Goal: Task Accomplishment & Management: Use online tool/utility

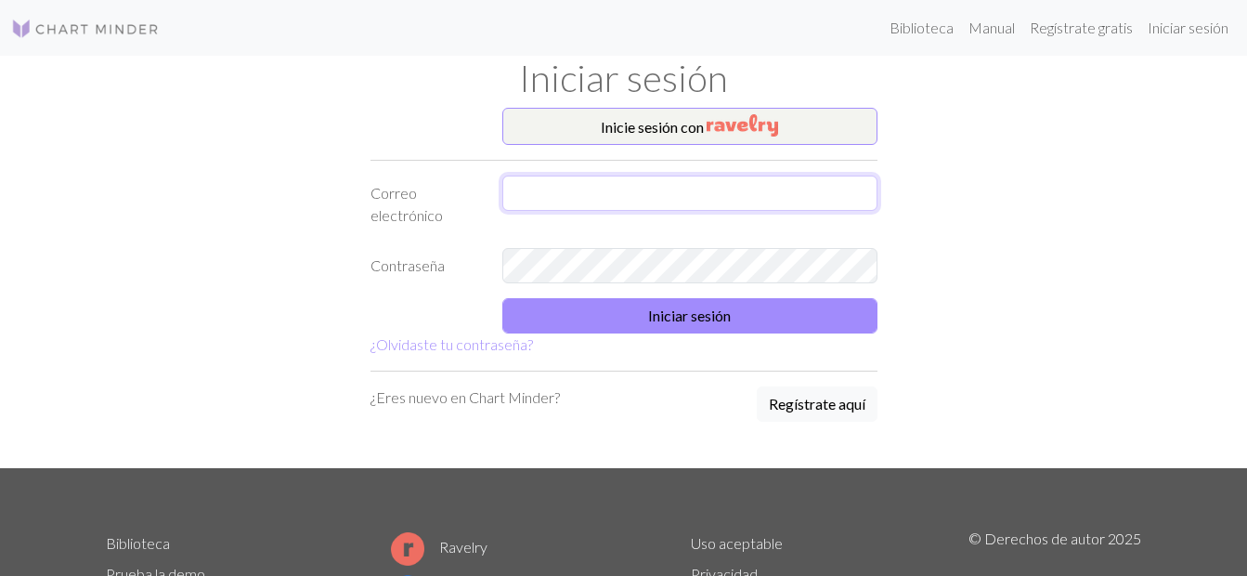
click at [702, 191] on input "text" at bounding box center [689, 193] width 375 height 35
type input "erikadg71@gmail.com"
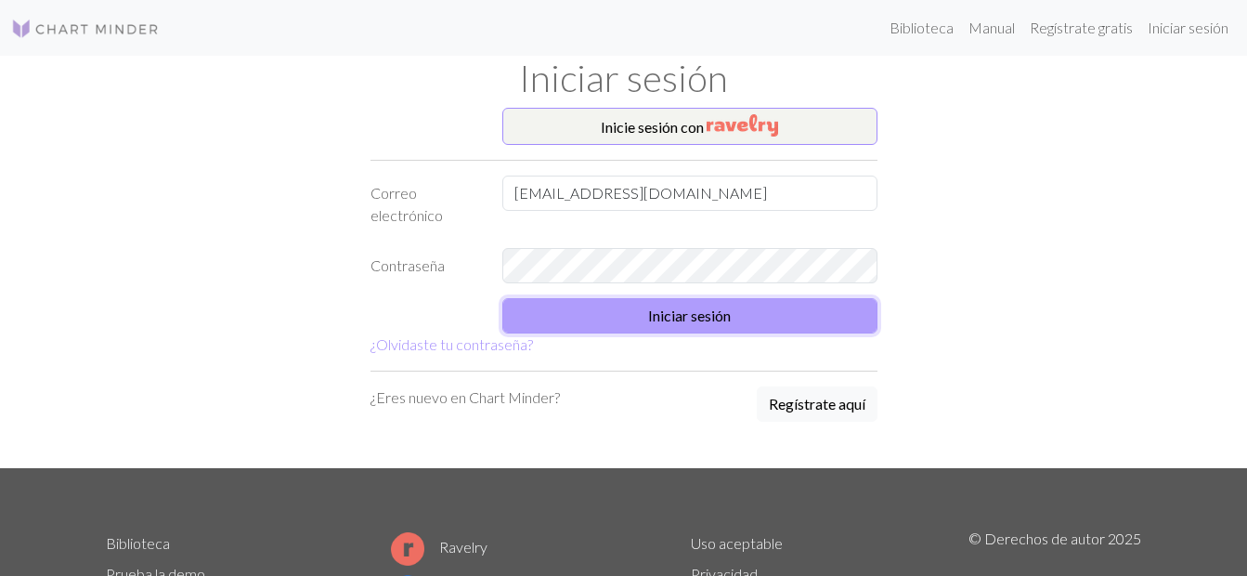
click at [730, 325] on button "Iniciar sesión" at bounding box center [689, 315] width 375 height 35
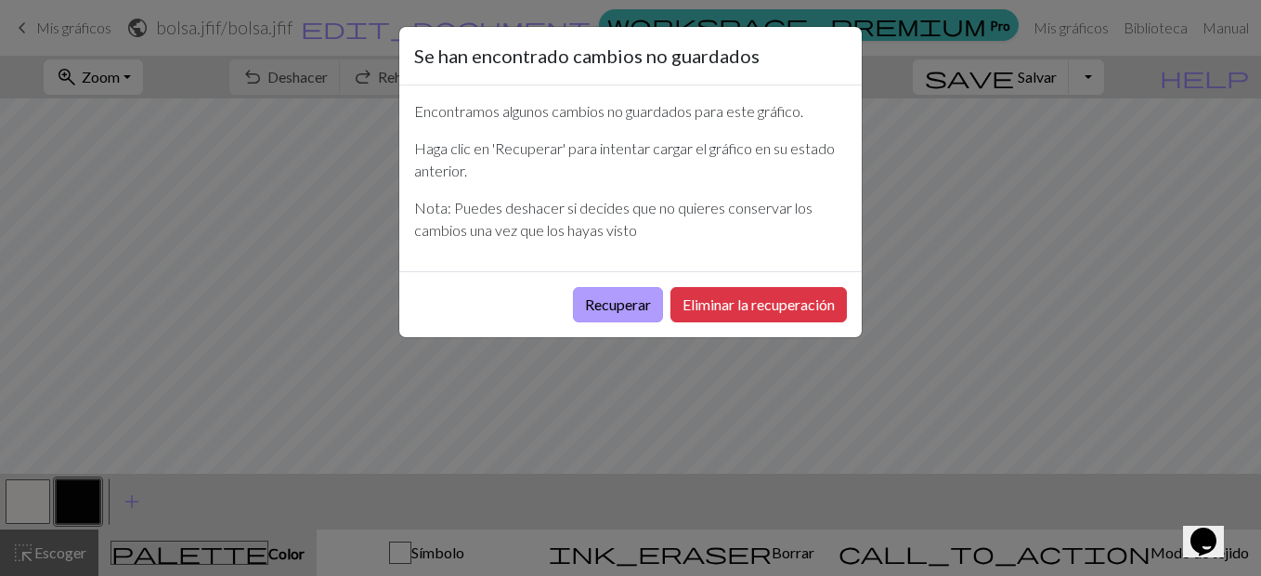
click at [631, 306] on button "Recuperar" at bounding box center [618, 304] width 90 height 35
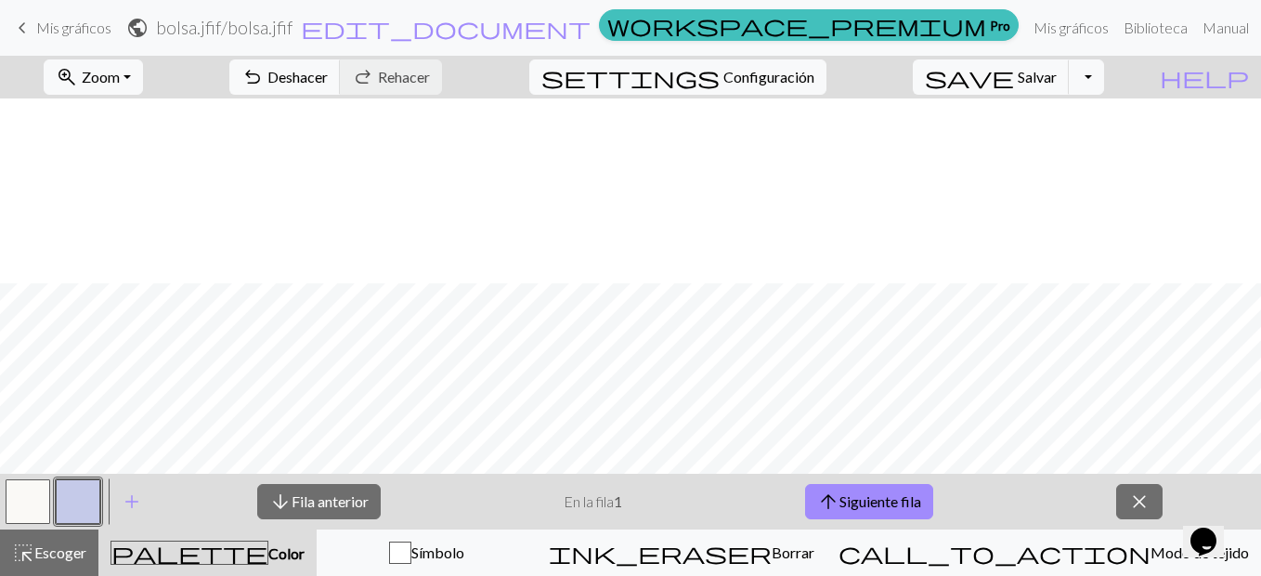
scroll to position [411, 0]
click at [877, 510] on button "arrow_upward Siguiente fila" at bounding box center [869, 501] width 128 height 35
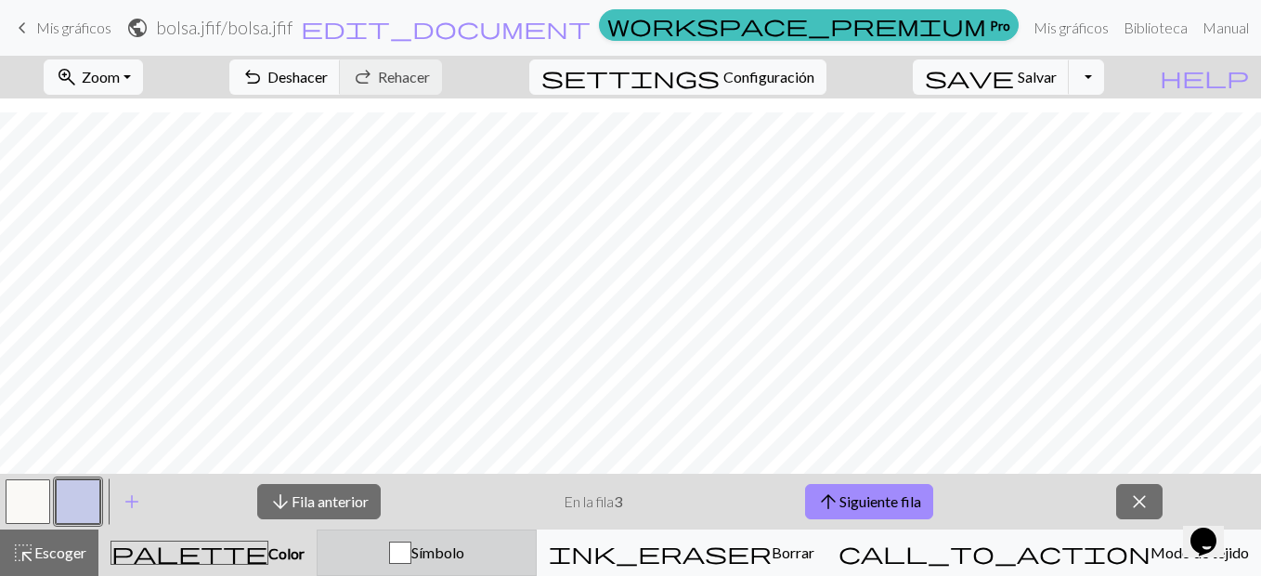
click at [411, 547] on div "button" at bounding box center [400, 553] width 22 height 22
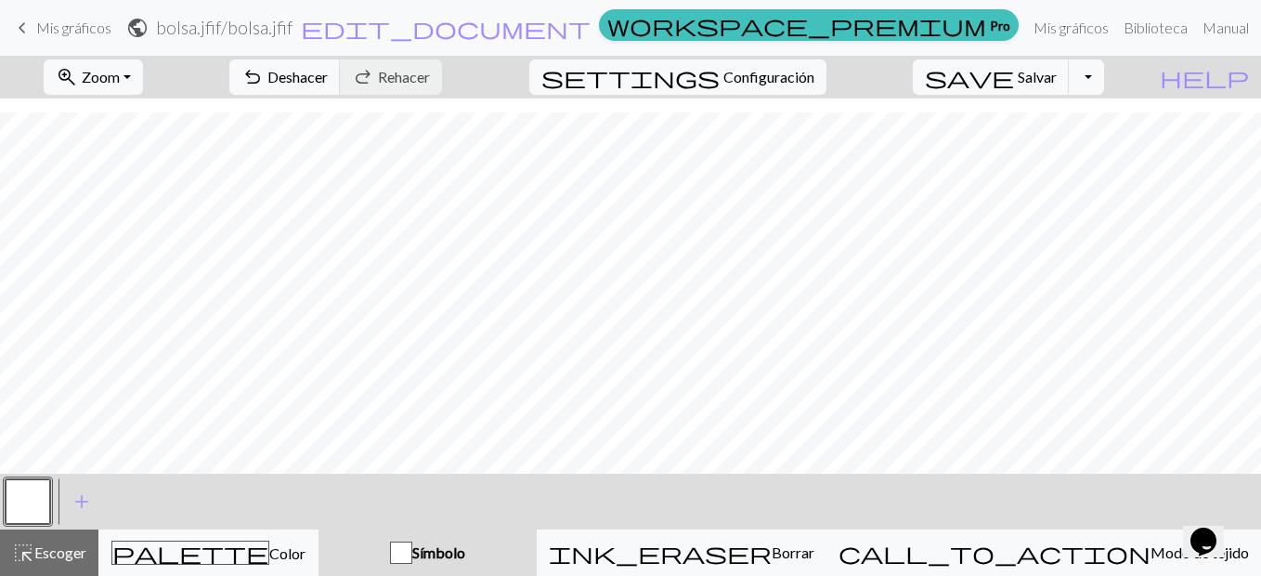
click at [412, 553] on div "button" at bounding box center [401, 553] width 22 height 22
click at [23, 509] on button "button" at bounding box center [28, 501] width 45 height 45
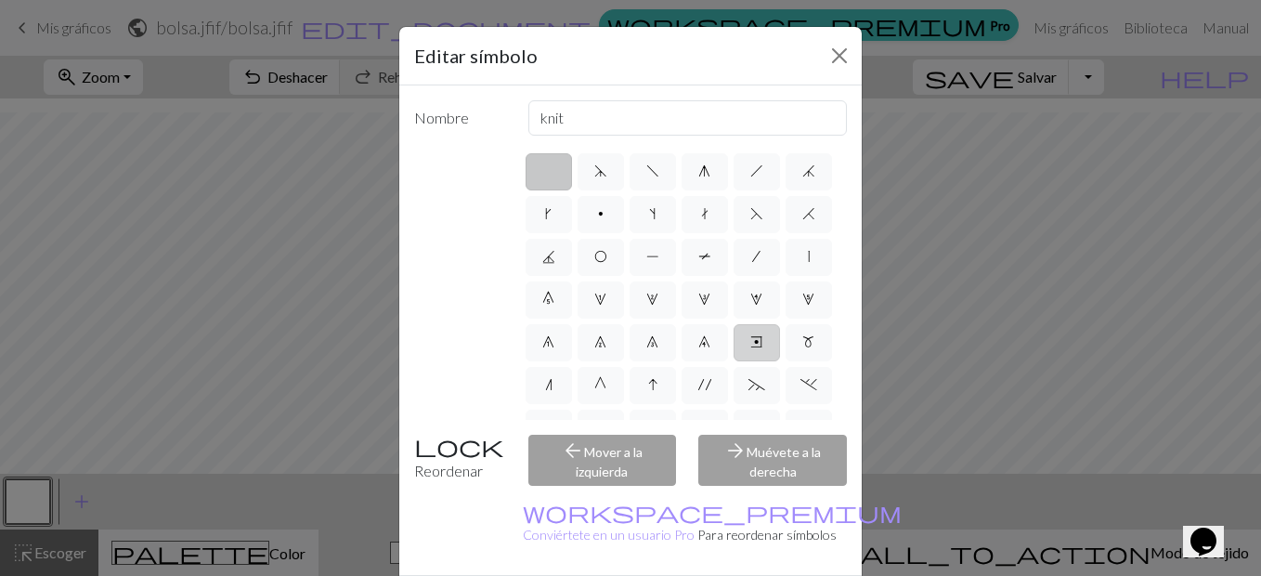
click at [734, 361] on label "e" at bounding box center [757, 342] width 46 height 37
click at [750, 343] on input "e" at bounding box center [756, 337] width 12 height 12
radio input "true"
type input "Right end"
click at [636, 467] on div "arrow_back Mover a la izquierda" at bounding box center [602, 460] width 171 height 51
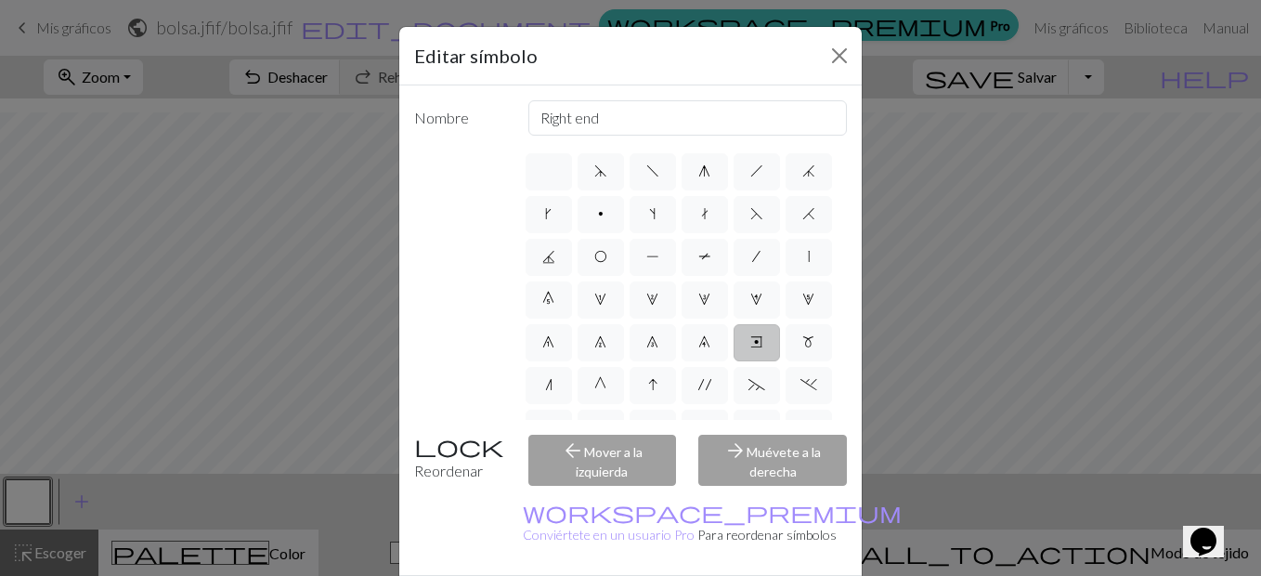
click at [472, 451] on div "Reordenar" at bounding box center [460, 460] width 114 height 51
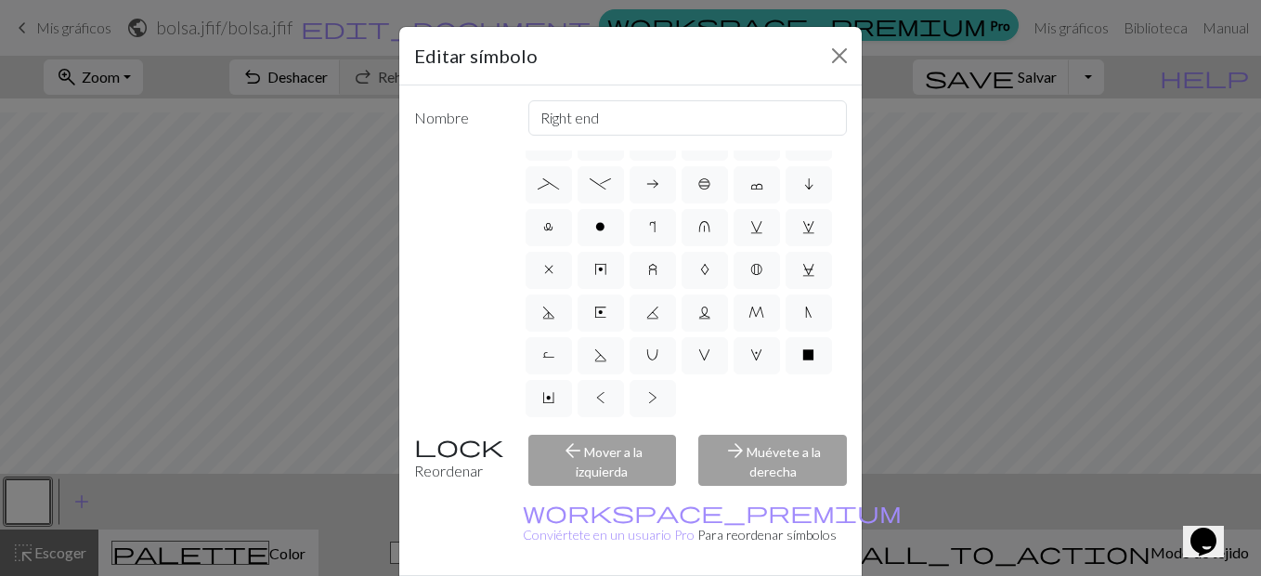
scroll to position [457, 0]
click at [724, 453] on div "arrow_forward Muévete a la derecha" at bounding box center [772, 460] width 171 height 51
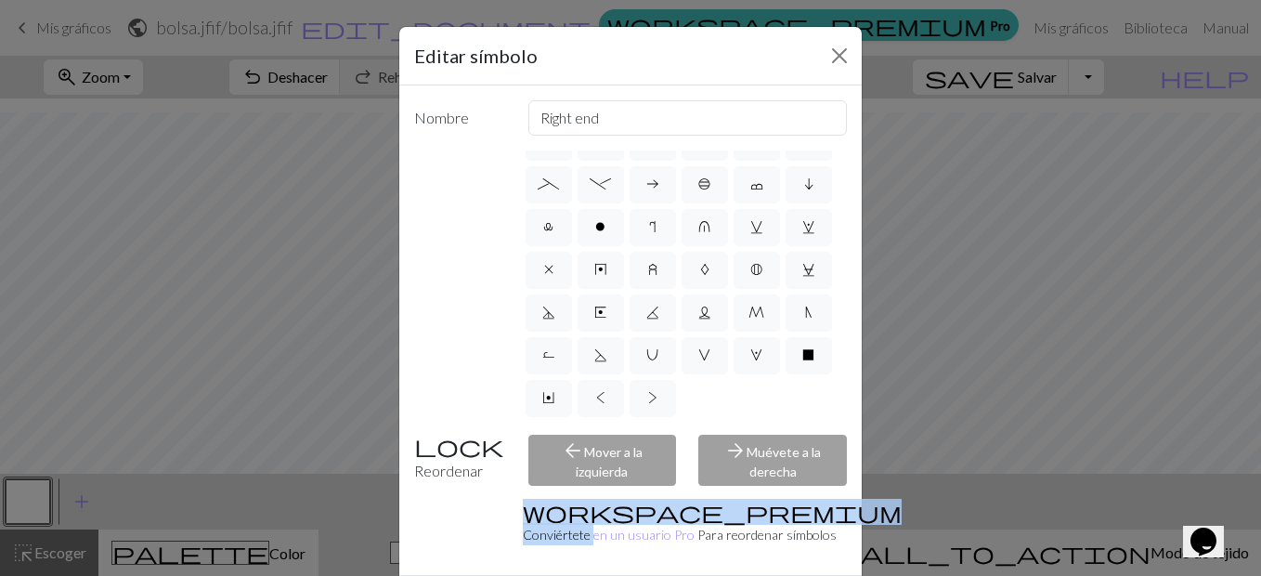
click at [724, 453] on div "arrow_forward Muévete a la derecha" at bounding box center [772, 460] width 171 height 51
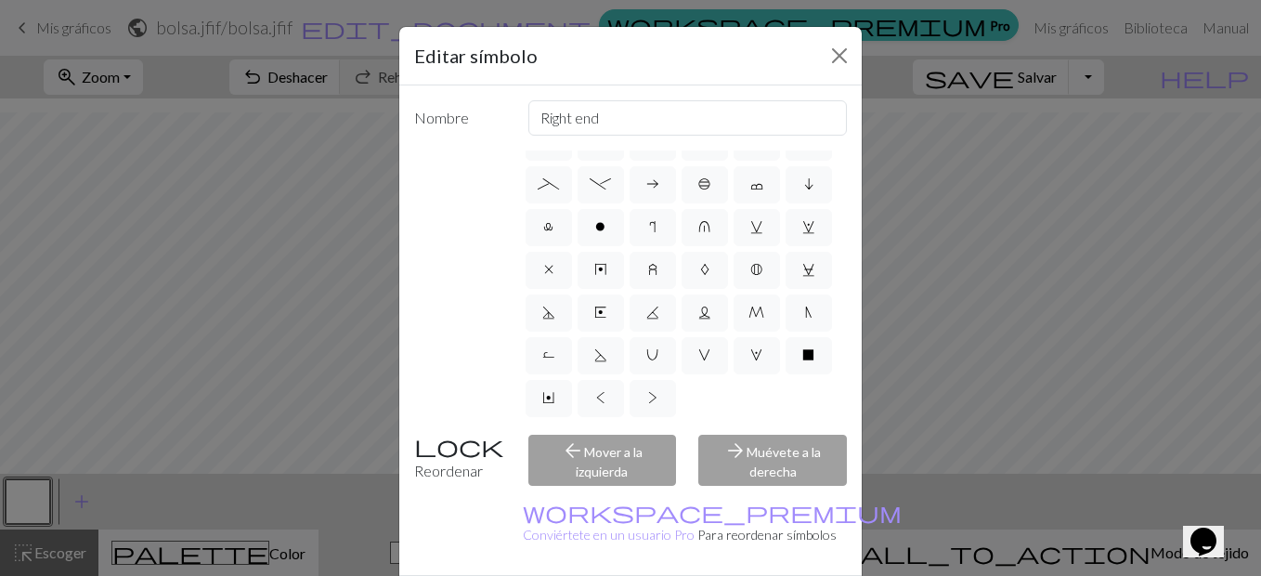
click at [724, 453] on div "arrow_forward Muévete a la derecha" at bounding box center [772, 460] width 171 height 51
click at [1090, 361] on div "Editar símbolo Nombre Right end d f g h j k p s t F H J O P T / | 0 1 2 3 4 5 6…" at bounding box center [630, 288] width 1261 height 576
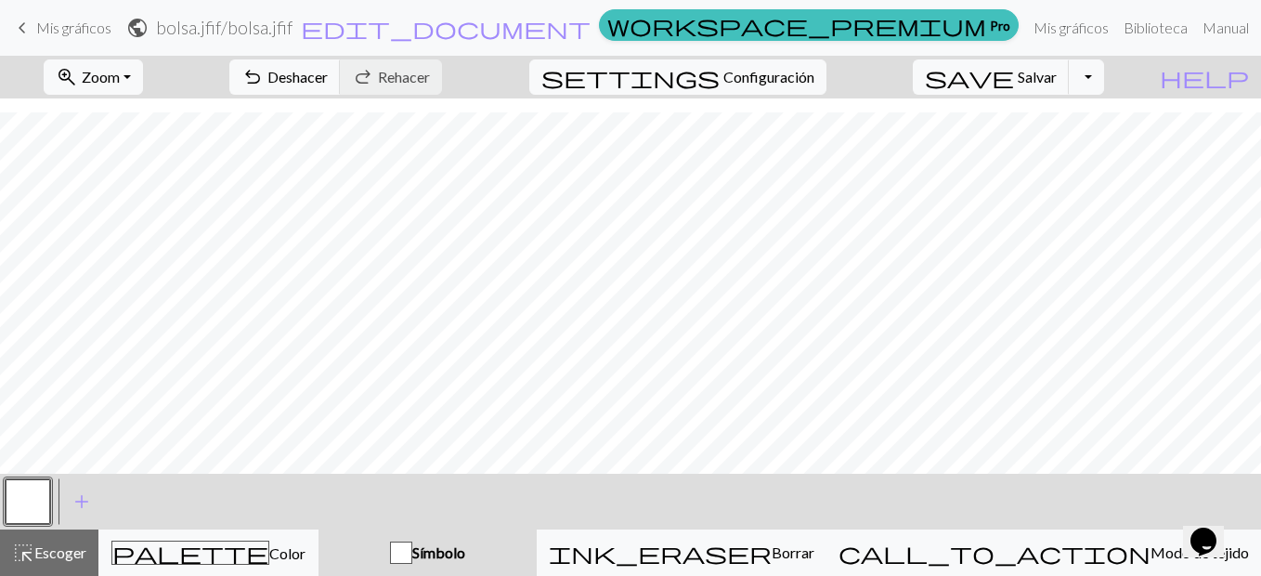
click at [47, 515] on button "button" at bounding box center [28, 501] width 45 height 45
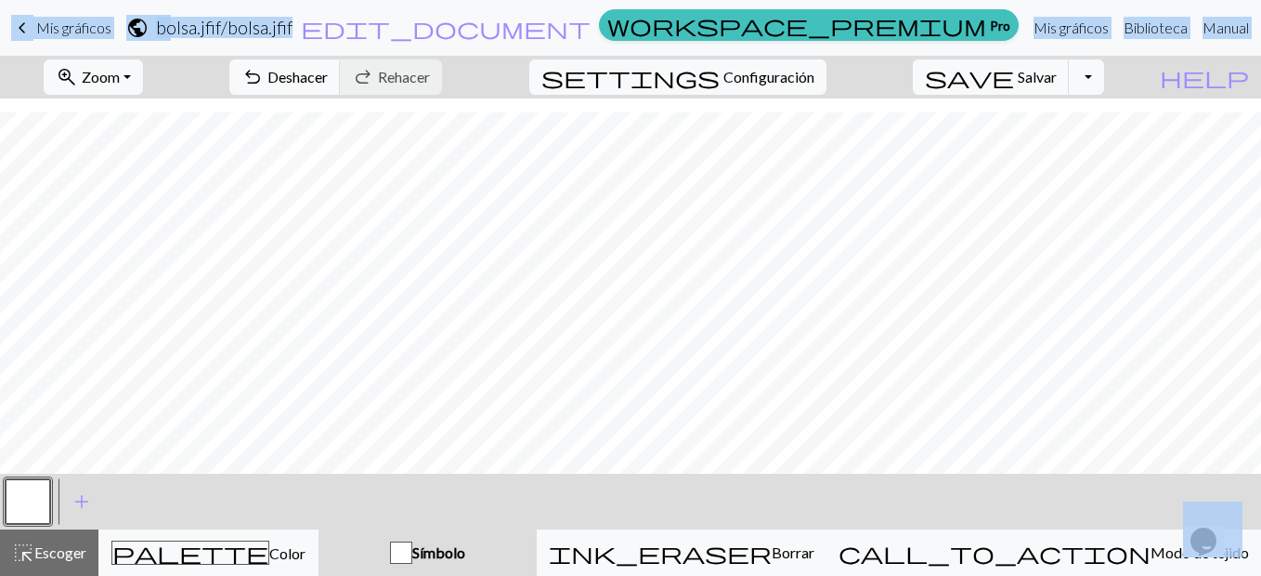
click at [34, 510] on button "button" at bounding box center [28, 501] width 45 height 45
click at [34, 510] on div "Editar símbolo Nombre Right end d f g h j k p s t F H J O P T / | 0 1 2 3 4 5 6…" at bounding box center [630, 288] width 1261 height 576
click at [34, 510] on button "button" at bounding box center [28, 501] width 45 height 45
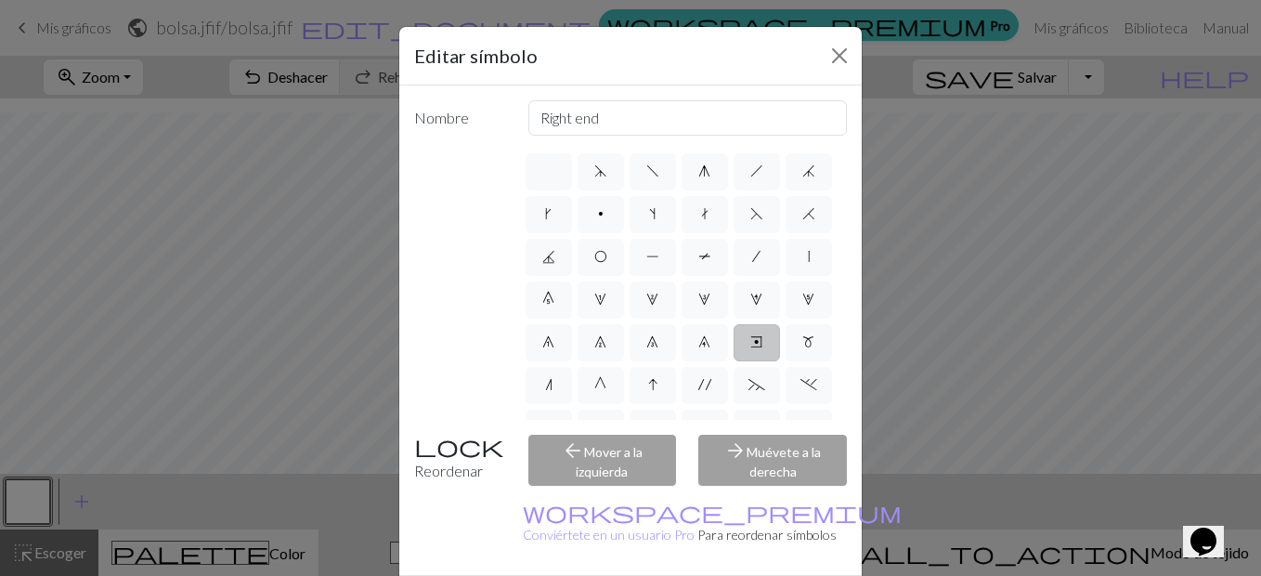
click at [1191, 282] on div "Editar símbolo Nombre Right end d f g h j k p s t F H J O P T / | 0 1 2 3 4 5 6…" at bounding box center [630, 288] width 1261 height 576
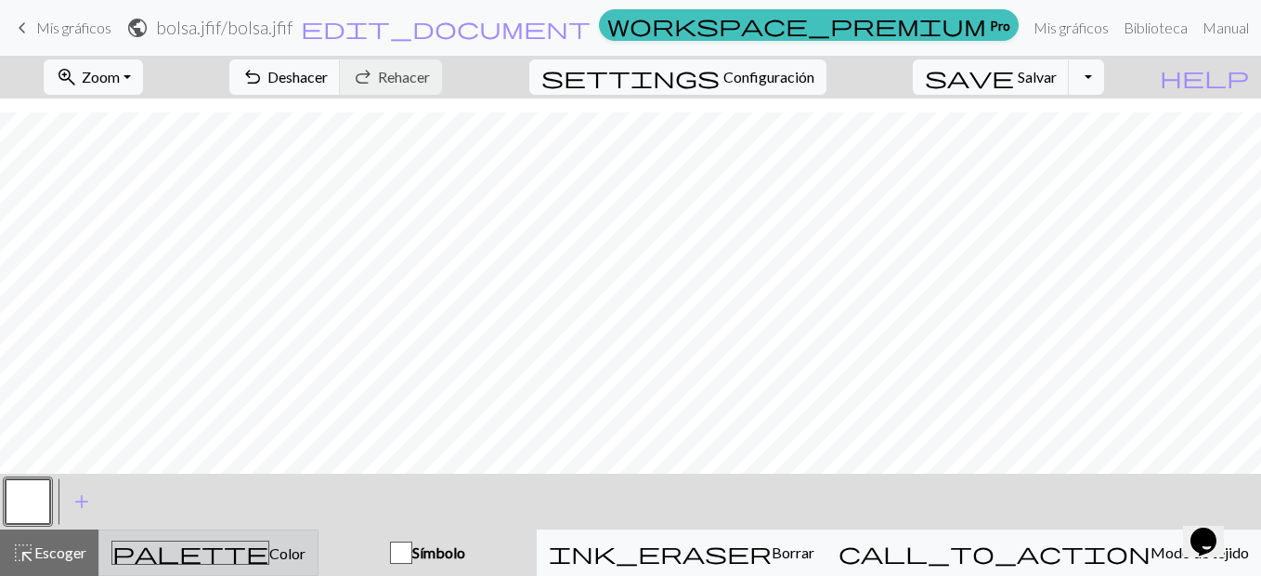
click at [310, 532] on button "palette Color Color" at bounding box center [208, 552] width 220 height 46
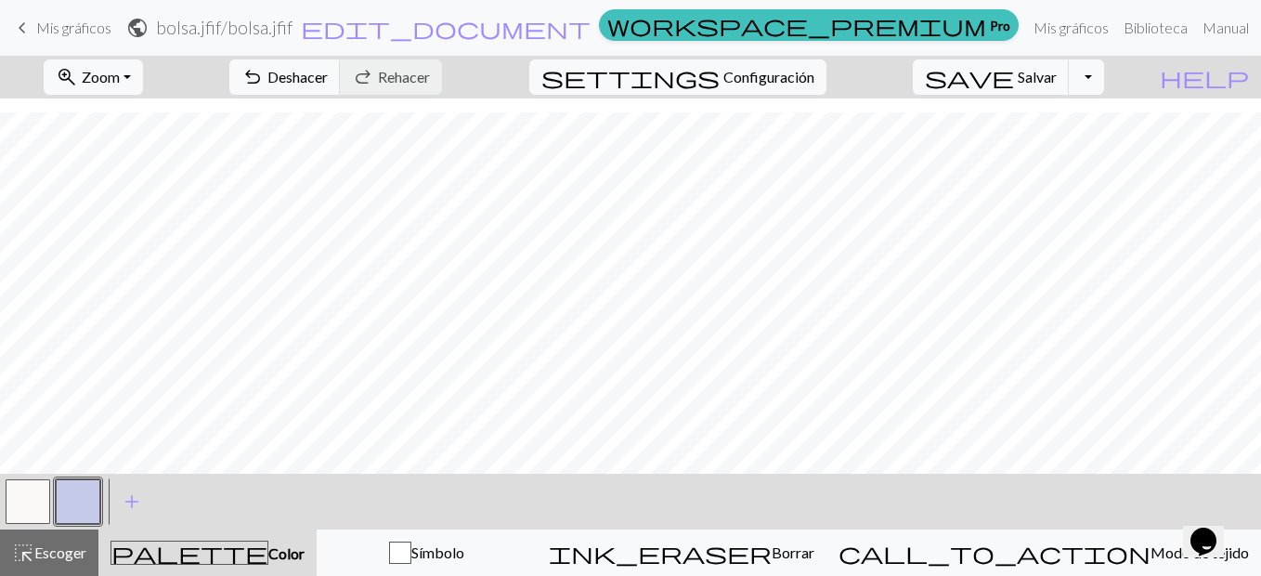
click at [76, 495] on button "button" at bounding box center [78, 501] width 45 height 45
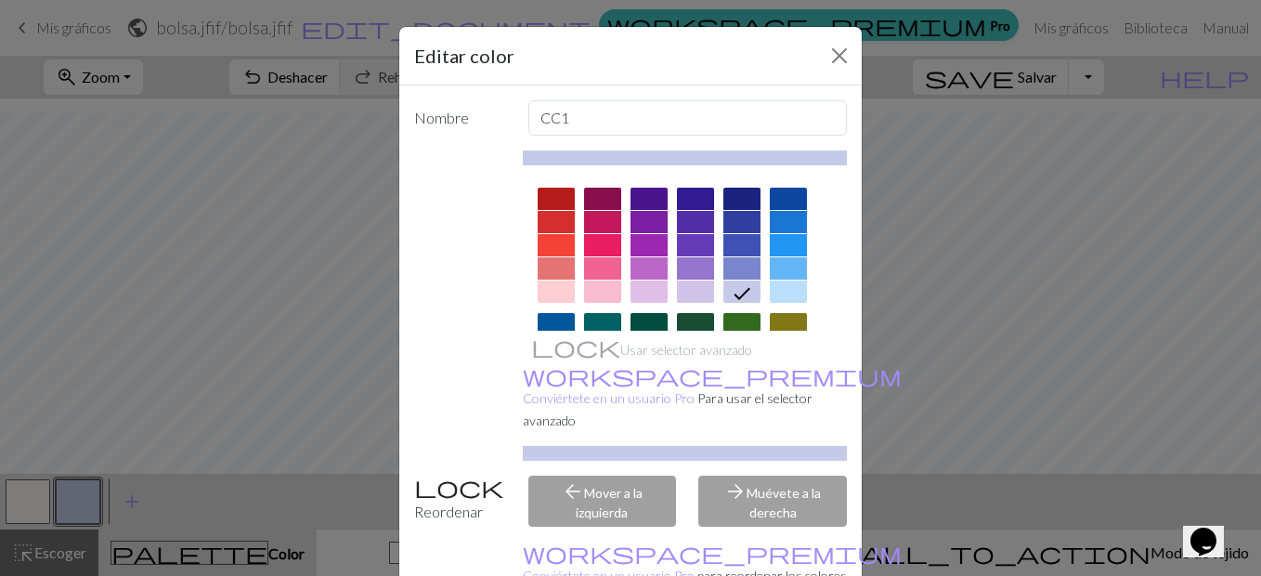
click at [191, 482] on div "Editar color Nombre CC1 Usar selector avanzado workspace_premium Conviértete en…" at bounding box center [630, 288] width 1261 height 576
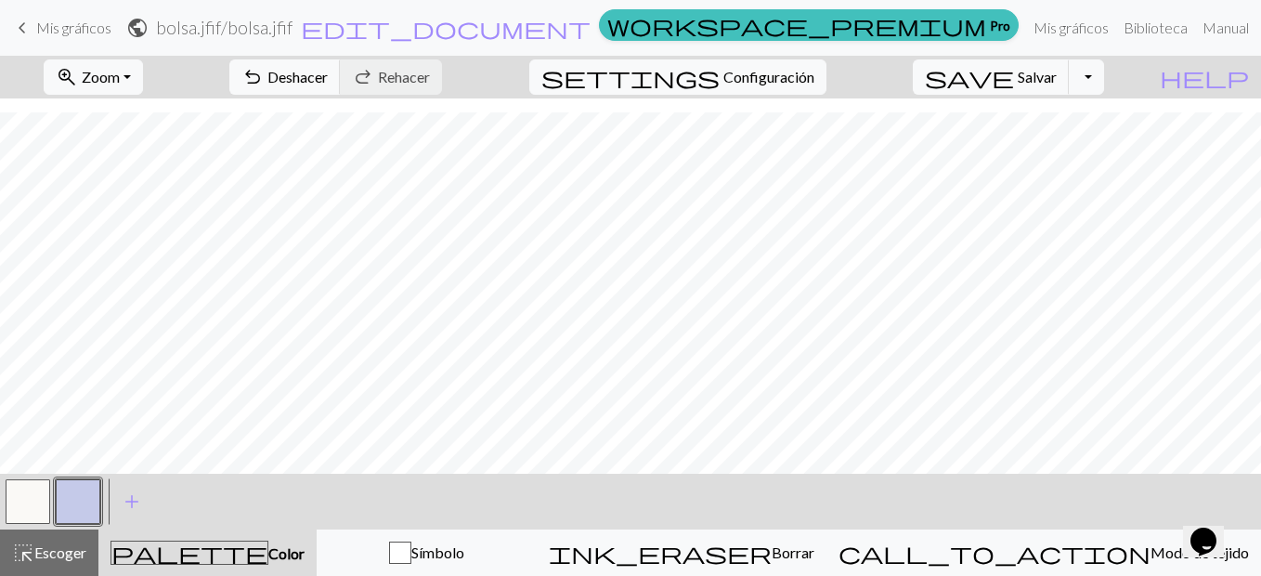
click at [246, 533] on div "< > add Añadir un color highlight_alt Escoger Escoger palette Color Color Símbo…" at bounding box center [630, 525] width 1261 height 102
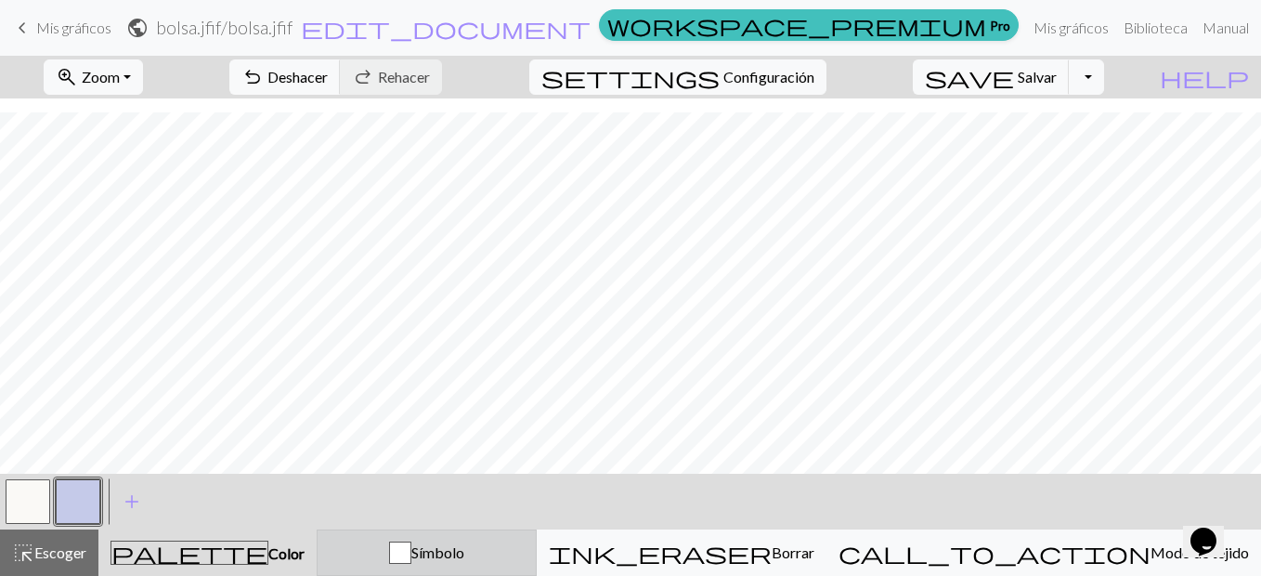
click at [464, 557] on span "Símbolo" at bounding box center [437, 552] width 53 height 18
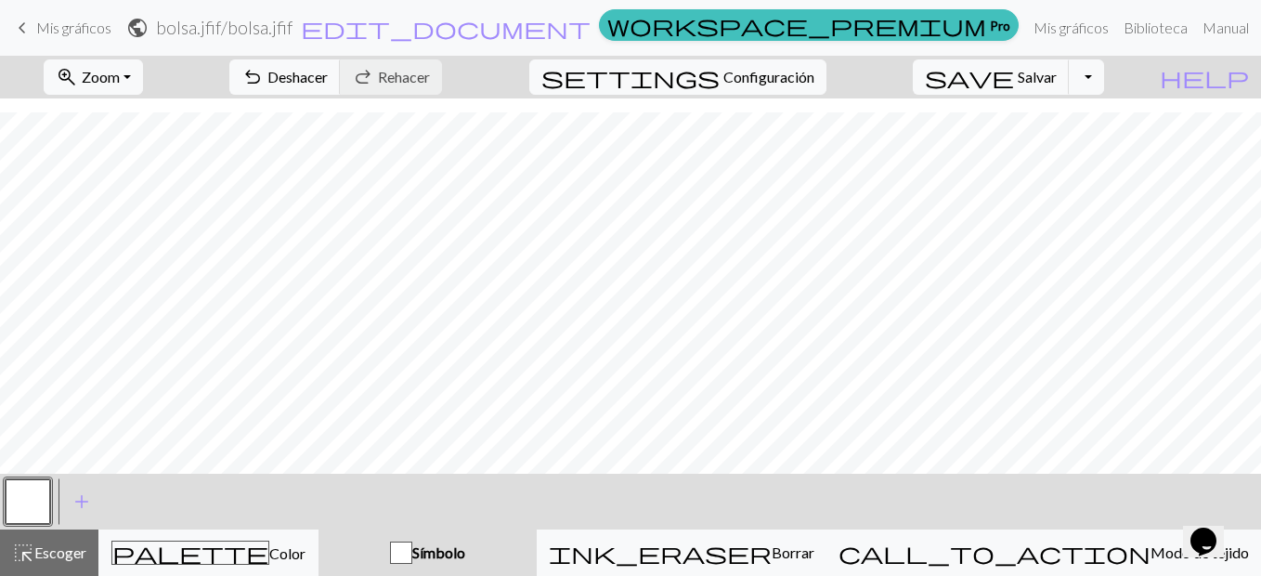
click at [465, 557] on span "Símbolo" at bounding box center [438, 552] width 53 height 18
click at [85, 505] on span "add" at bounding box center [82, 502] width 22 height 26
click at [85, 505] on button "button" at bounding box center [78, 501] width 45 height 45
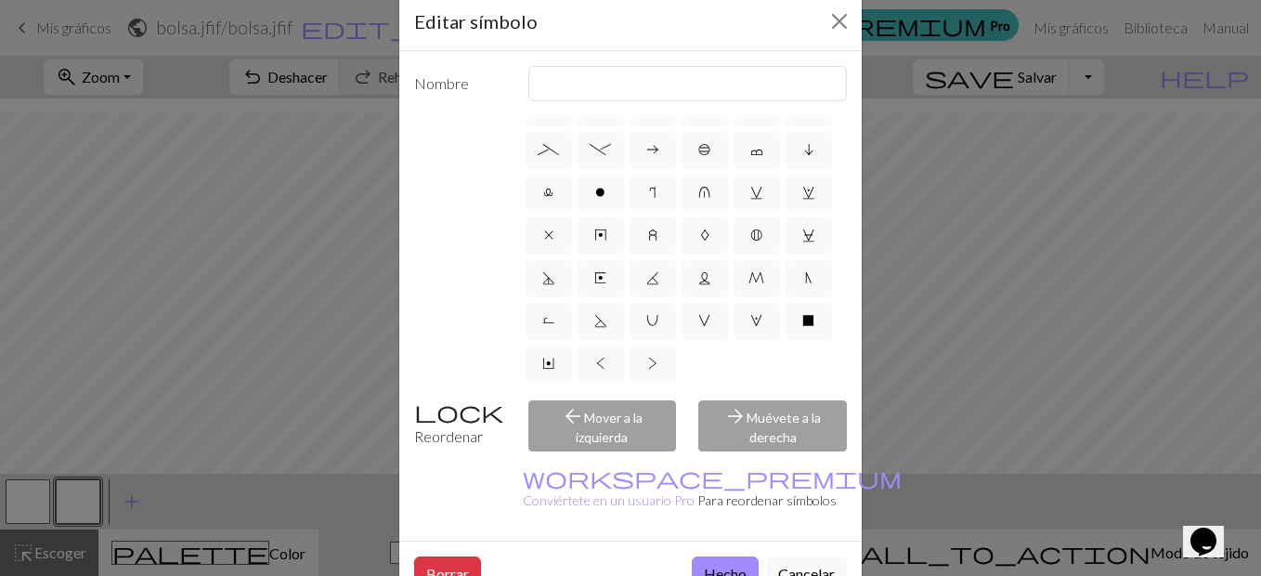
scroll to position [37, 0]
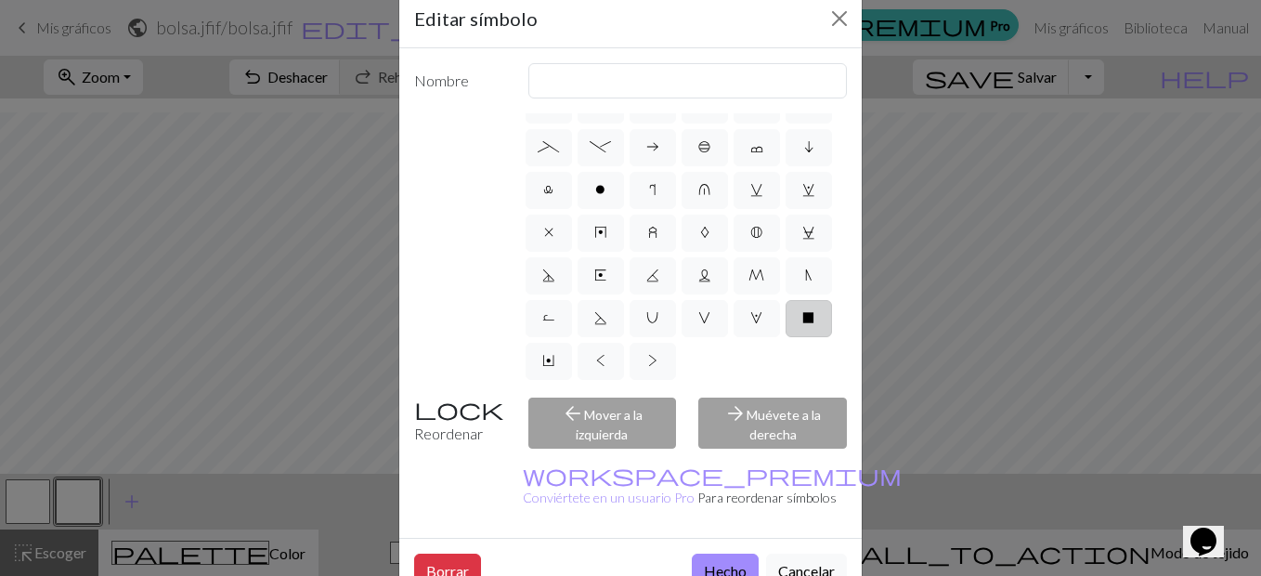
click at [803, 318] on span "X" at bounding box center [809, 317] width 12 height 15
radio input "true"
type input "no stitch"
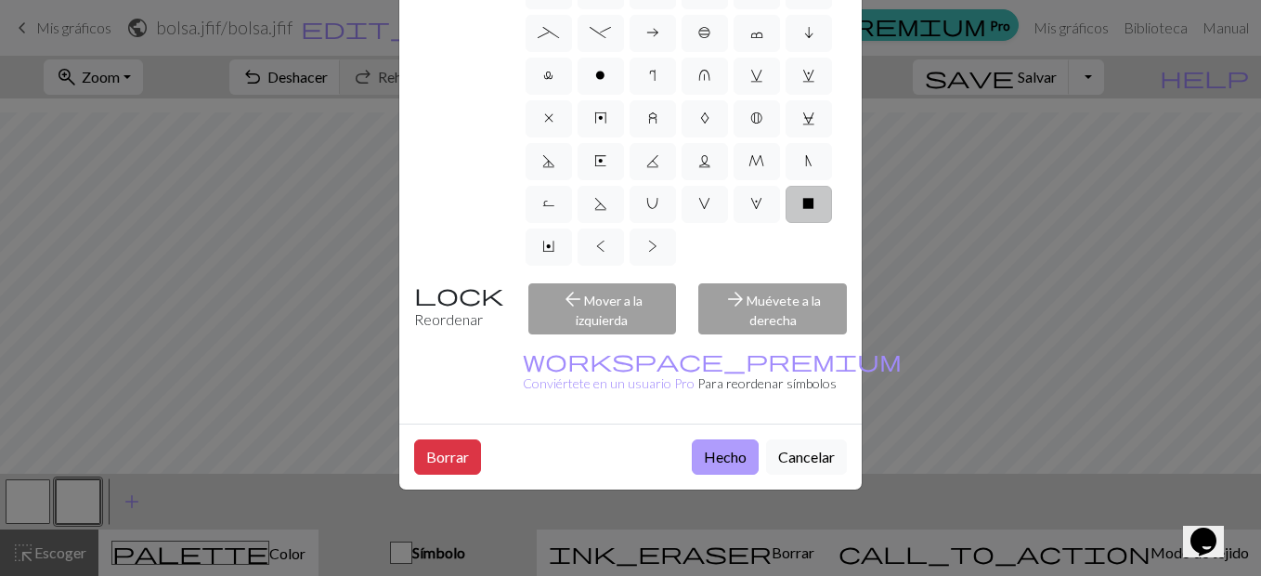
click at [724, 439] on button "Hecho" at bounding box center [725, 456] width 67 height 35
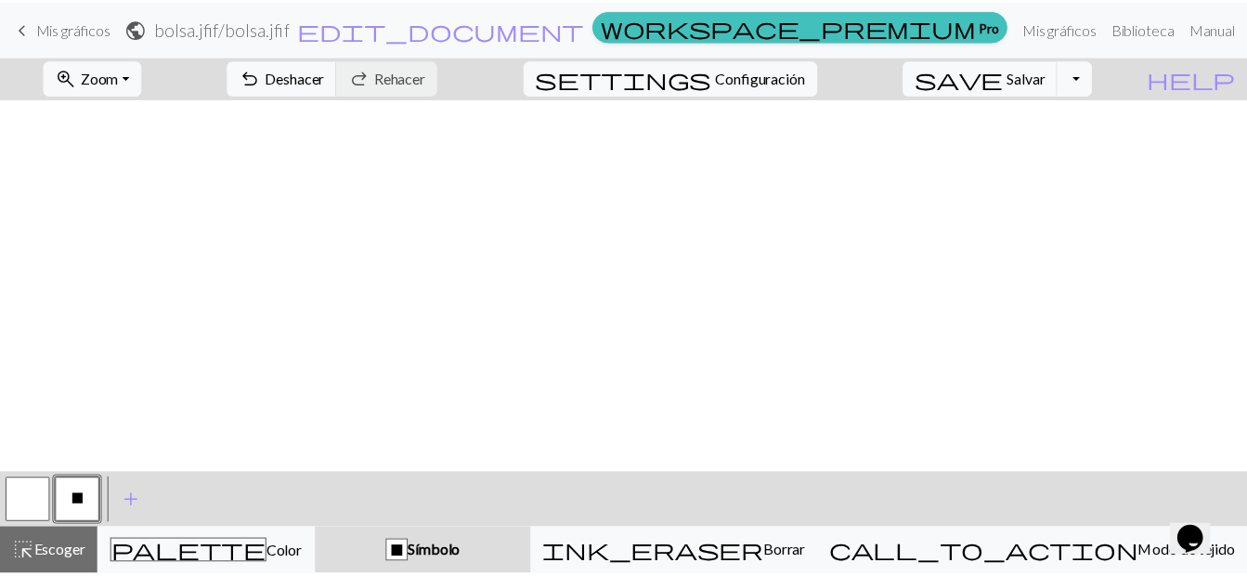
scroll to position [0, 0]
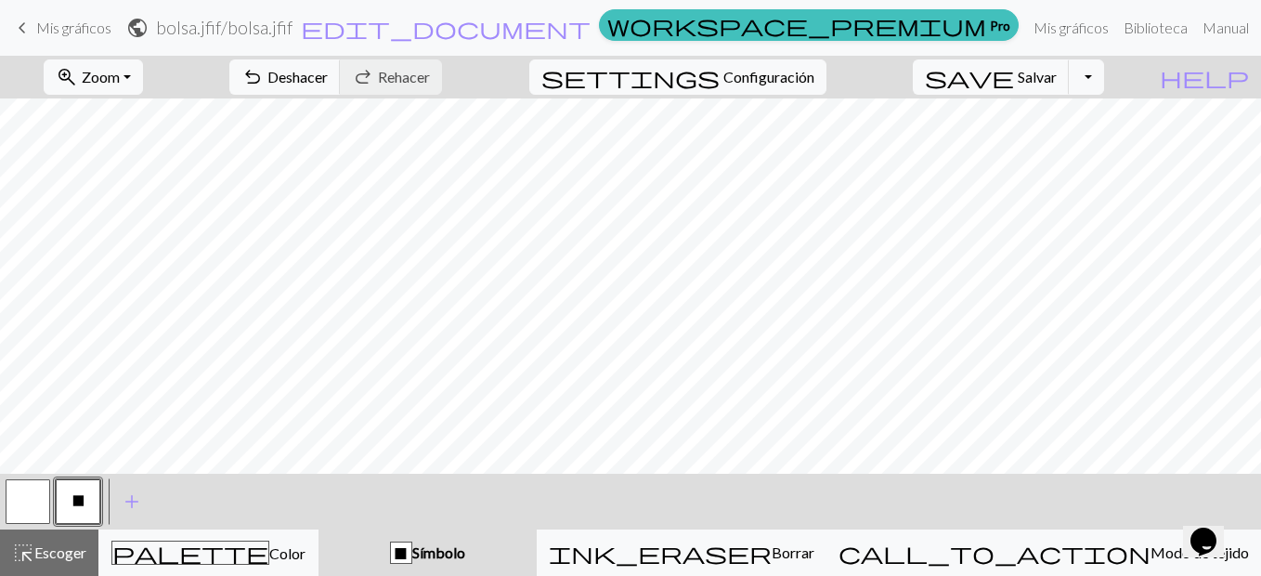
click at [26, 21] on span "keyboard_arrow_left" at bounding box center [22, 28] width 22 height 26
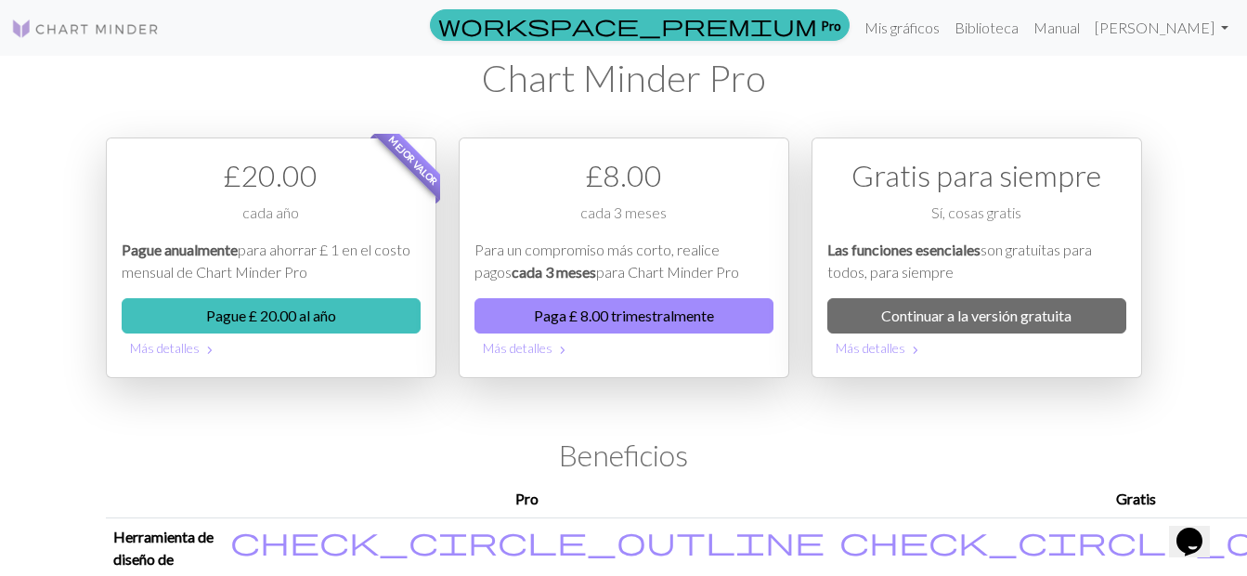
click at [108, 21] on img at bounding box center [85, 29] width 149 height 22
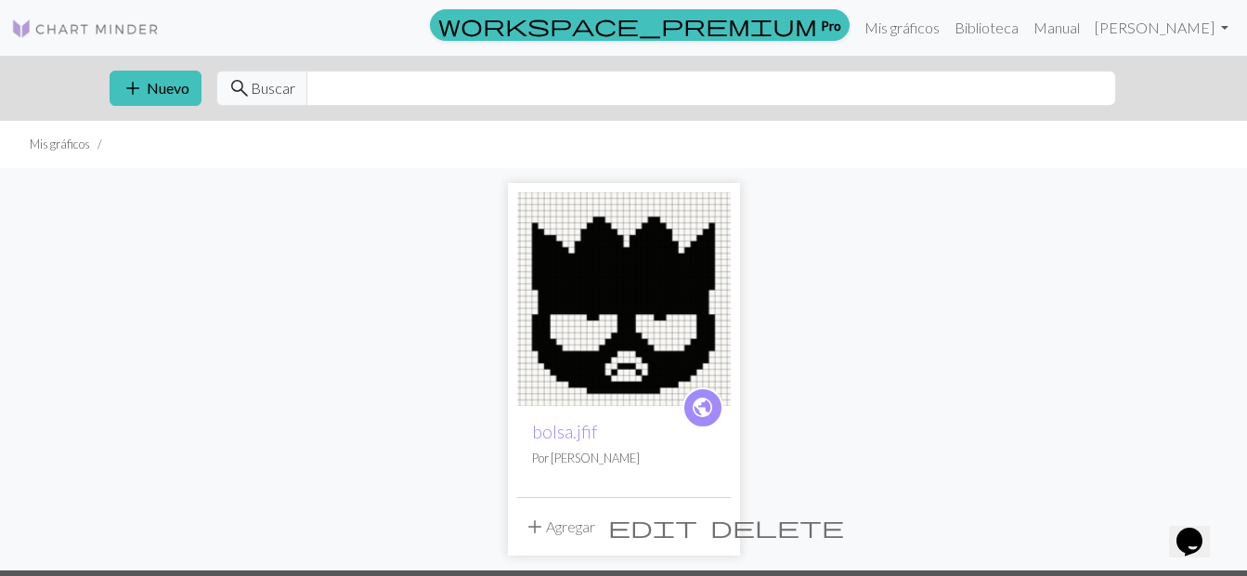
drag, startPoint x: 677, startPoint y: 521, endPoint x: 478, endPoint y: 446, distance: 212.5
click at [478, 446] on div "public bolsa.jfif Por erika domínguez add Agregar edit delete" at bounding box center [624, 369] width 1059 height 402
click at [629, 437] on h2 "bolsa.jfif" at bounding box center [624, 431] width 184 height 21
click at [603, 373] on img at bounding box center [624, 299] width 214 height 214
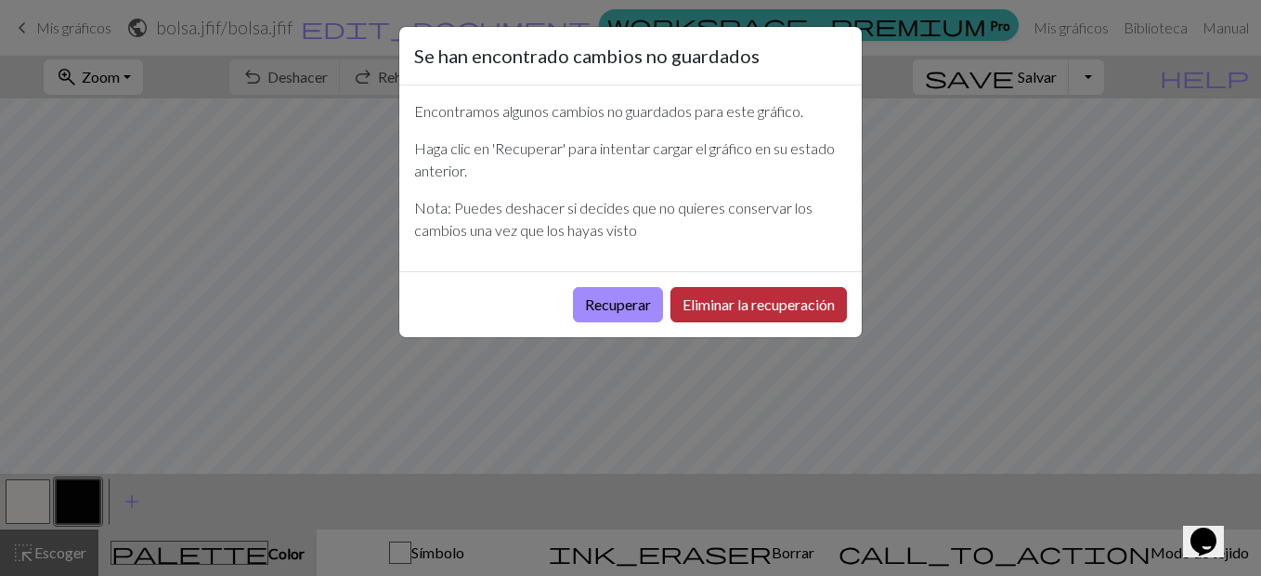
click at [684, 298] on button "Eliminar la recuperación" at bounding box center [759, 304] width 176 height 35
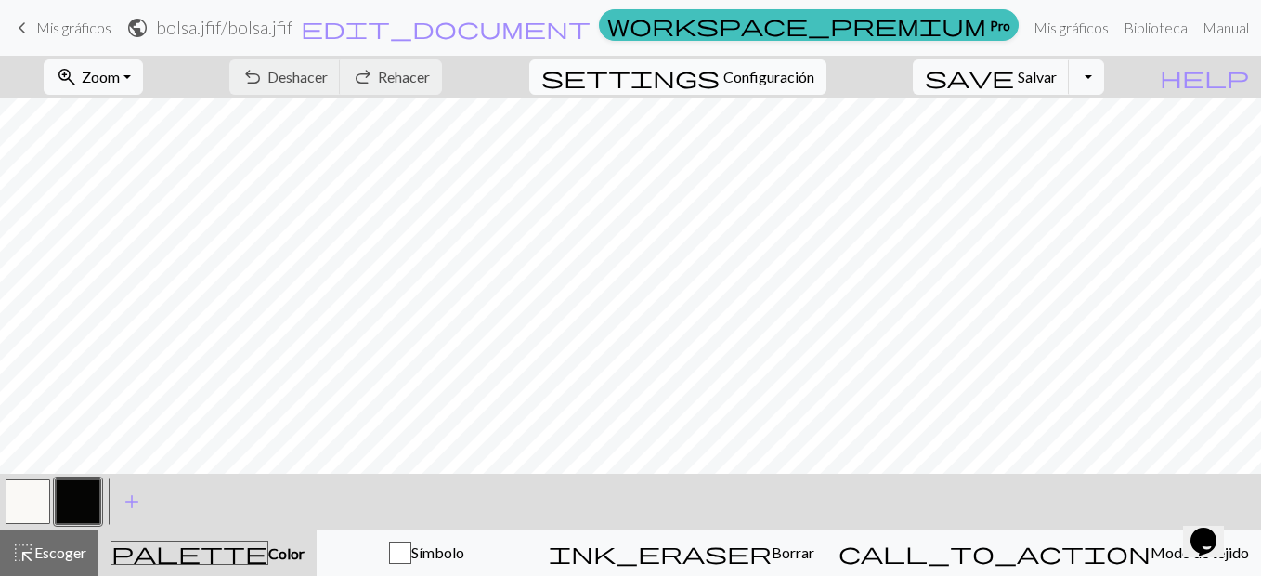
click at [827, 63] on button "settings Configuración" at bounding box center [677, 76] width 297 height 35
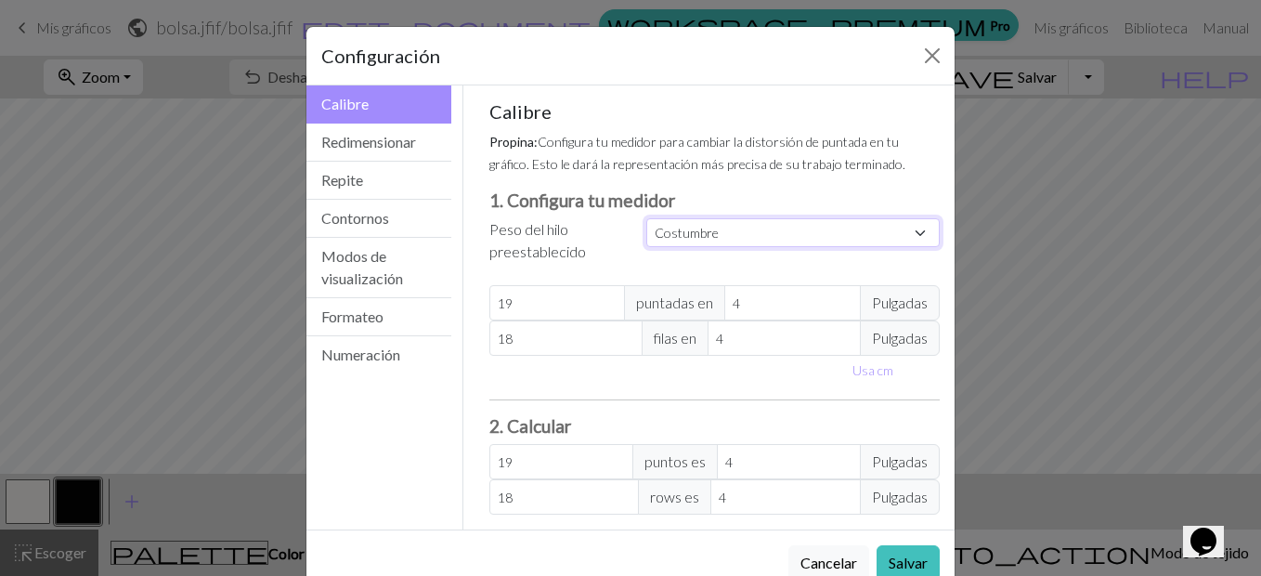
click at [786, 228] on select "Costumbre Cuadrado Encaje Digitación ligera Tecleo Deporte Punto doble Estambre…" at bounding box center [793, 232] width 294 height 29
select select "worsted"
click at [646, 218] on select "Costumbre Cuadrado Encaje Digitación ligera Tecleo Deporte Punto doble Estambre…" at bounding box center [793, 232] width 294 height 29
type input "20"
type input "26"
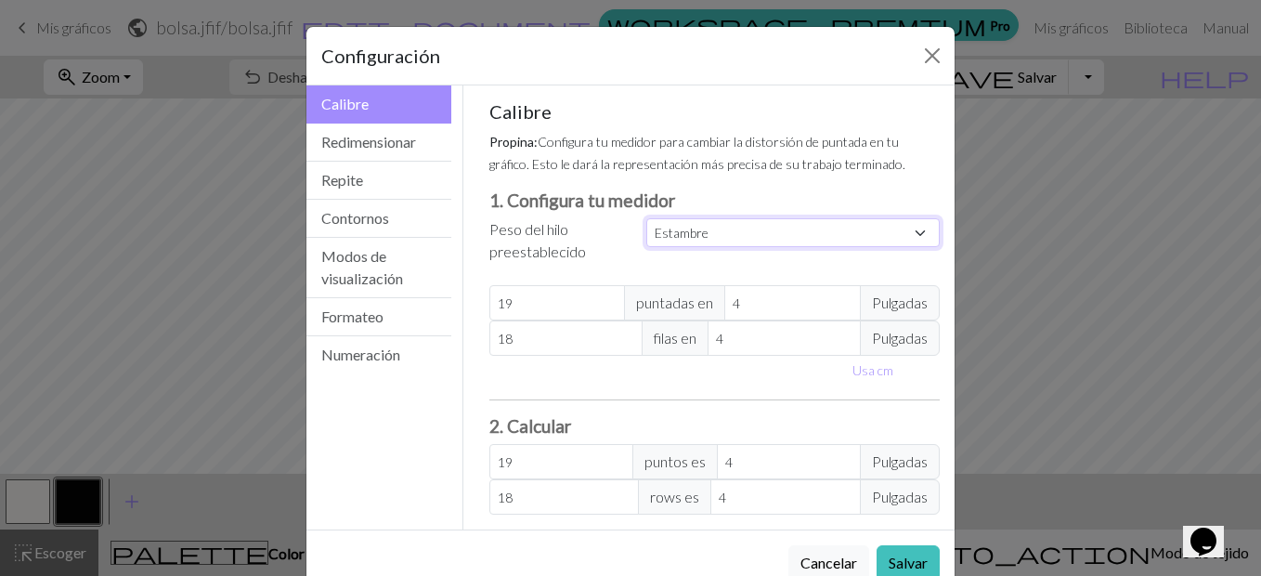
type input "20"
type input "26"
click at [896, 555] on button "Salvar" at bounding box center [908, 562] width 63 height 35
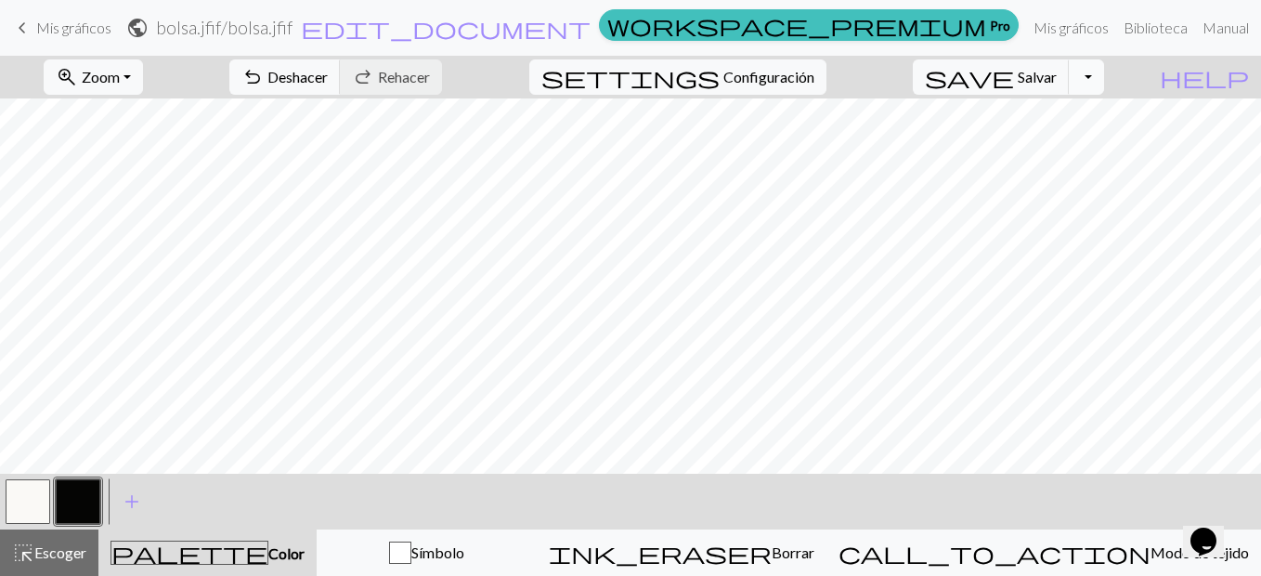
click at [1104, 67] on button "Alternar menú desplegable" at bounding box center [1086, 76] width 35 height 35
click at [967, 67] on div "zoom_in Zoom Zoom Fit all Fit width Fit height 50% 100% 150% 200% undo Deshacer…" at bounding box center [574, 77] width 1148 height 43
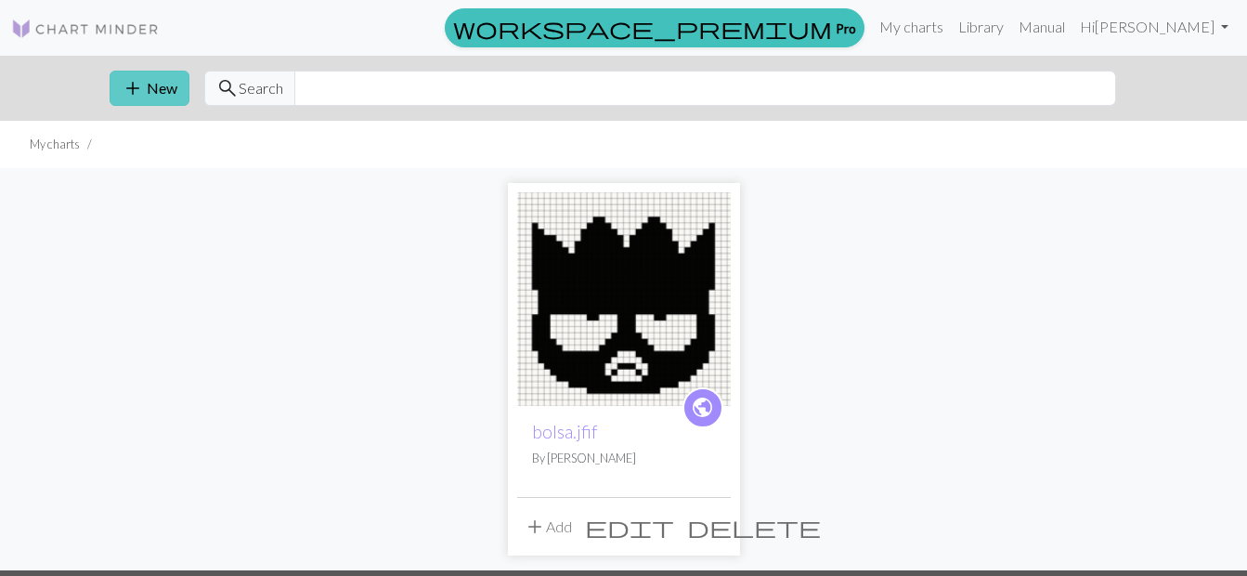
click at [151, 83] on button "add New" at bounding box center [150, 88] width 80 height 35
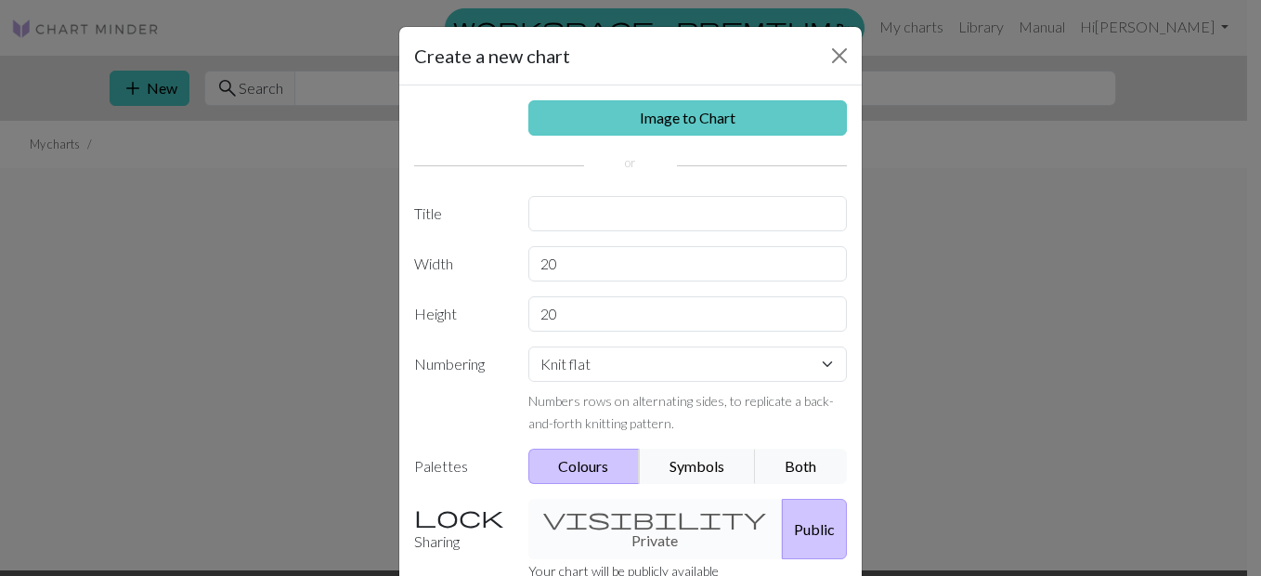
click at [707, 124] on link "Image to Chart" at bounding box center [688, 117] width 320 height 35
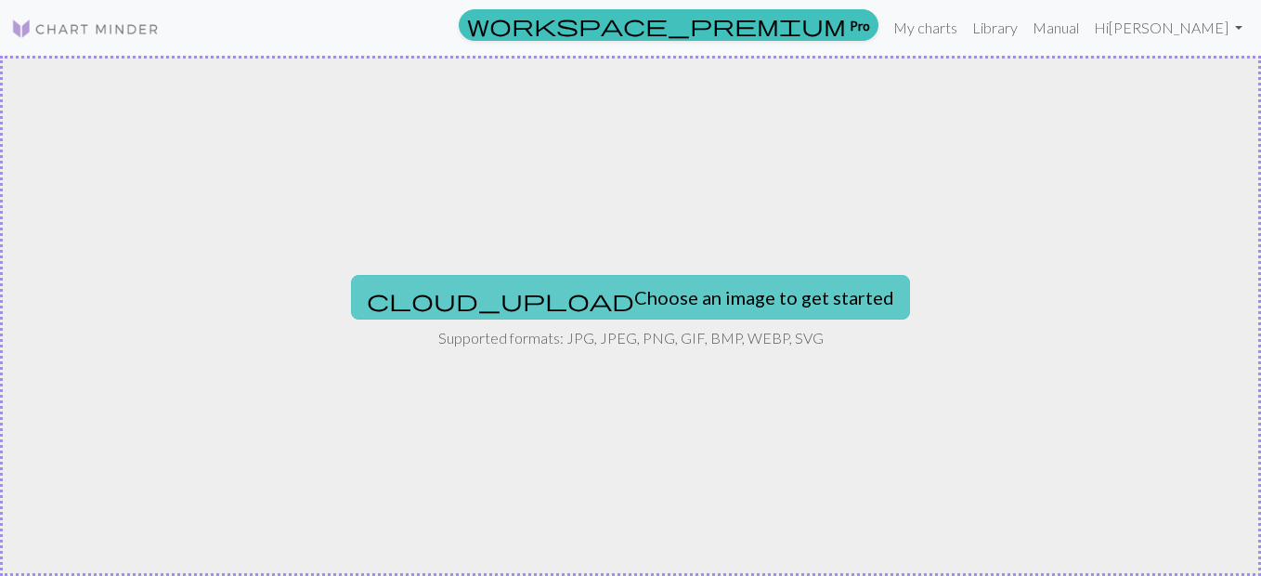
click at [636, 300] on button "cloud_upload Choose an image to get started" at bounding box center [630, 297] width 559 height 45
type input "C:\fakepath\Imagen de WhatsApp [DATE] a las 17.12.12_8c85859b.jpg"
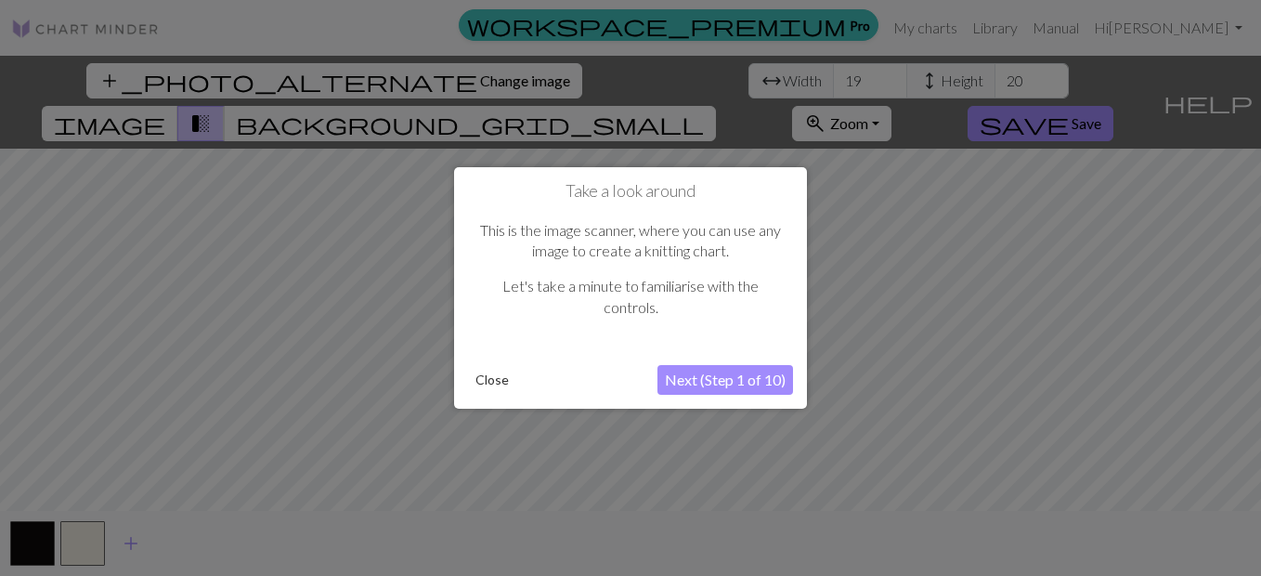
click at [498, 381] on button "Close" at bounding box center [492, 380] width 48 height 28
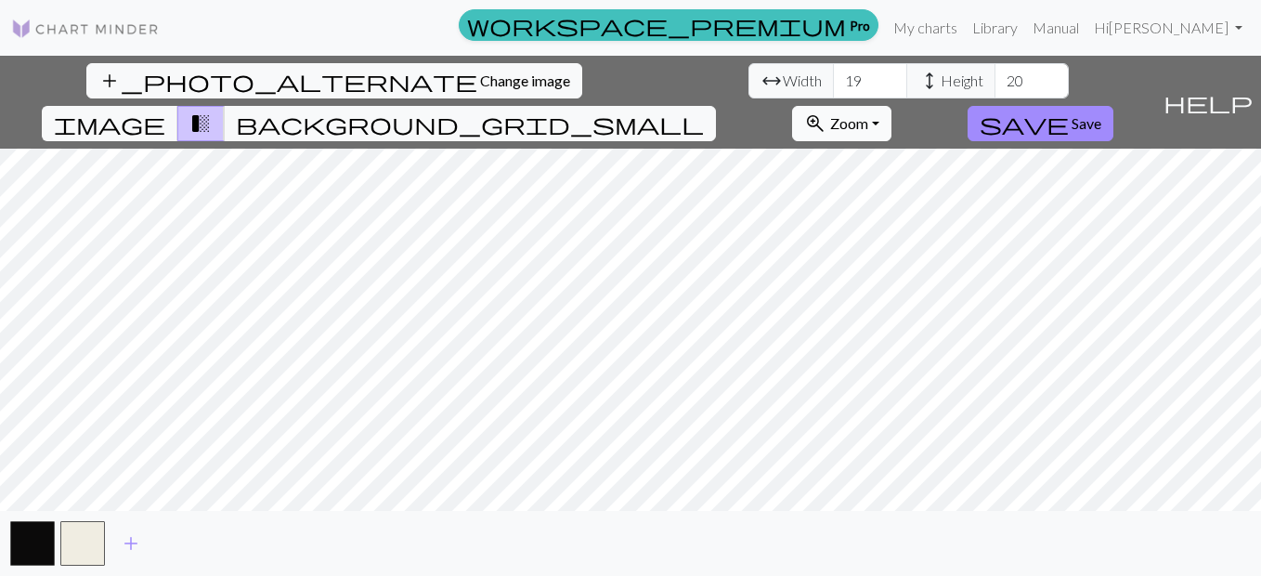
click at [827, 111] on span "zoom_in" at bounding box center [815, 124] width 22 height 26
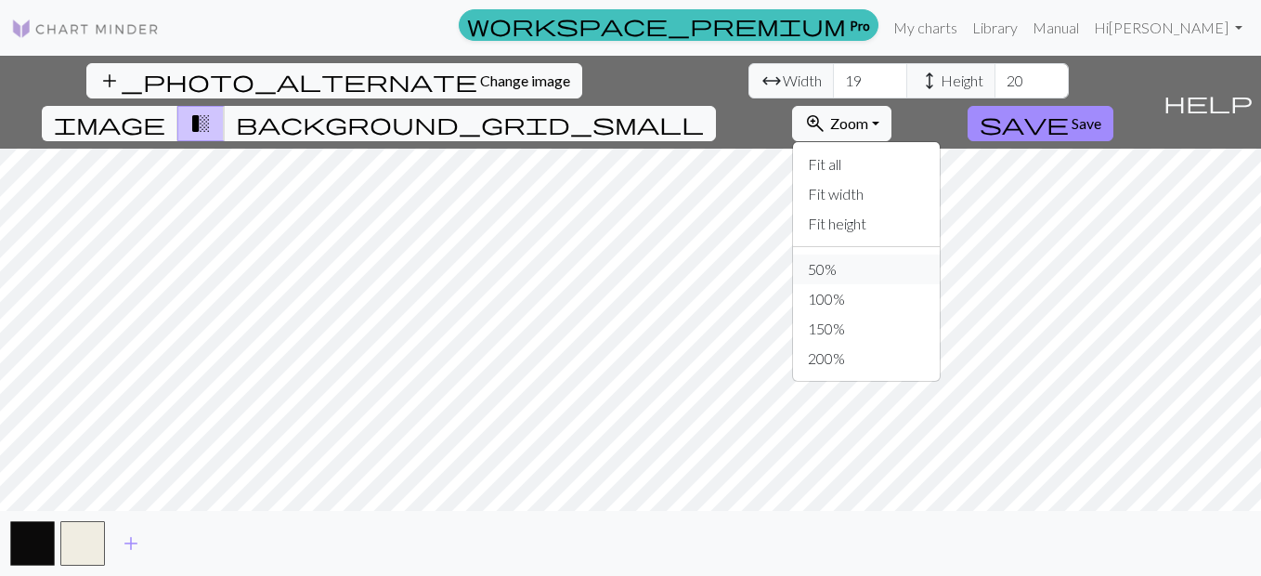
click at [940, 254] on button "50%" at bounding box center [866, 269] width 147 height 30
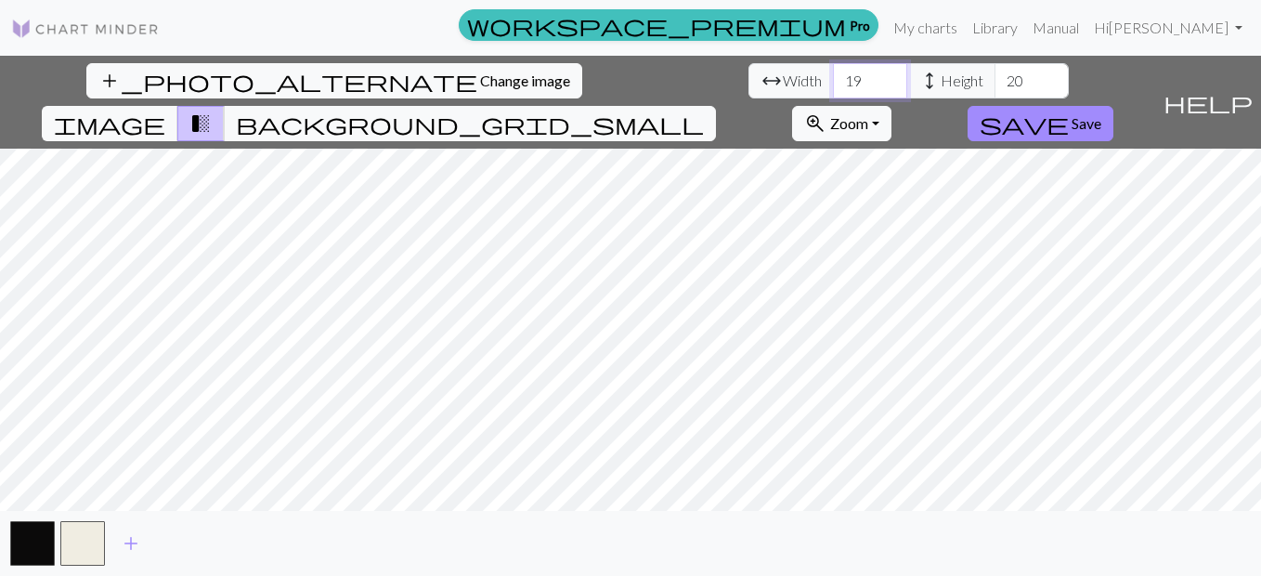
click at [833, 72] on input "19" at bounding box center [870, 80] width 74 height 35
drag, startPoint x: 402, startPoint y: 79, endPoint x: 360, endPoint y: 81, distance: 41.8
click at [833, 81] on input "1935" at bounding box center [870, 80] width 74 height 35
type input "35"
drag, startPoint x: 558, startPoint y: 79, endPoint x: 534, endPoint y: 85, distance: 25.0
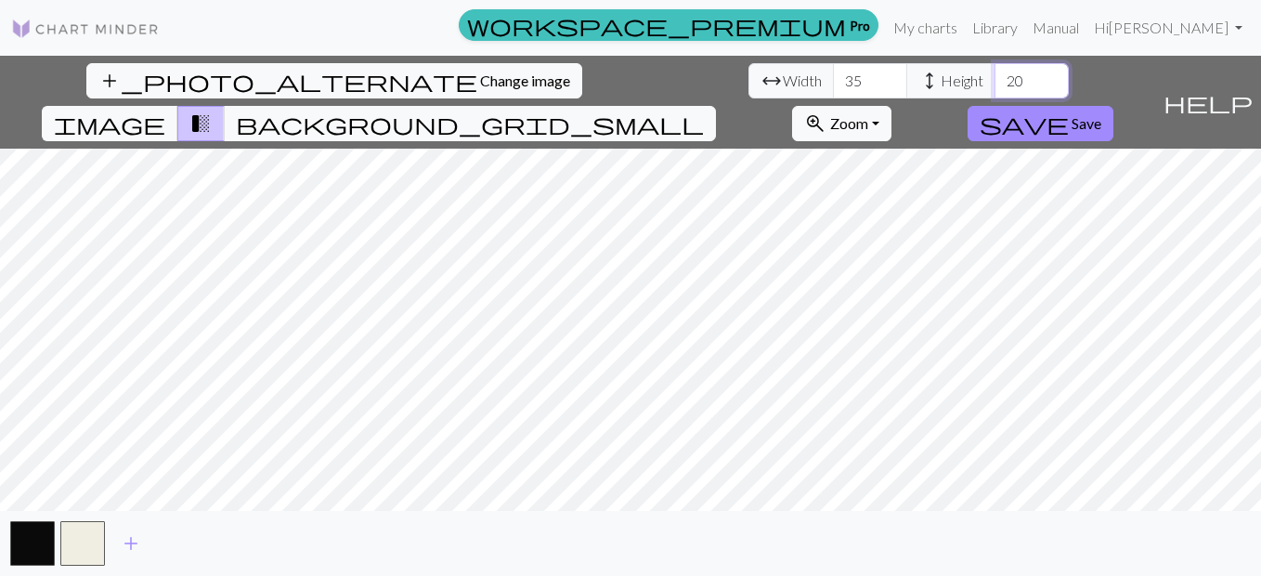
click at [995, 85] on input "20" at bounding box center [1032, 80] width 74 height 35
type input "40"
click at [892, 106] on button "zoom_in Zoom Zoom" at bounding box center [841, 123] width 99 height 35
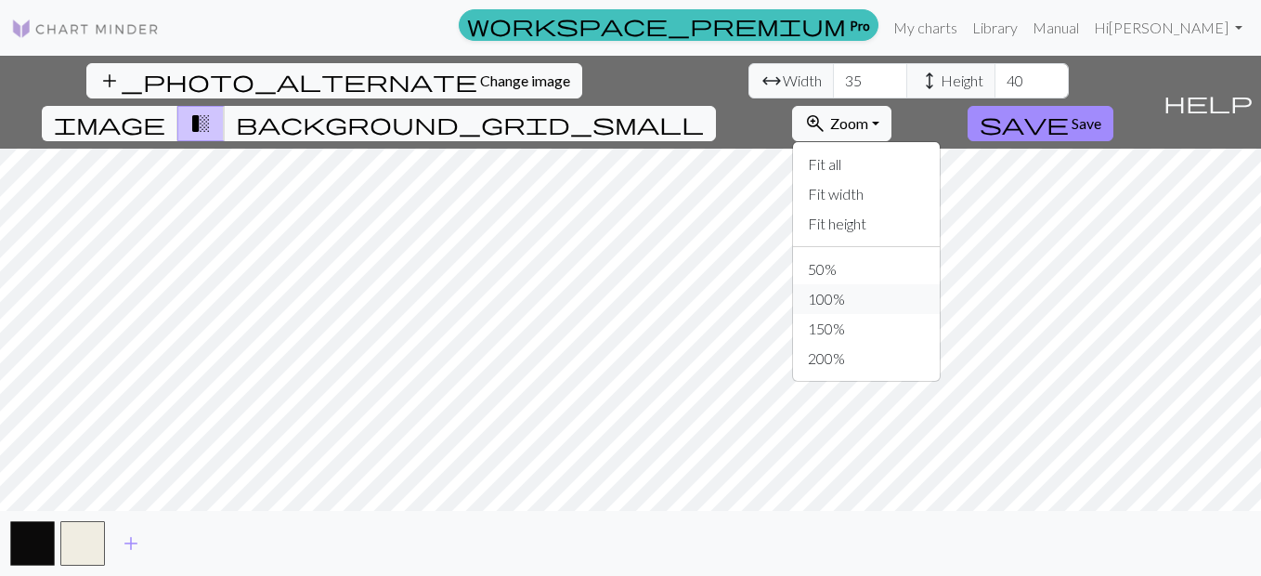
click at [933, 284] on button "100%" at bounding box center [866, 299] width 147 height 30
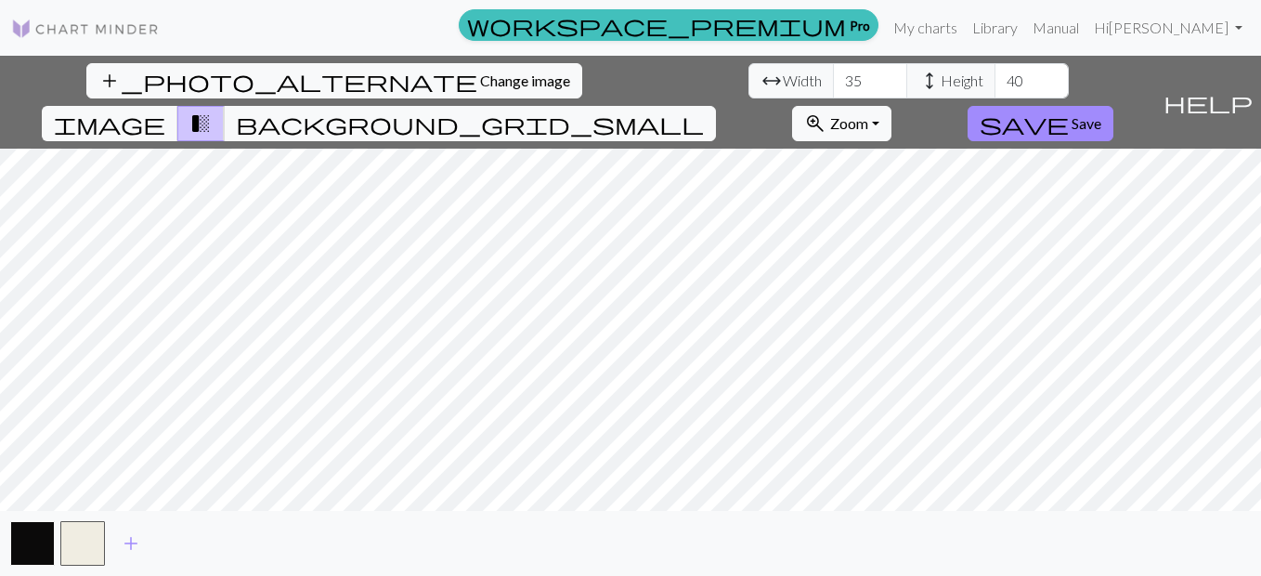
click at [24, 549] on button "button" at bounding box center [32, 543] width 45 height 45
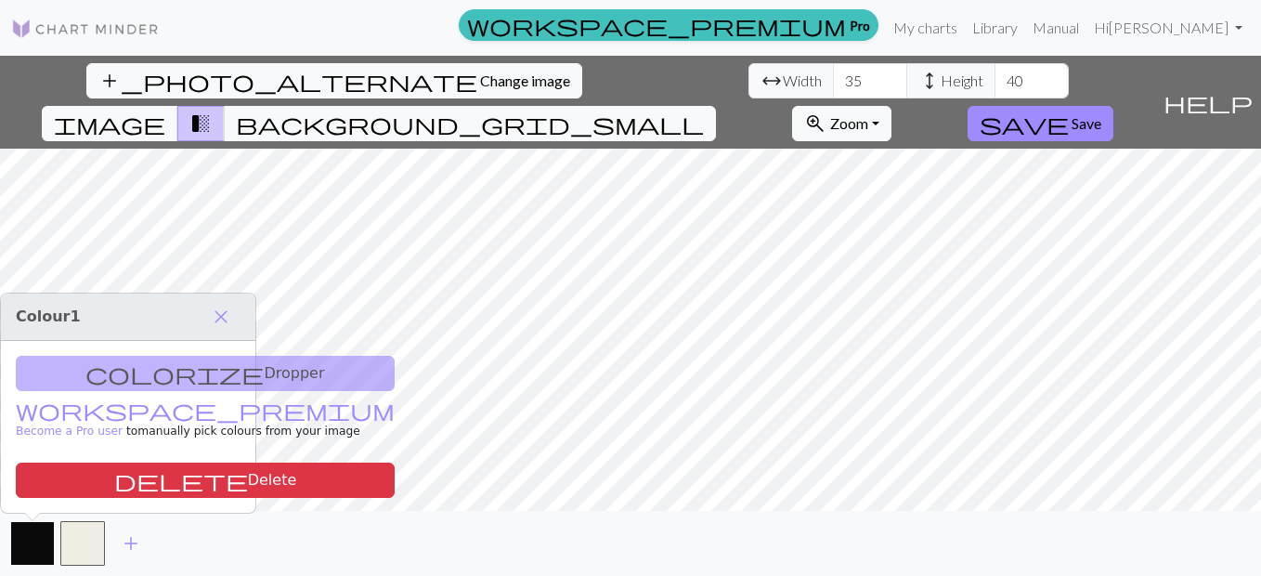
click at [24, 548] on button "button" at bounding box center [32, 543] width 45 height 45
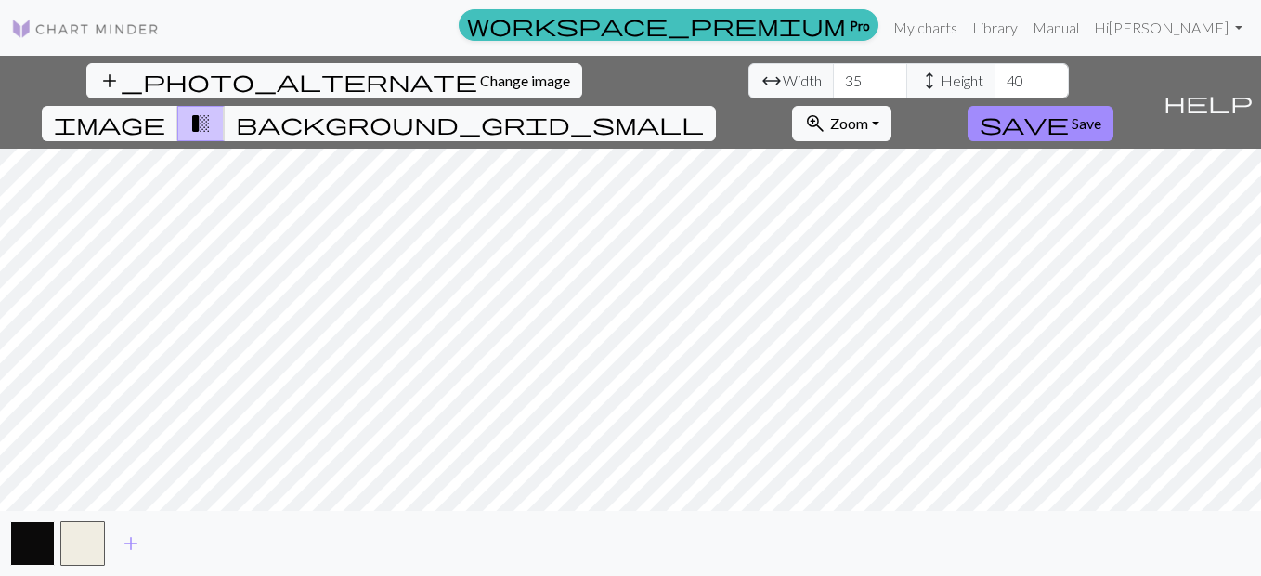
click at [24, 541] on button "button" at bounding box center [32, 543] width 45 height 45
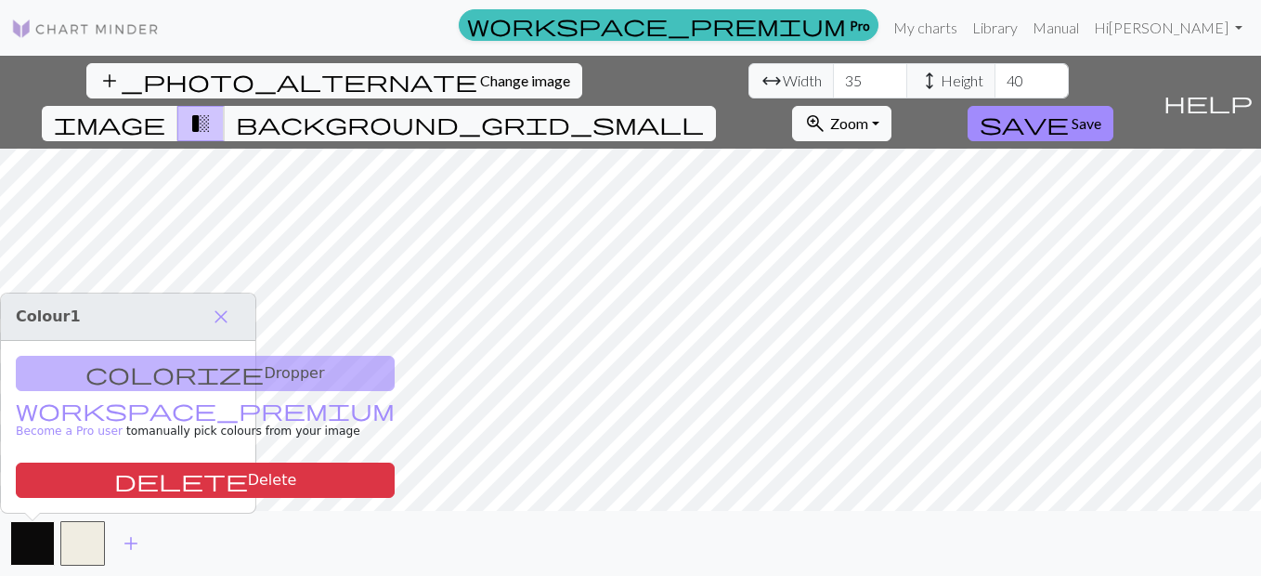
click at [24, 541] on button "button" at bounding box center [32, 543] width 45 height 45
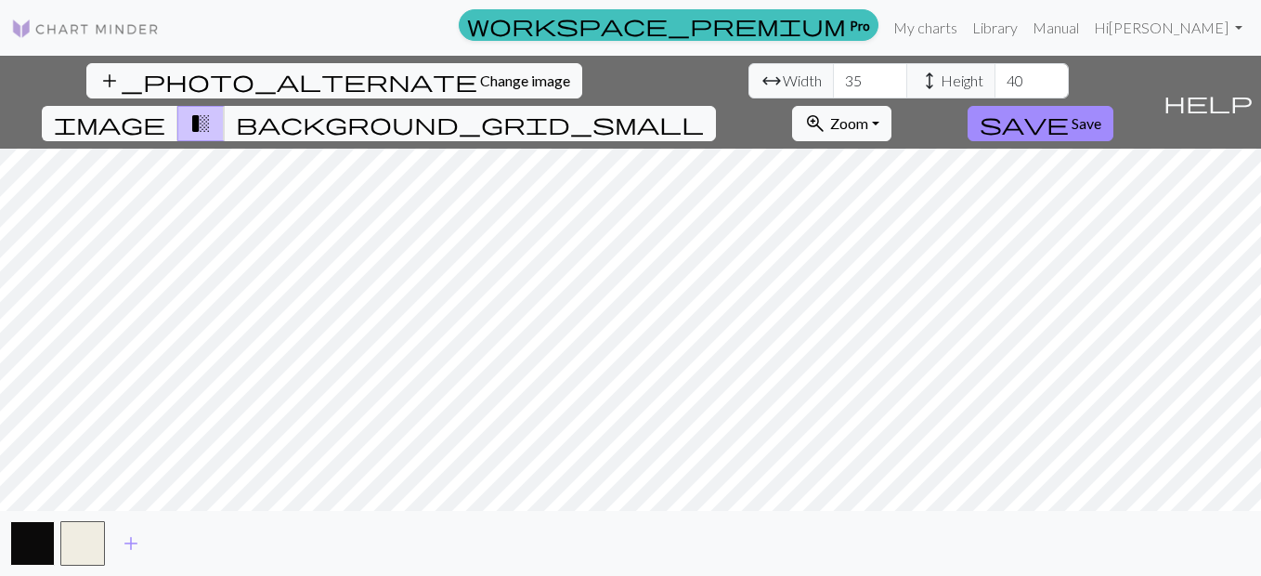
click at [24, 541] on button "button" at bounding box center [32, 543] width 45 height 45
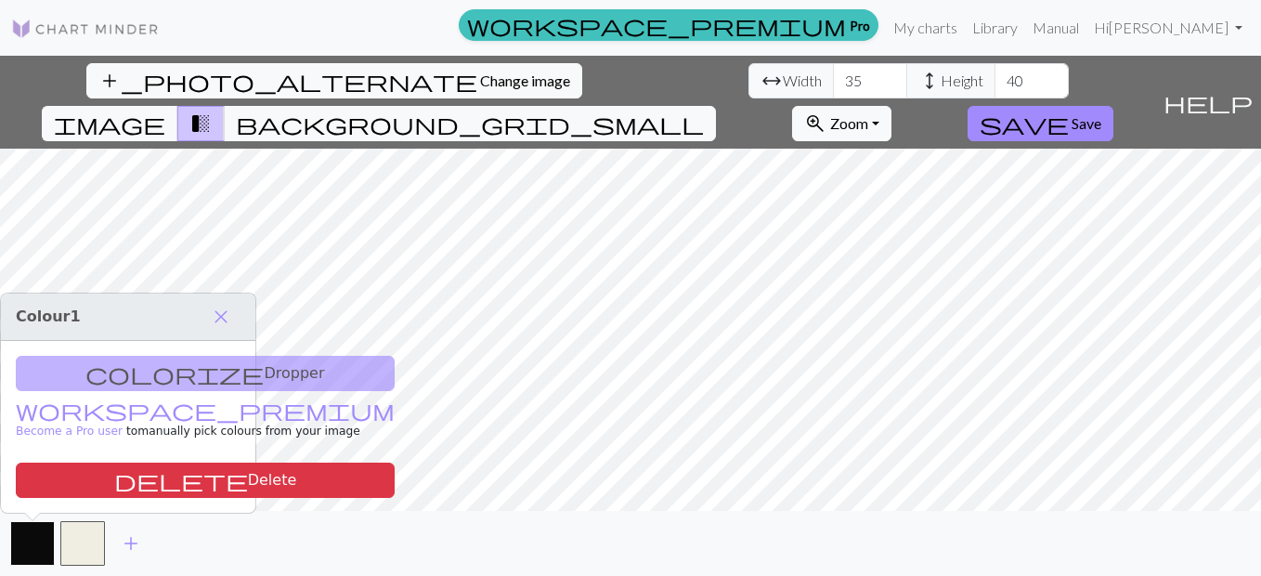
click at [24, 541] on button "button" at bounding box center [32, 543] width 45 height 45
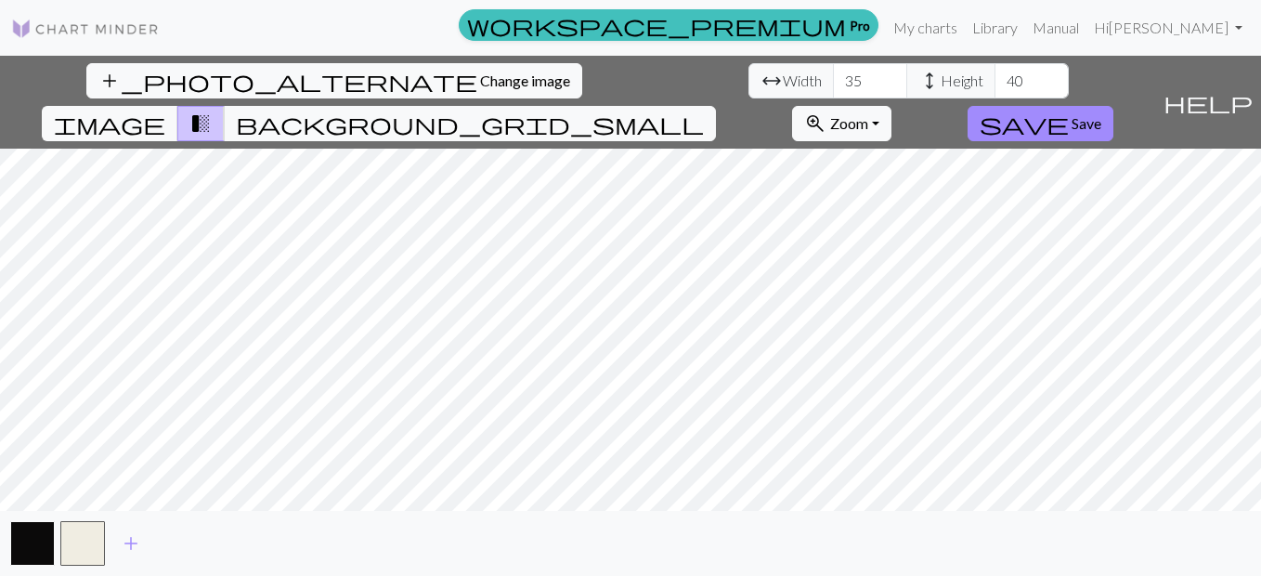
click at [24, 541] on button "button" at bounding box center [32, 543] width 45 height 45
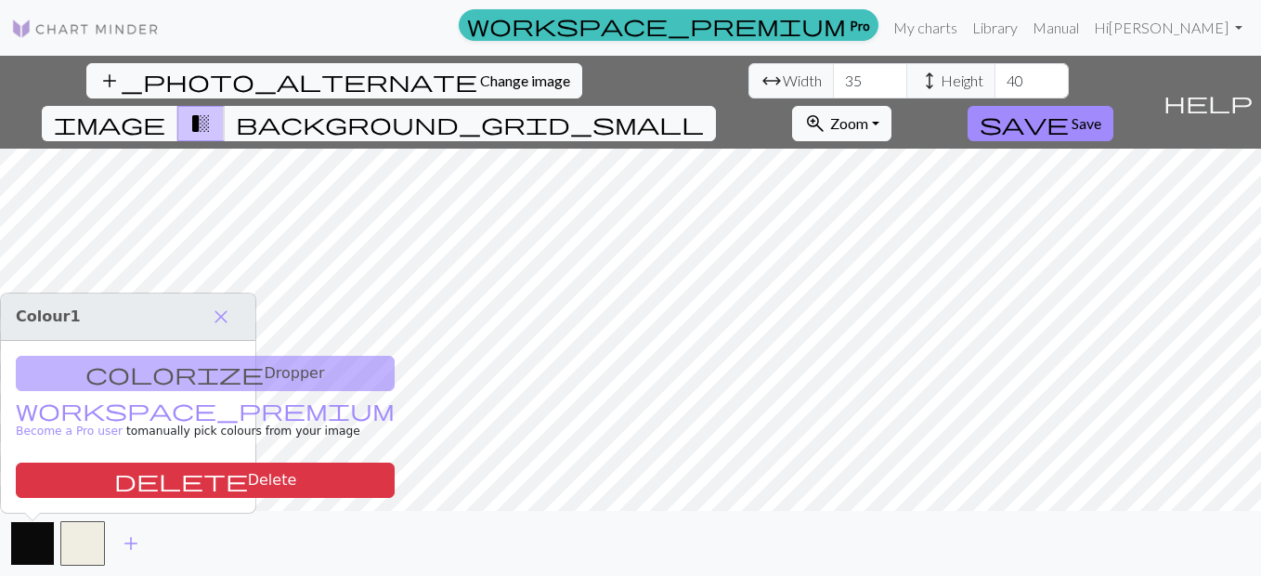
click at [24, 541] on button "button" at bounding box center [32, 543] width 45 height 45
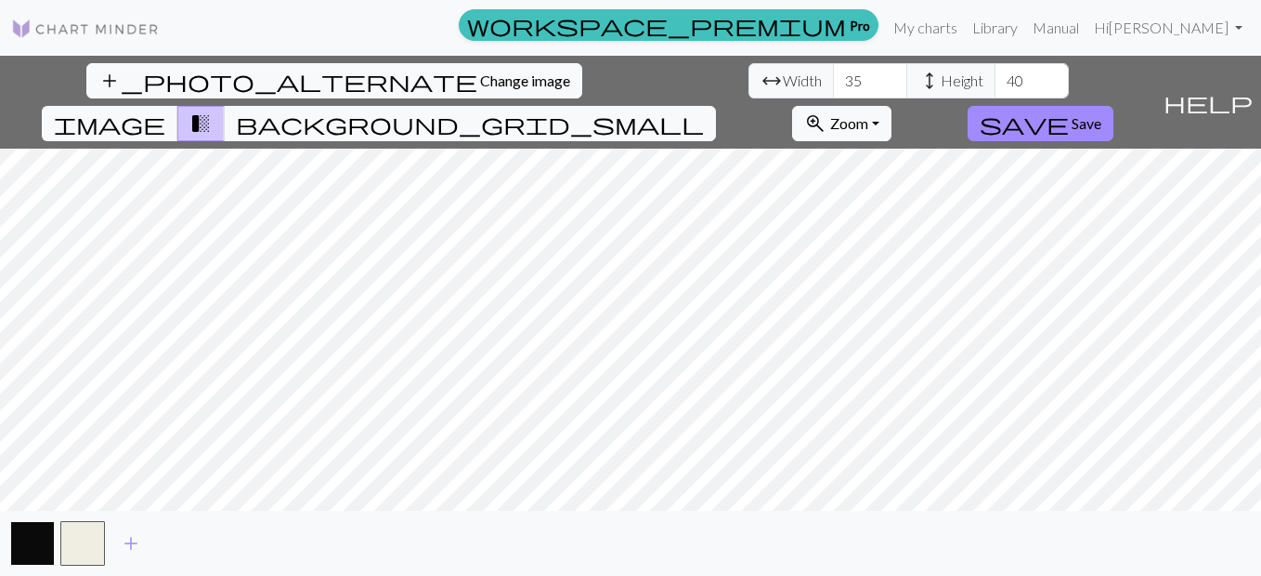
click at [24, 541] on button "button" at bounding box center [32, 543] width 45 height 45
click at [704, 111] on span "background_grid_small" at bounding box center [470, 124] width 468 height 26
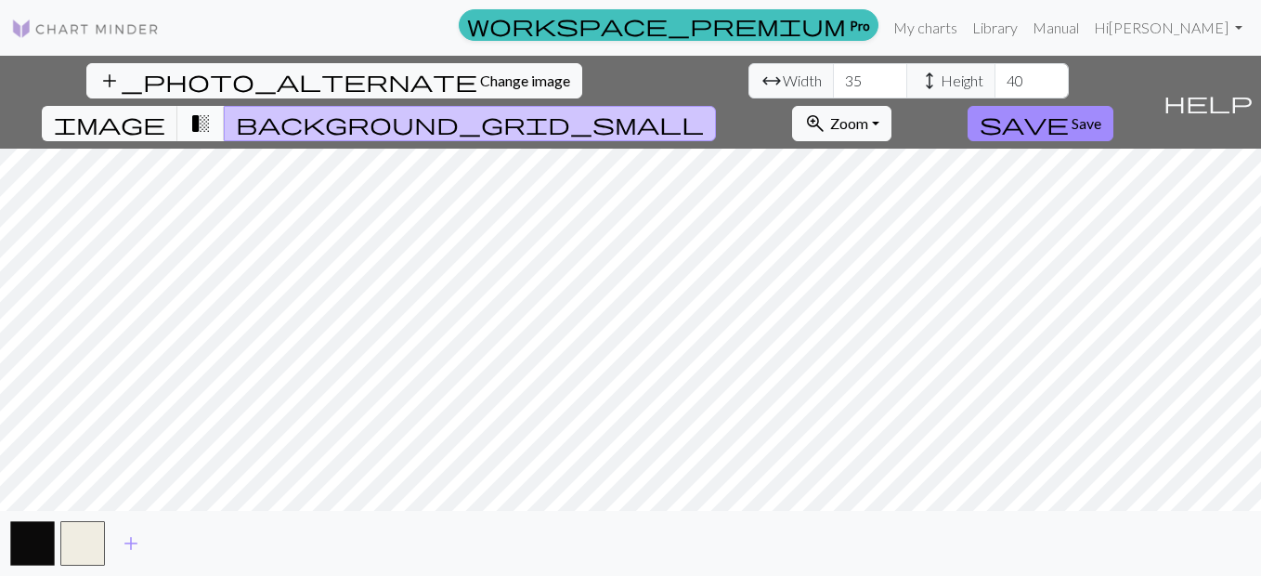
click at [212, 111] on span "transition_fade" at bounding box center [200, 124] width 22 height 26
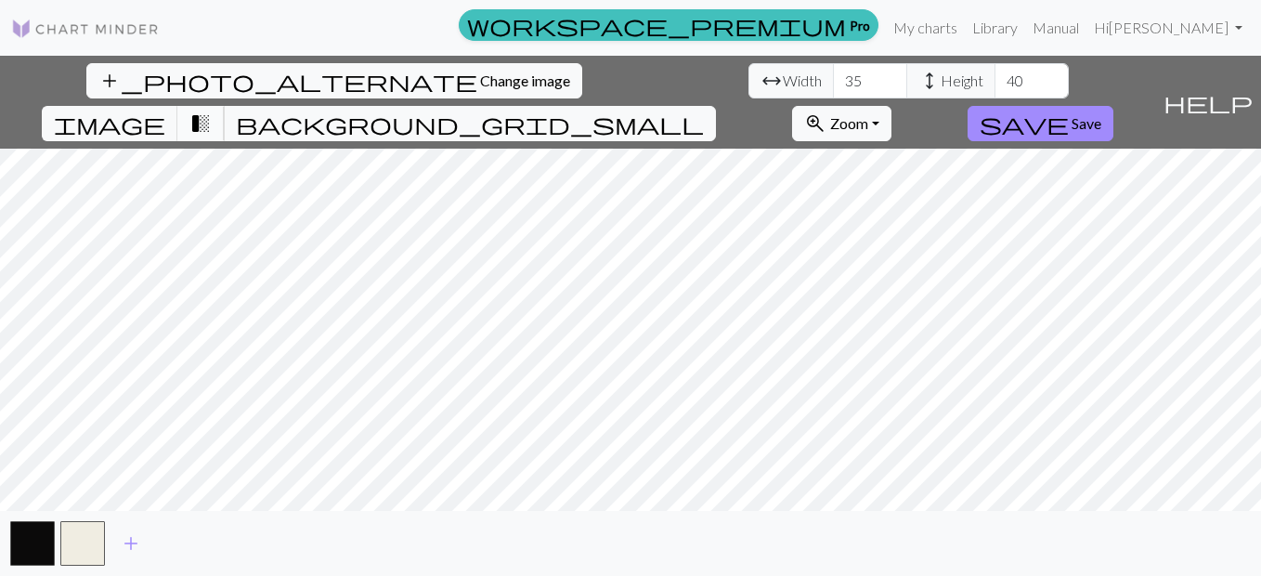
click at [212, 111] on span "transition_fade" at bounding box center [200, 124] width 22 height 26
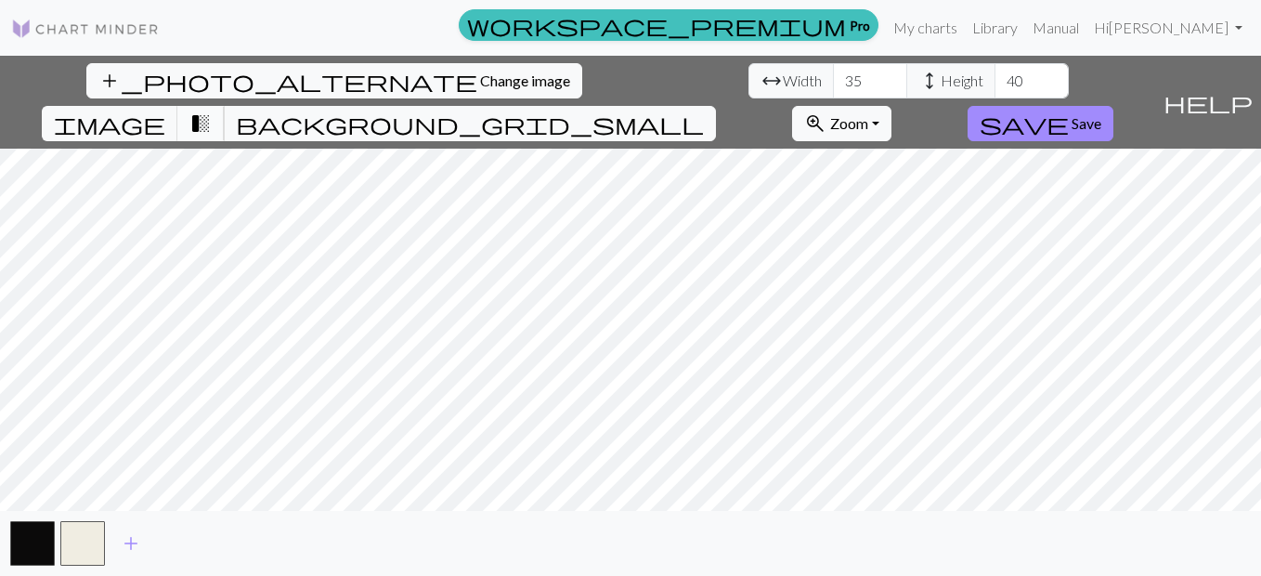
click at [212, 111] on span "transition_fade" at bounding box center [200, 124] width 22 height 26
click at [165, 111] on span "image" at bounding box center [109, 124] width 111 height 26
click at [212, 111] on span "transition_fade" at bounding box center [200, 124] width 22 height 26
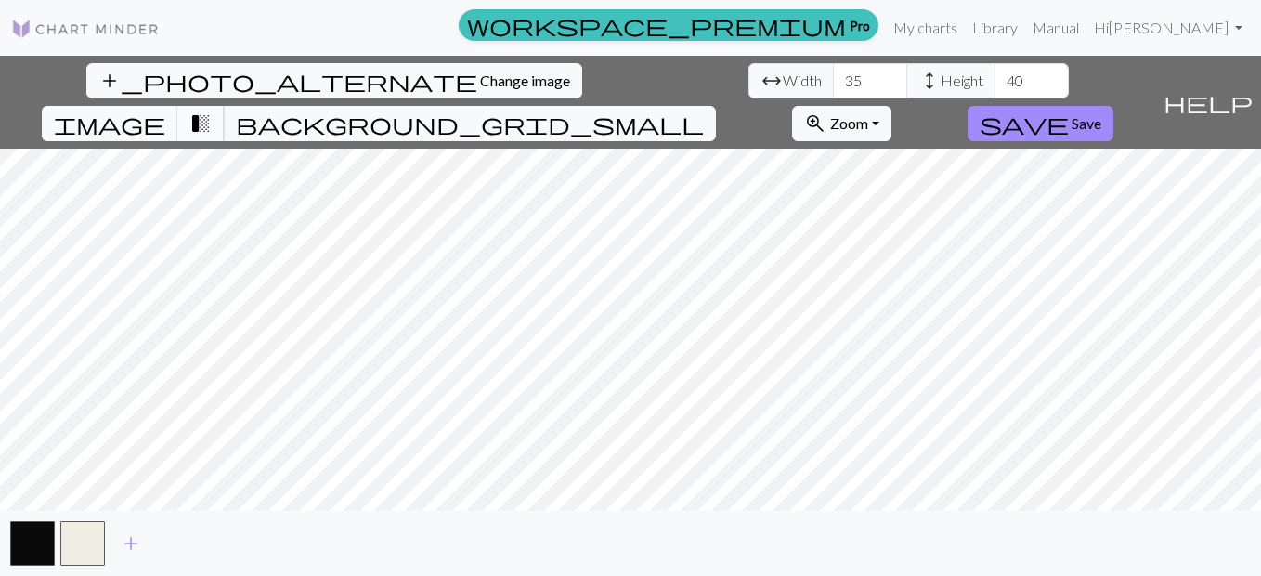
click at [212, 111] on span "transition_fade" at bounding box center [200, 124] width 22 height 26
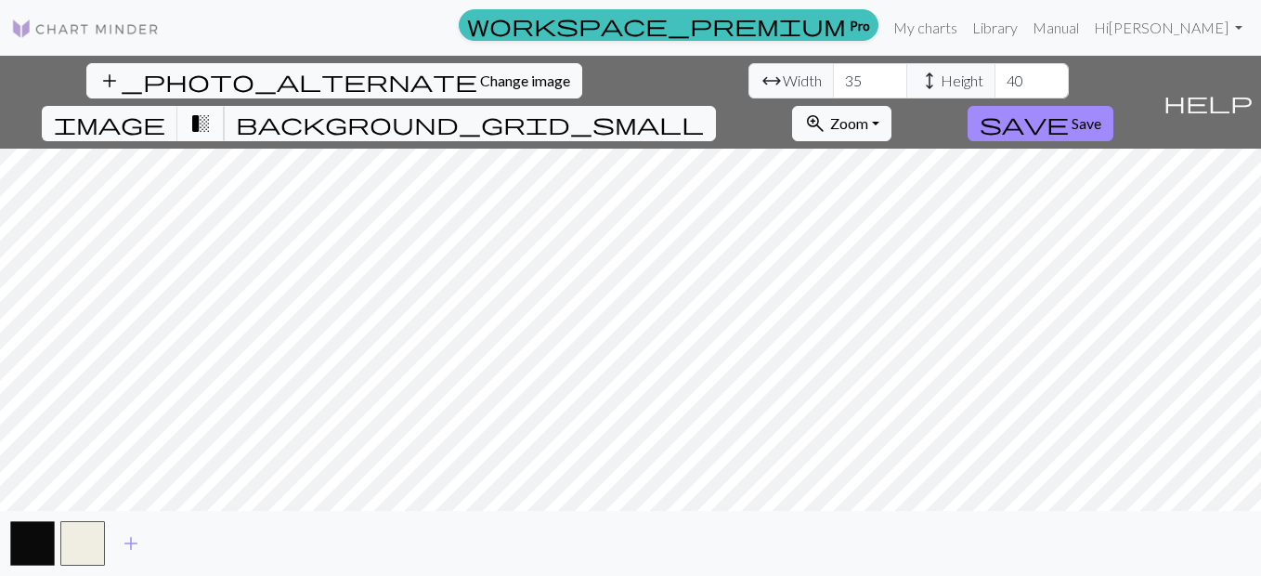
click at [212, 111] on span "transition_fade" at bounding box center [200, 124] width 22 height 26
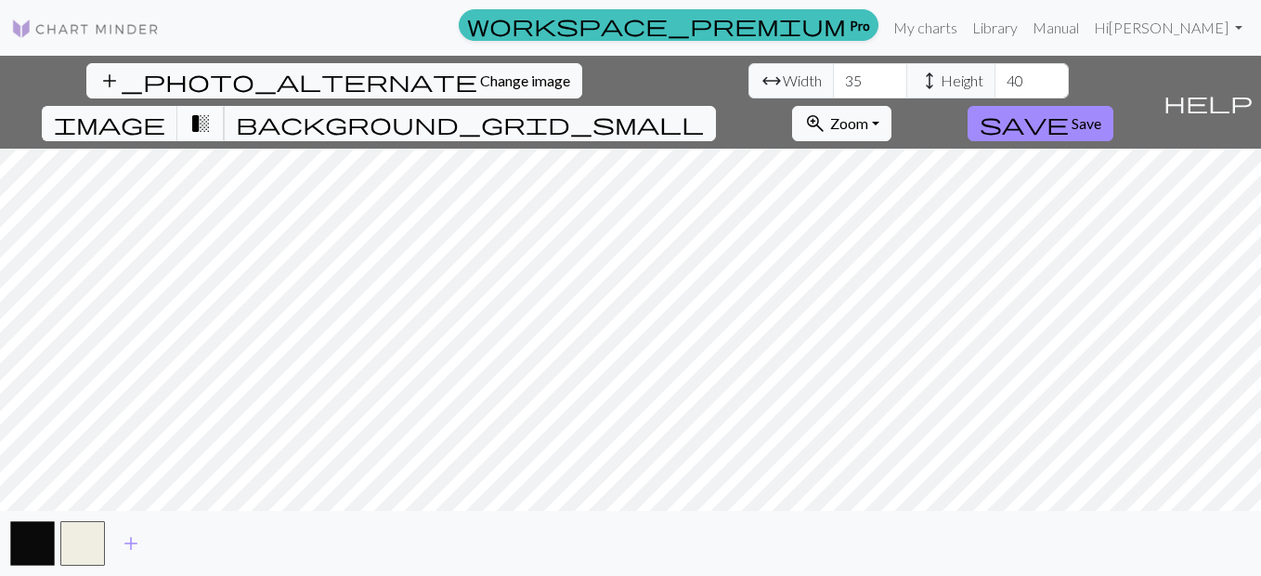
click at [212, 111] on span "transition_fade" at bounding box center [200, 124] width 22 height 26
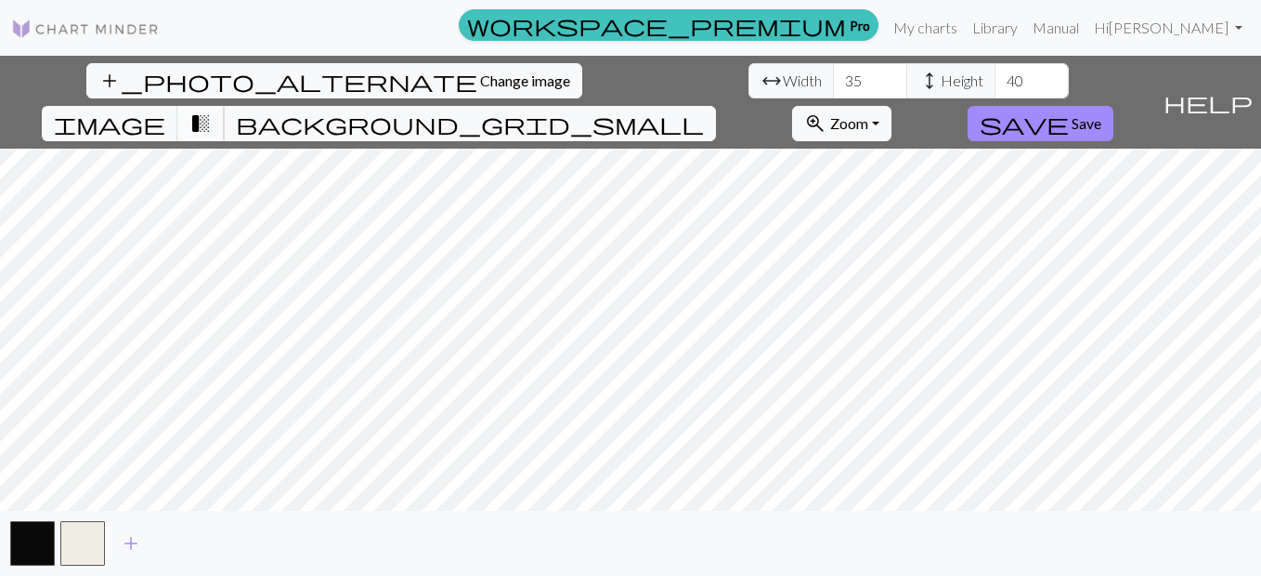
click at [212, 111] on span "transition_fade" at bounding box center [200, 124] width 22 height 26
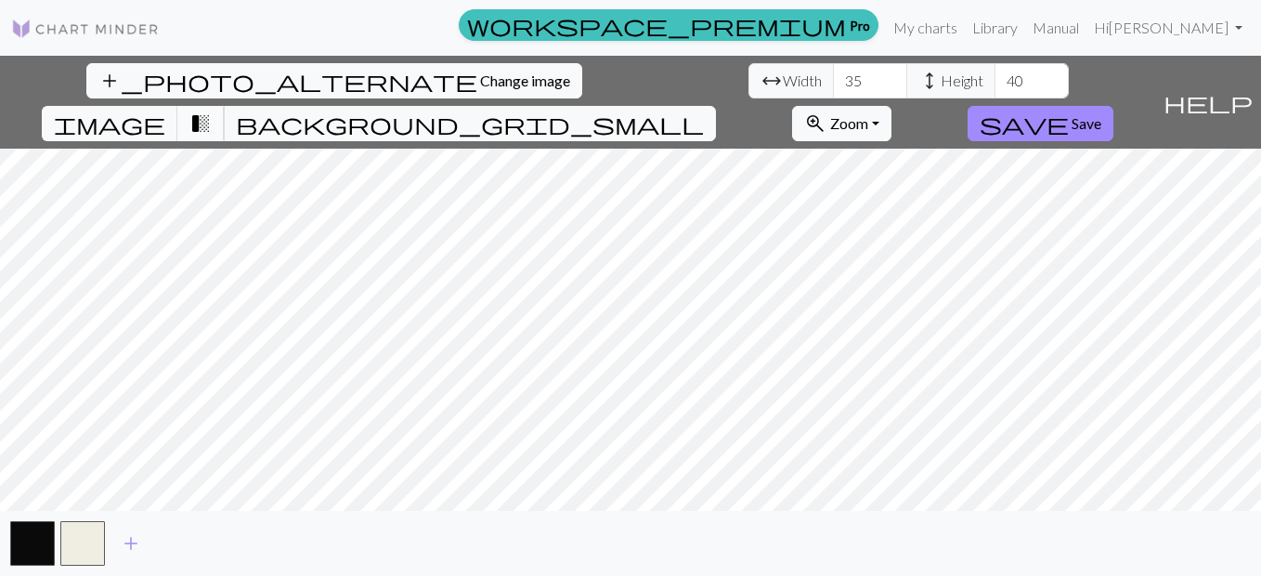
click at [212, 111] on span "transition_fade" at bounding box center [200, 124] width 22 height 26
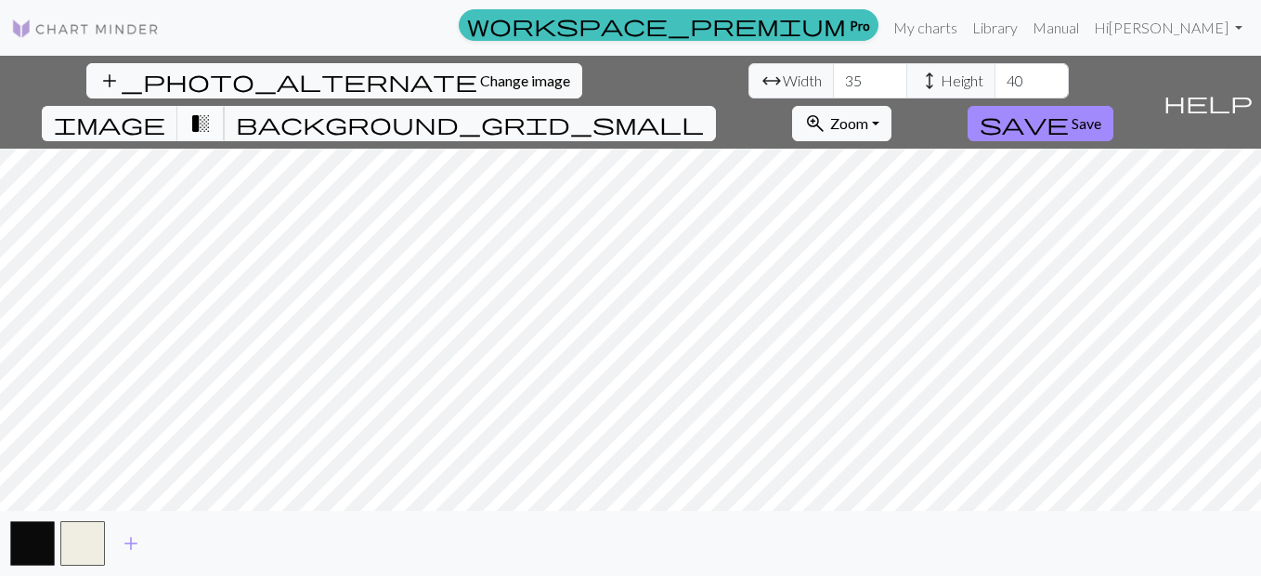
click at [212, 111] on span "transition_fade" at bounding box center [200, 124] width 22 height 26
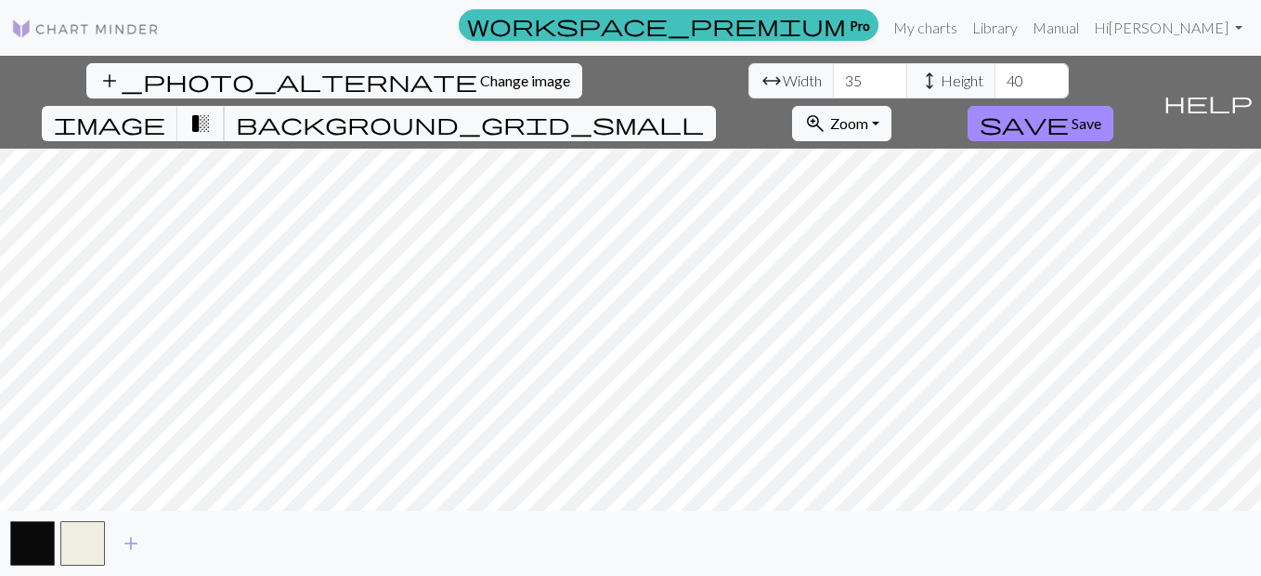
click at [212, 111] on span "transition_fade" at bounding box center [200, 124] width 22 height 26
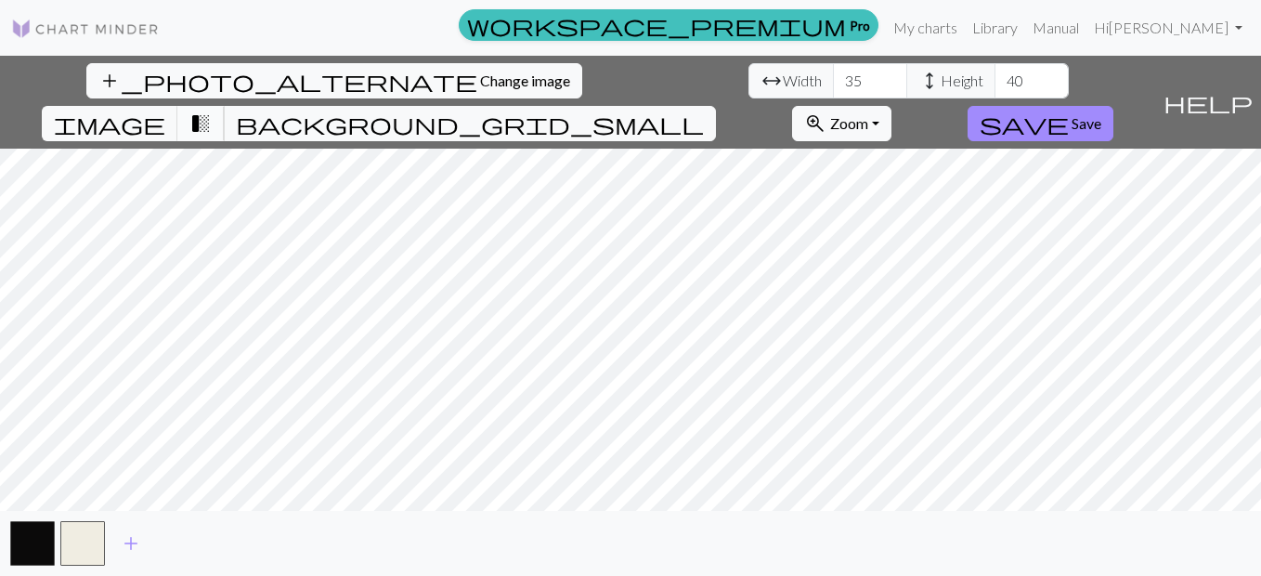
click at [212, 111] on span "transition_fade" at bounding box center [200, 124] width 22 height 26
click at [225, 106] on button "transition_fade" at bounding box center [200, 123] width 47 height 35
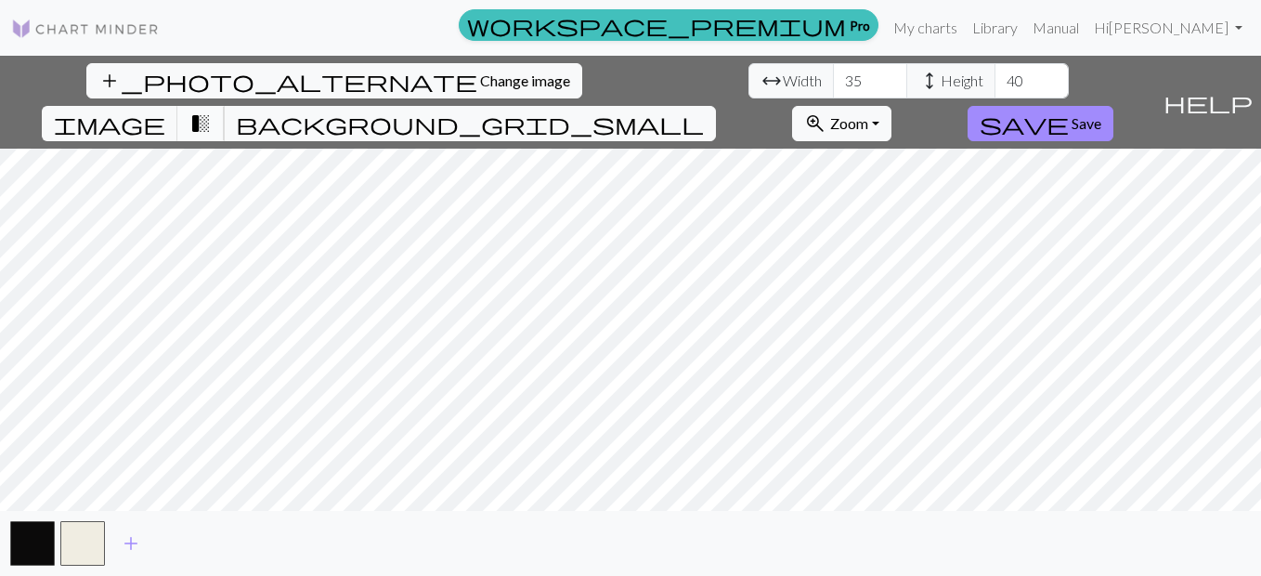
click at [225, 106] on button "transition_fade" at bounding box center [200, 123] width 47 height 35
click at [212, 111] on span "transition_fade" at bounding box center [200, 124] width 22 height 26
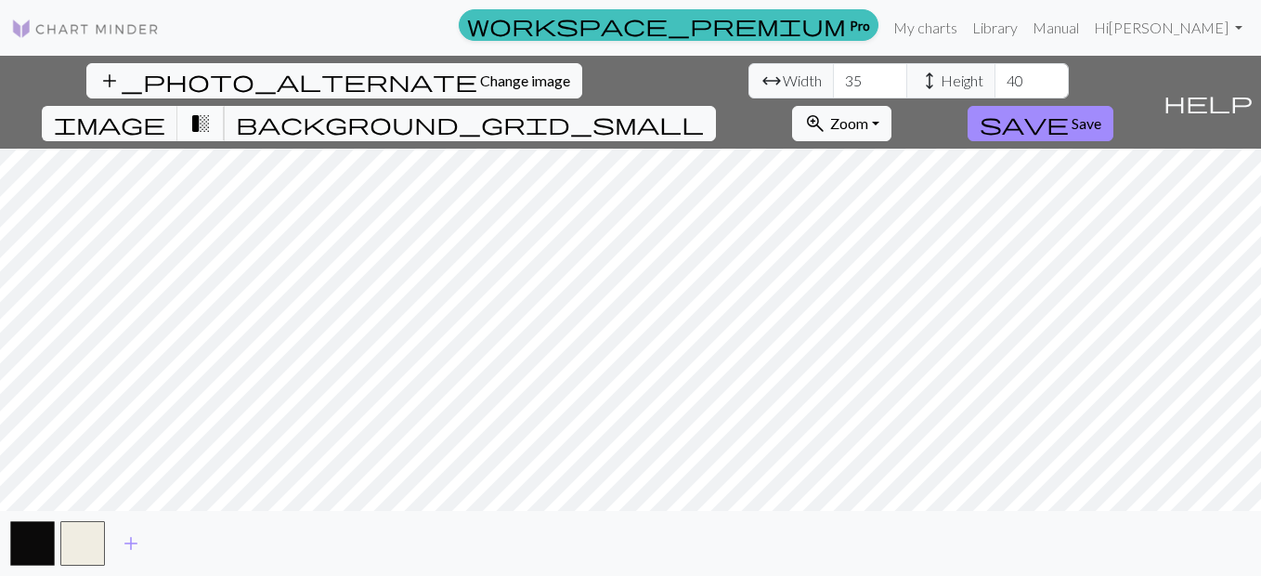
click at [212, 111] on span "transition_fade" at bounding box center [200, 124] width 22 height 26
click at [1114, 106] on button "save Save" at bounding box center [1041, 123] width 146 height 35
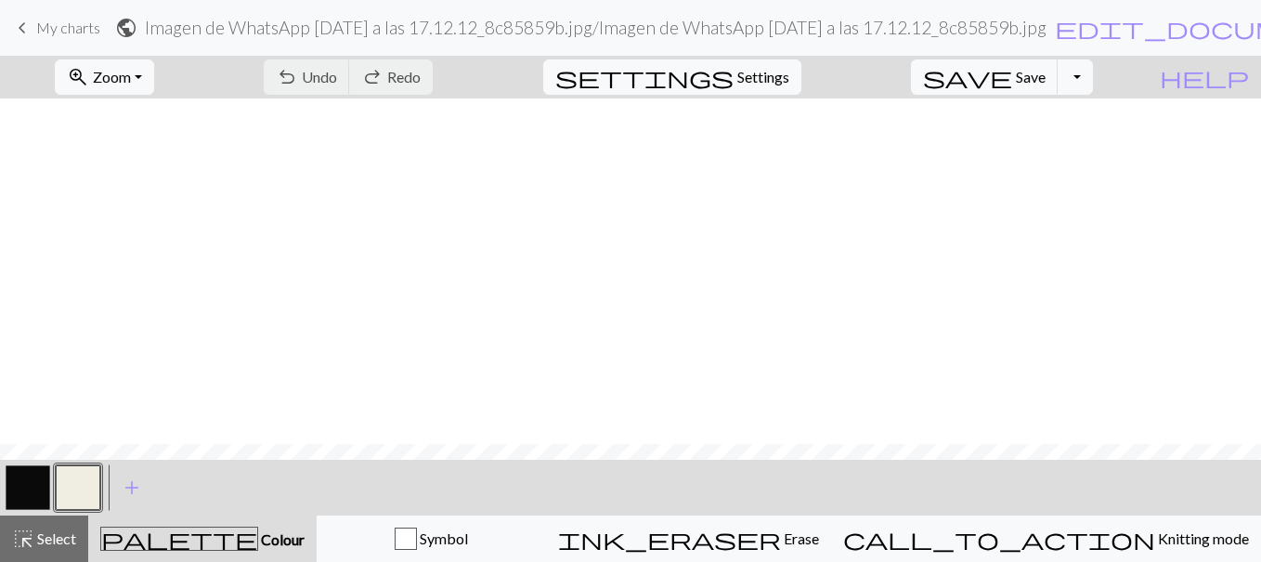
scroll to position [396, 0]
click at [37, 487] on button "button" at bounding box center [28, 487] width 45 height 45
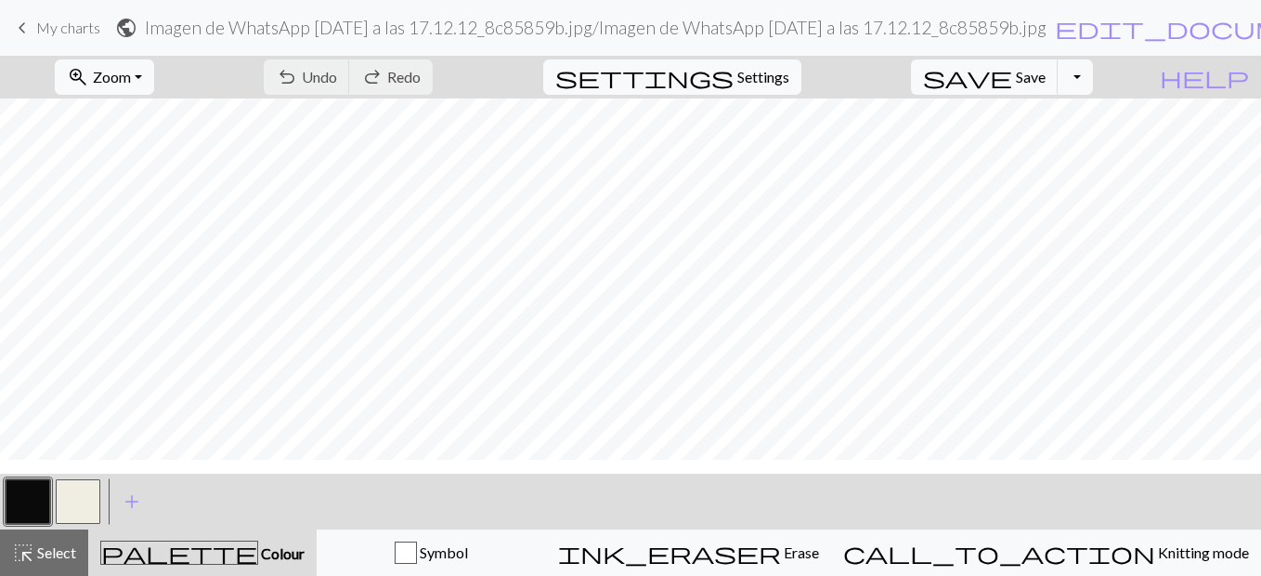
click at [37, 487] on div "Edit colour Name MC Use advanced picker workspace_premium Become a Pro user to …" at bounding box center [630, 288] width 1261 height 576
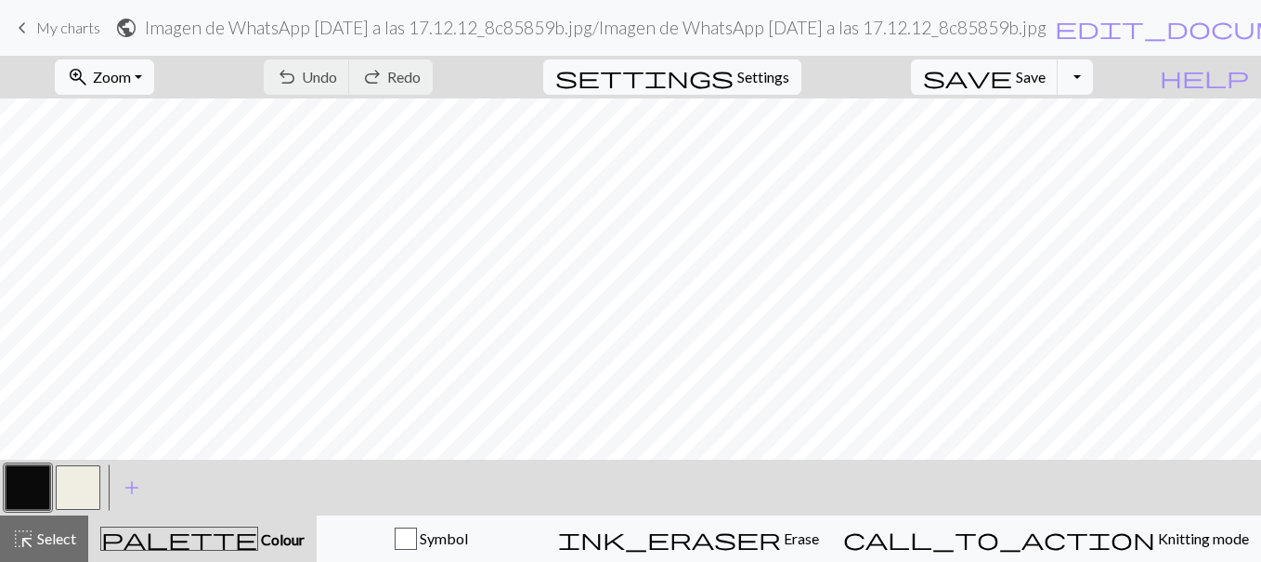
click at [37, 487] on button "button" at bounding box center [28, 487] width 45 height 45
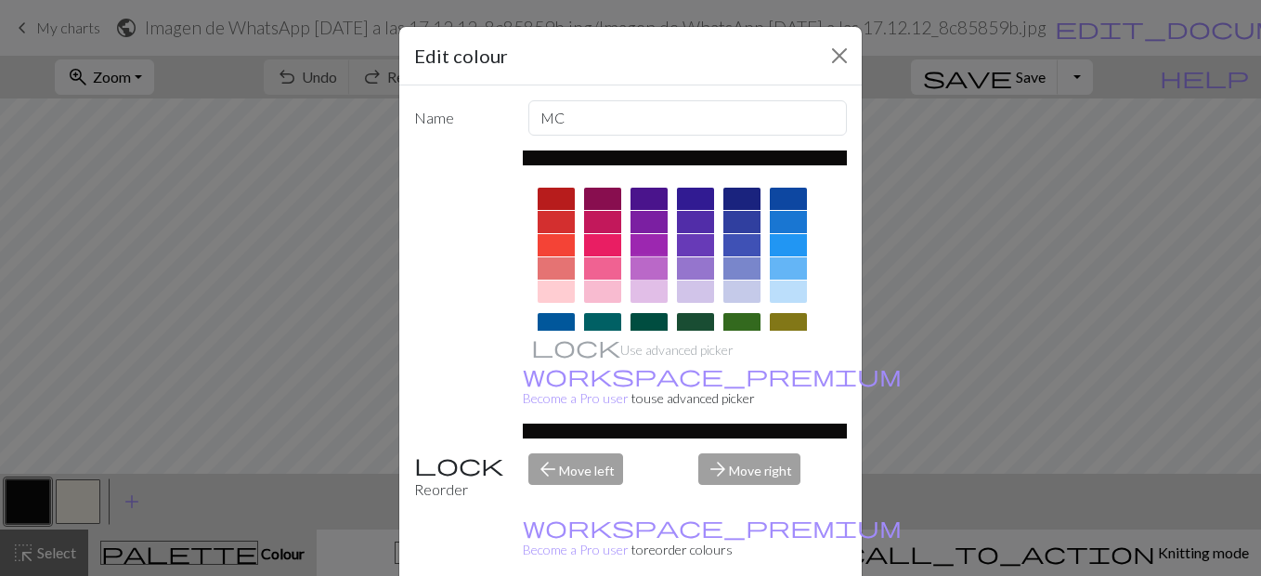
click at [651, 272] on div at bounding box center [649, 268] width 37 height 22
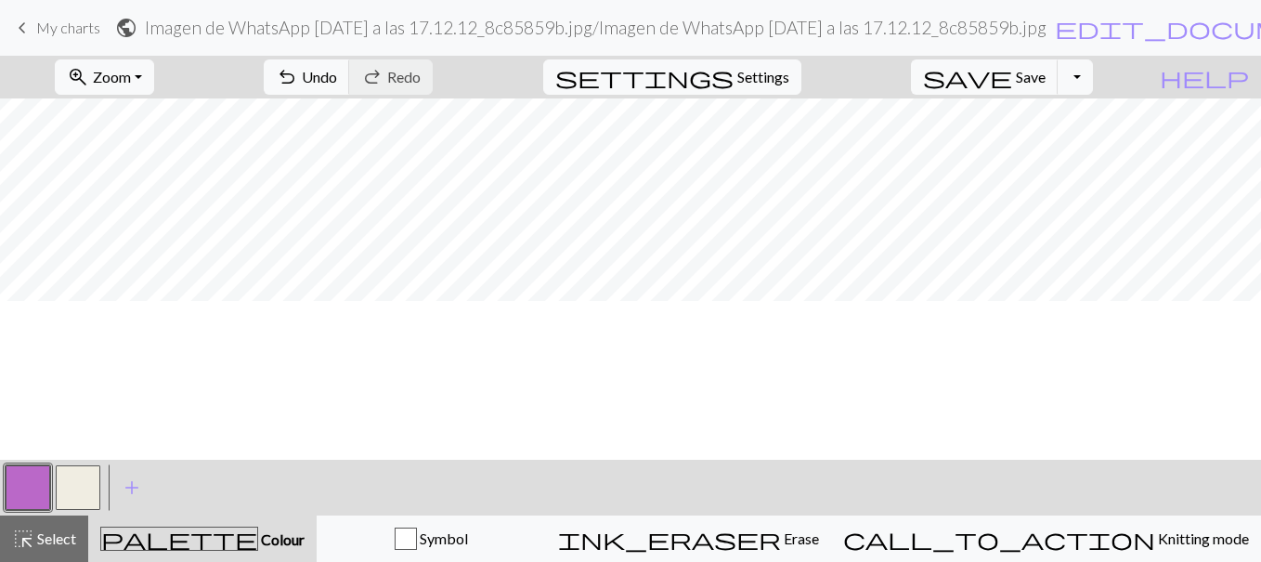
scroll to position [103, 0]
click at [128, 85] on span "Zoom" at bounding box center [112, 77] width 38 height 18
click at [137, 218] on button "50%" at bounding box center [129, 223] width 147 height 30
click at [154, 77] on button "zoom_in Zoom Zoom" at bounding box center [104, 76] width 99 height 35
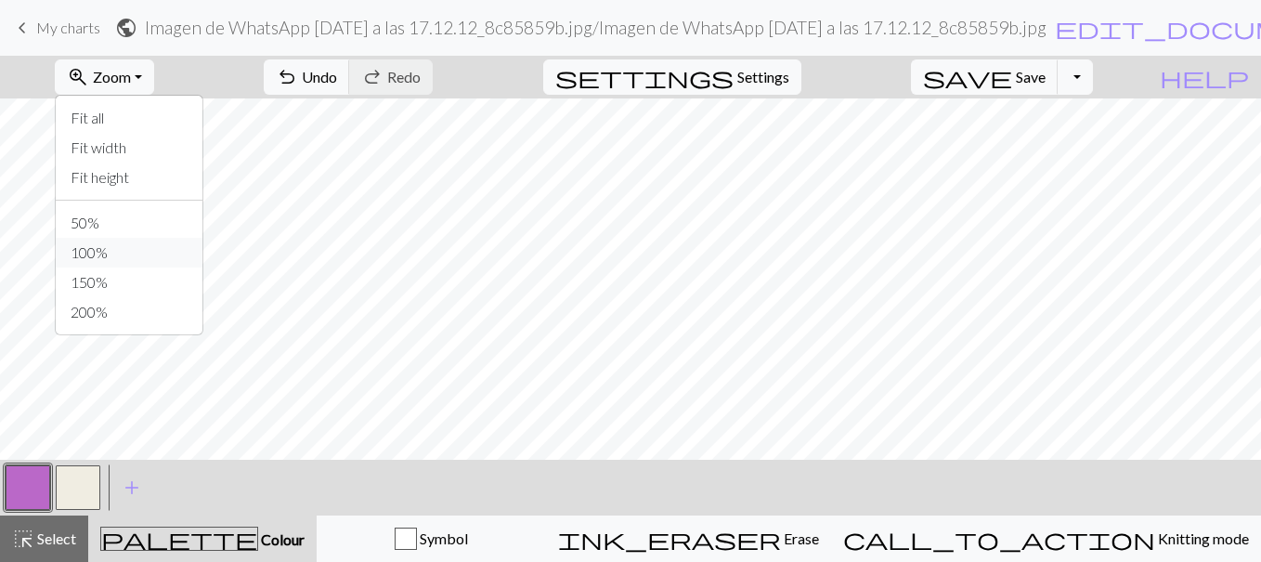
click at [146, 247] on button "100%" at bounding box center [129, 253] width 147 height 30
click at [84, 492] on button "button" at bounding box center [78, 487] width 45 height 45
click at [78, 482] on button "button" at bounding box center [78, 487] width 45 height 45
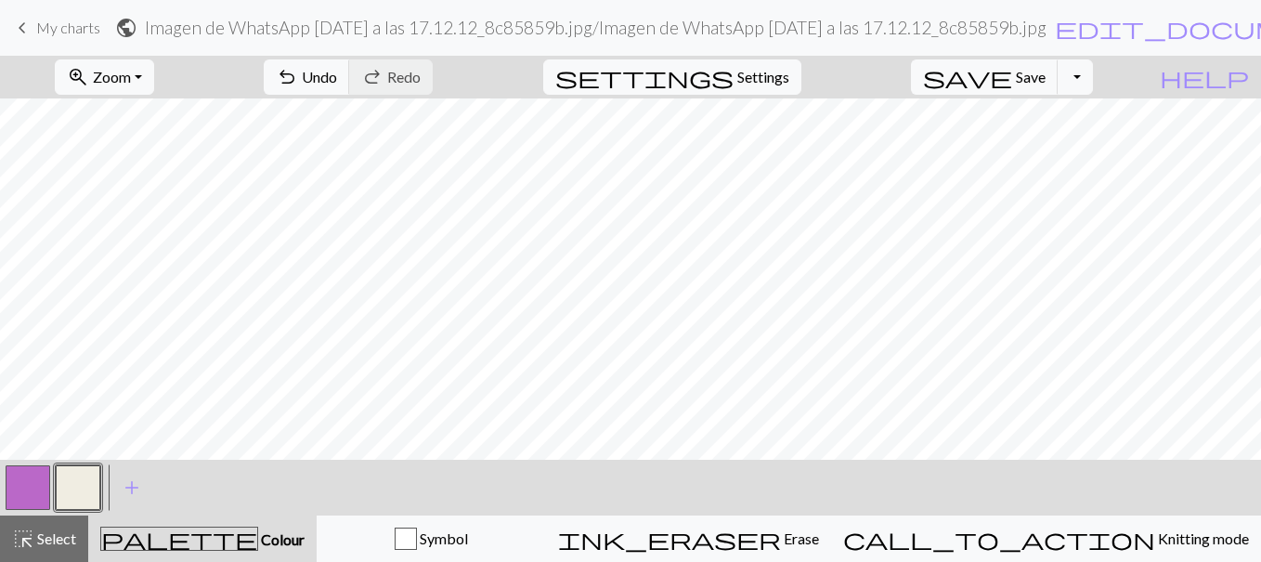
click at [35, 492] on button "button" at bounding box center [28, 487] width 45 height 45
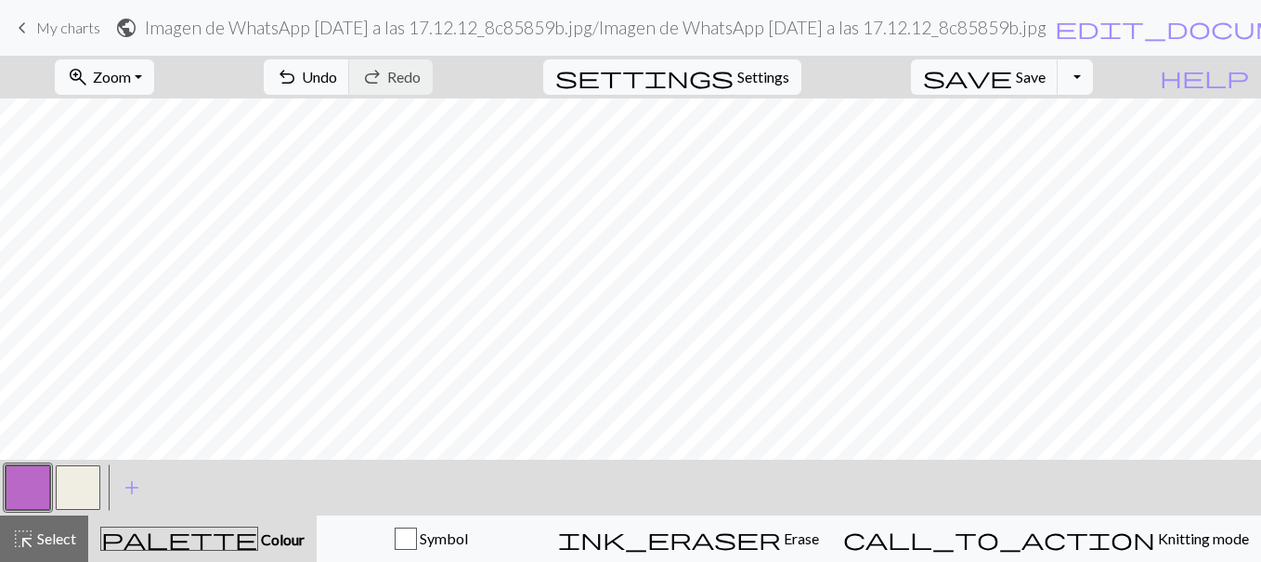
click at [74, 487] on button "button" at bounding box center [78, 487] width 45 height 45
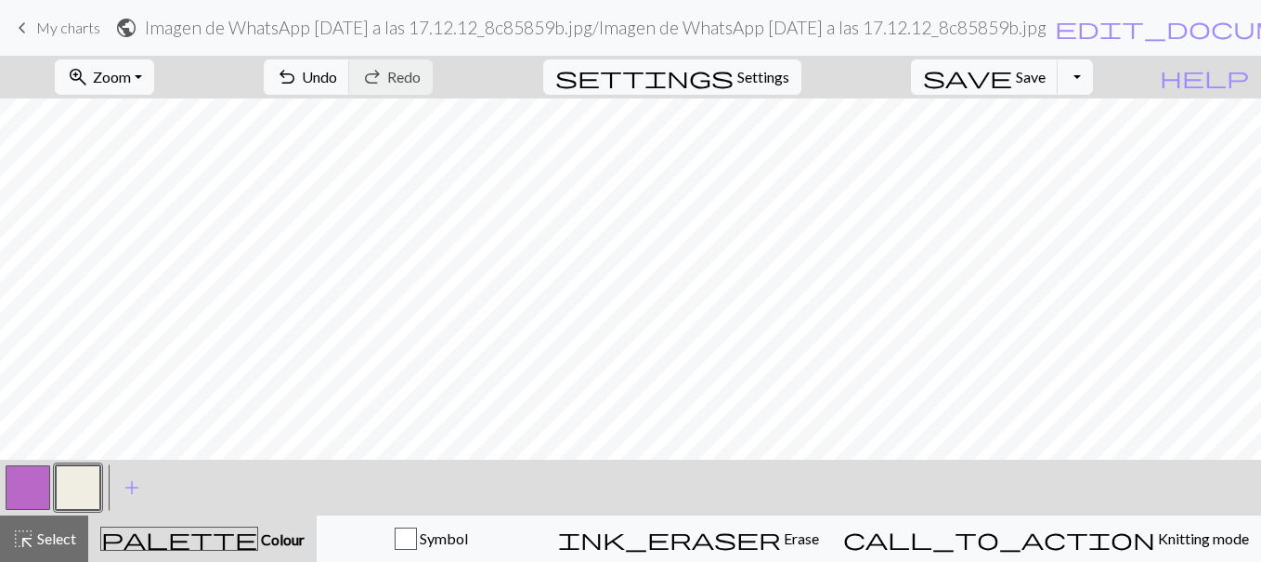
click at [37, 485] on button "button" at bounding box center [28, 487] width 45 height 45
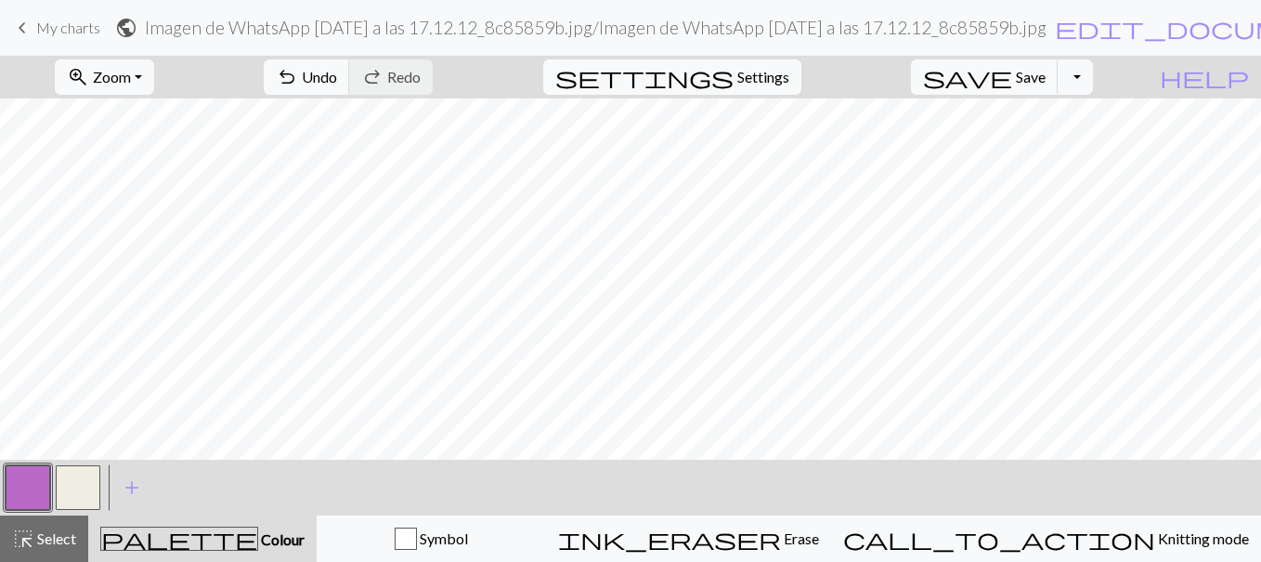
click at [91, 476] on button "button" at bounding box center [78, 487] width 45 height 45
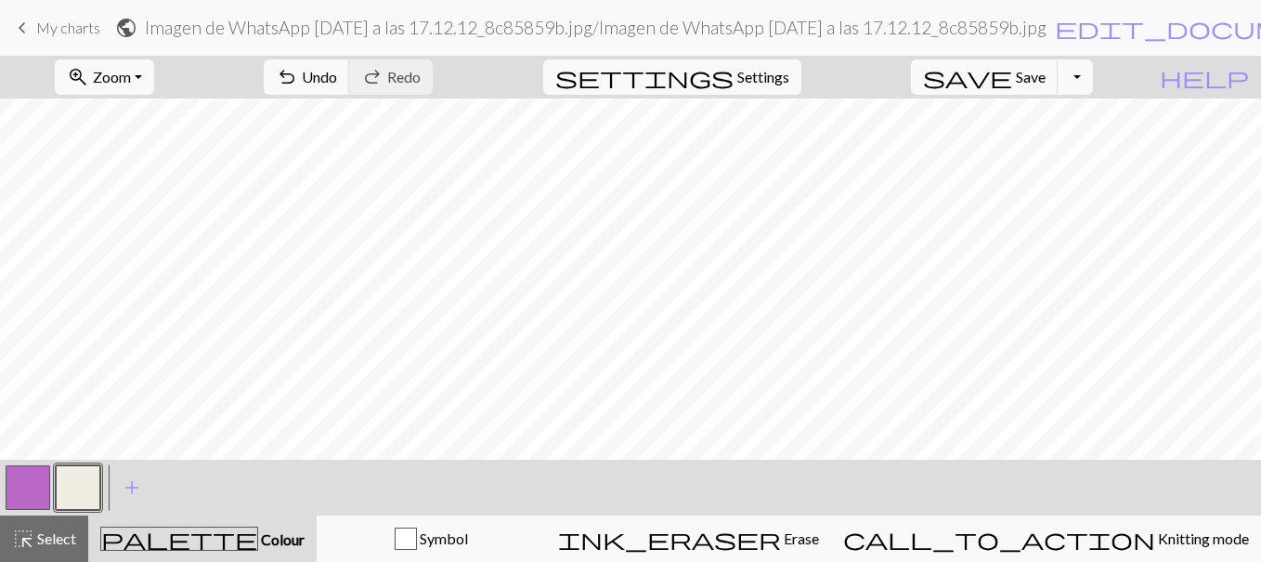
click at [34, 486] on button "button" at bounding box center [28, 487] width 45 height 45
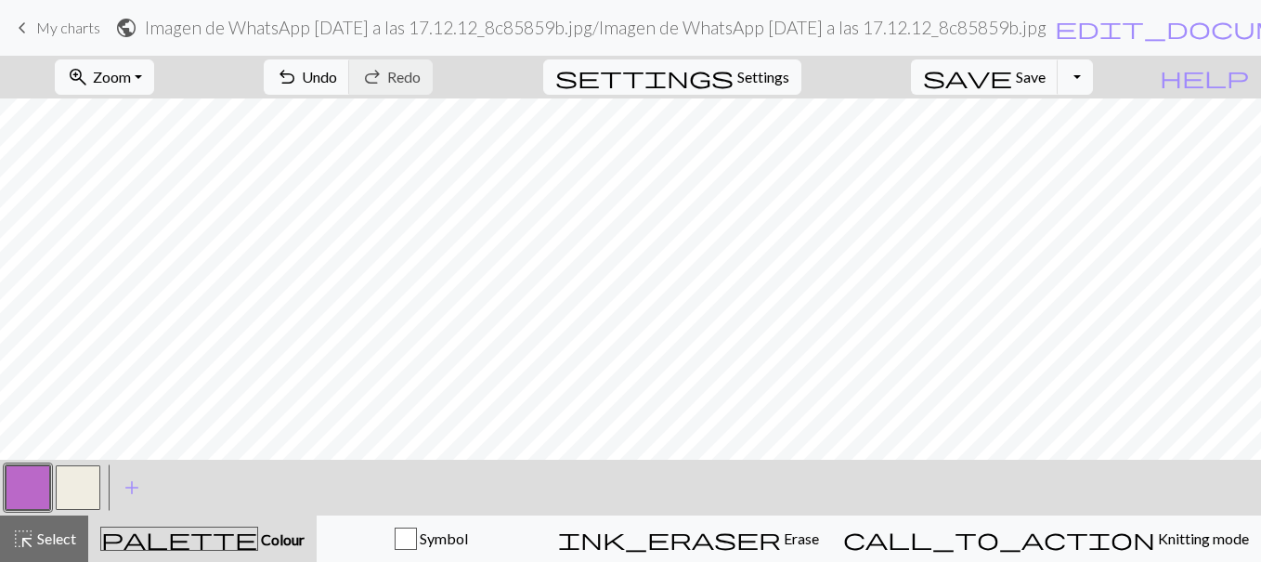
click at [78, 473] on button "button" at bounding box center [78, 487] width 45 height 45
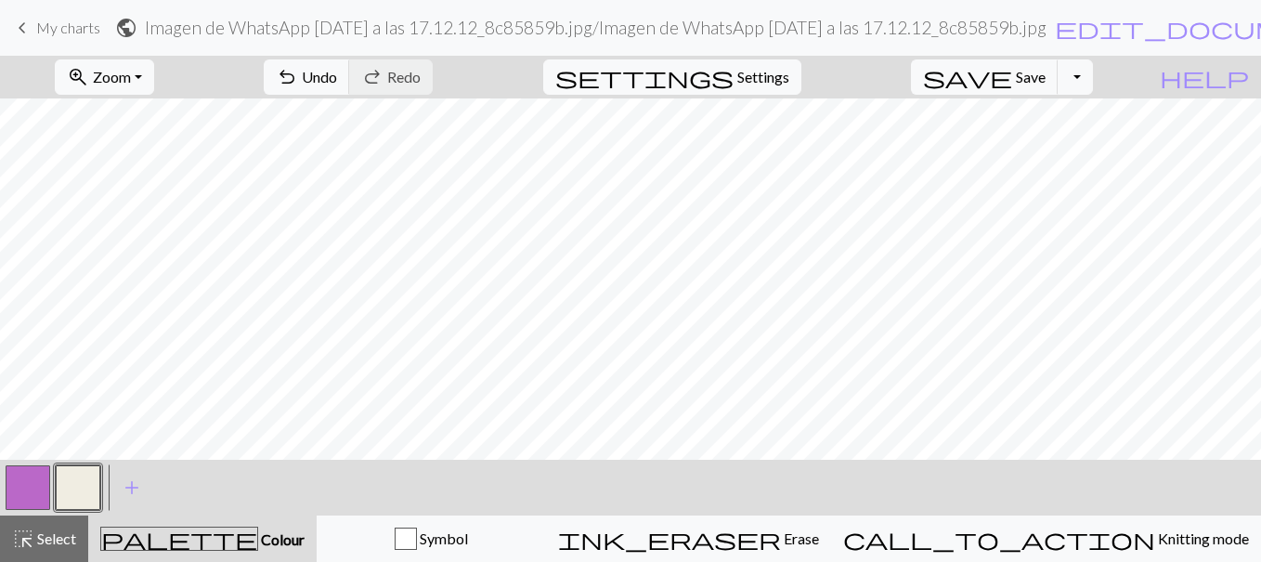
click at [40, 486] on button "button" at bounding box center [28, 487] width 45 height 45
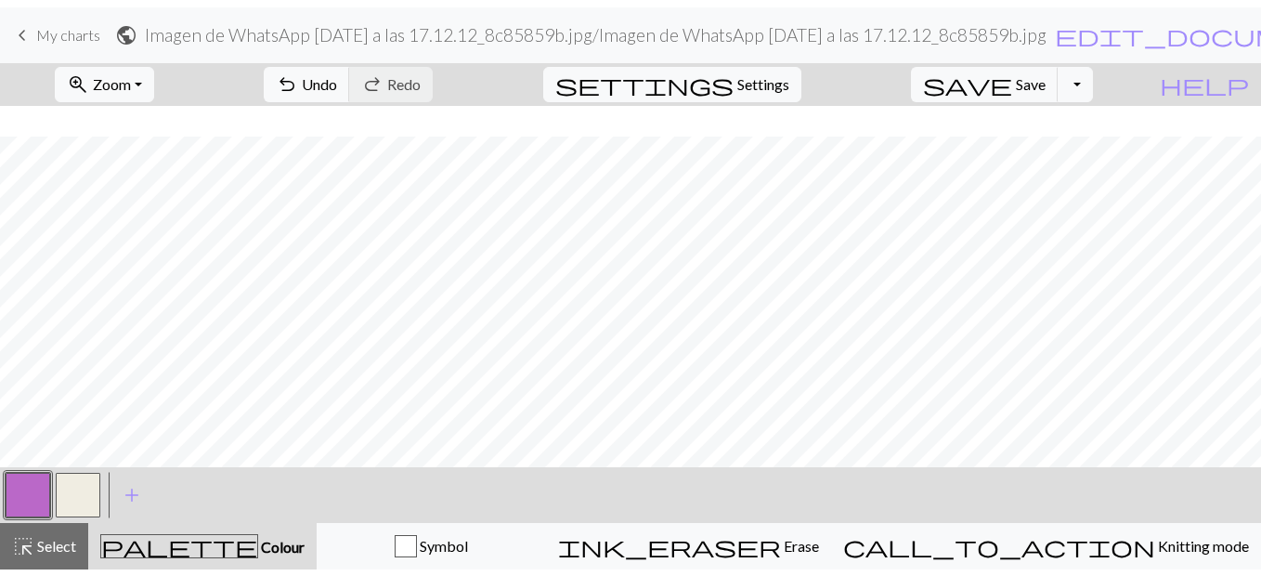
scroll to position [475, 0]
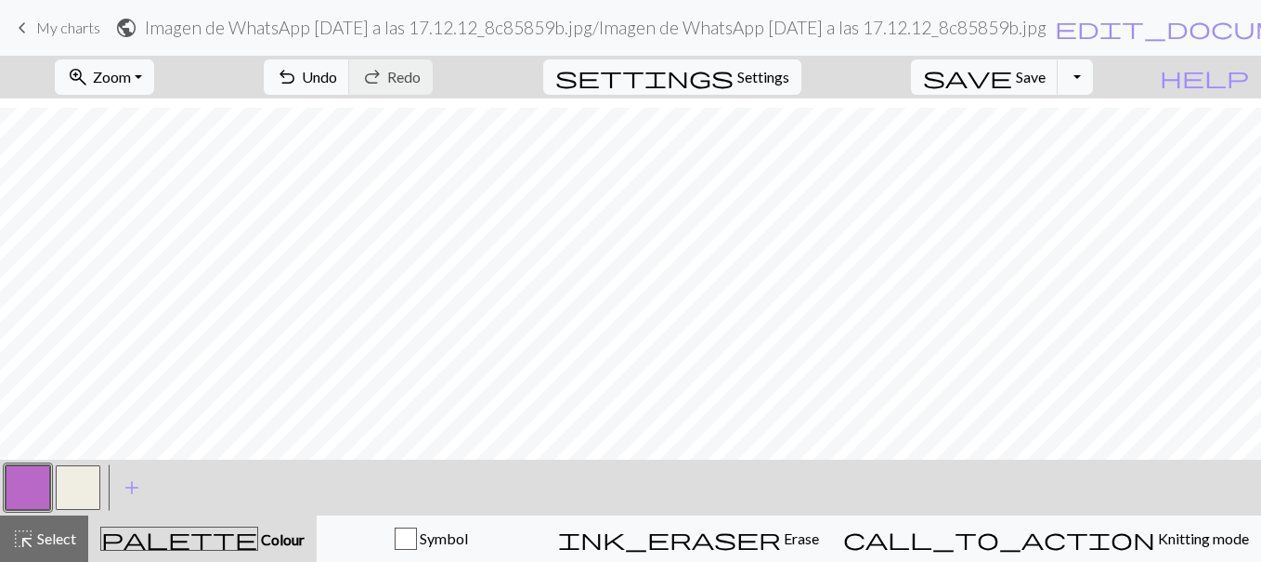
click at [86, 478] on button "button" at bounding box center [78, 487] width 45 height 45
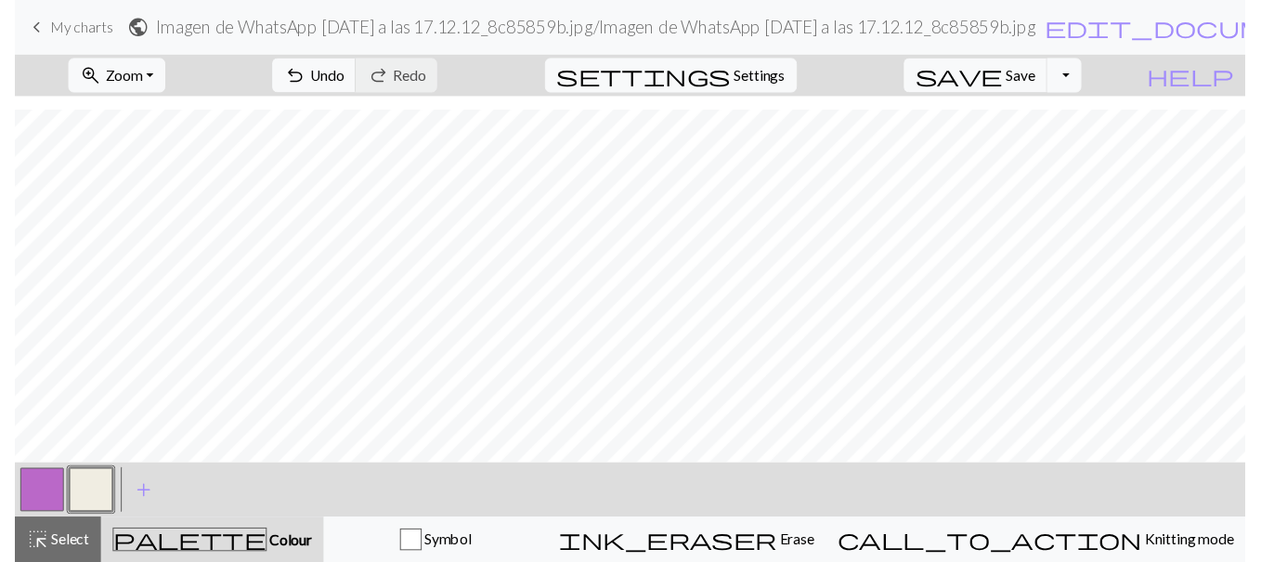
scroll to position [465, 0]
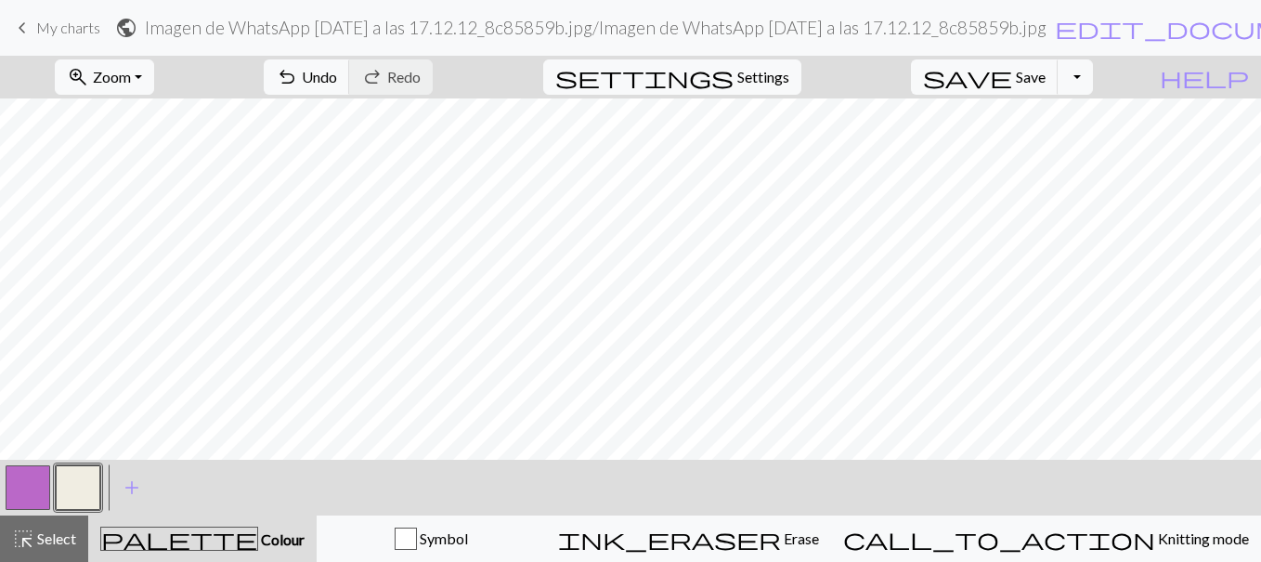
scroll to position [0, 0]
click at [131, 70] on span "Zoom" at bounding box center [112, 77] width 38 height 18
click at [129, 230] on button "50%" at bounding box center [129, 223] width 147 height 30
drag, startPoint x: 25, startPoint y: 31, endPoint x: 704, endPoint y: 63, distance: 679.7
click at [25, 31] on span "keyboard_arrow_left" at bounding box center [22, 28] width 22 height 26
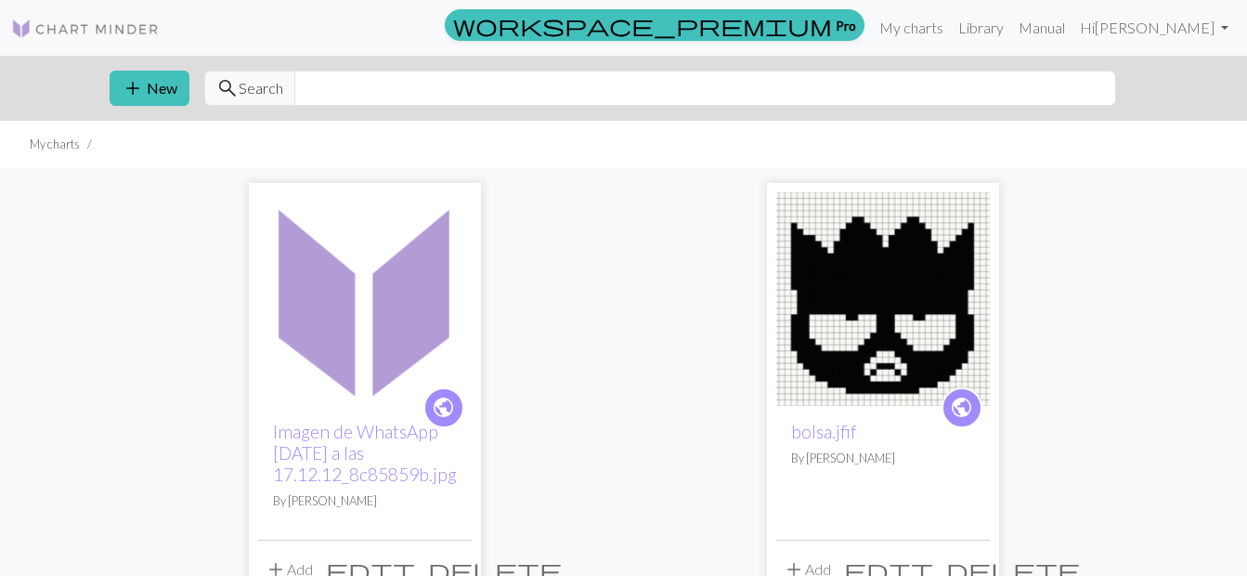
click at [449, 561] on span "delete" at bounding box center [495, 569] width 134 height 26
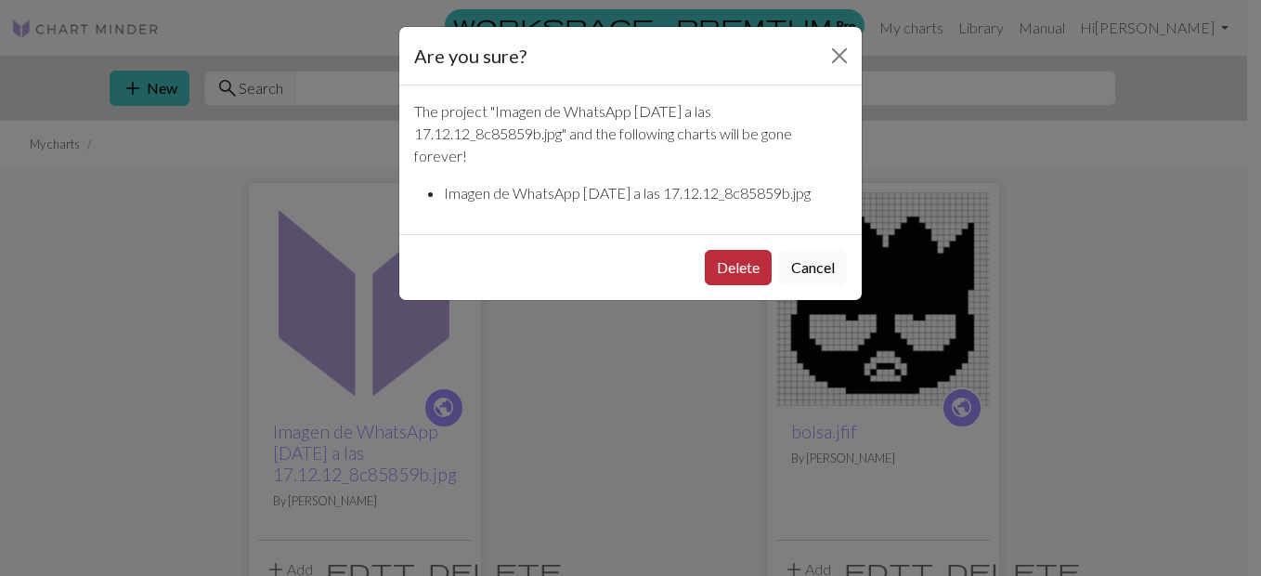
click at [717, 275] on button "Delete" at bounding box center [738, 267] width 67 height 35
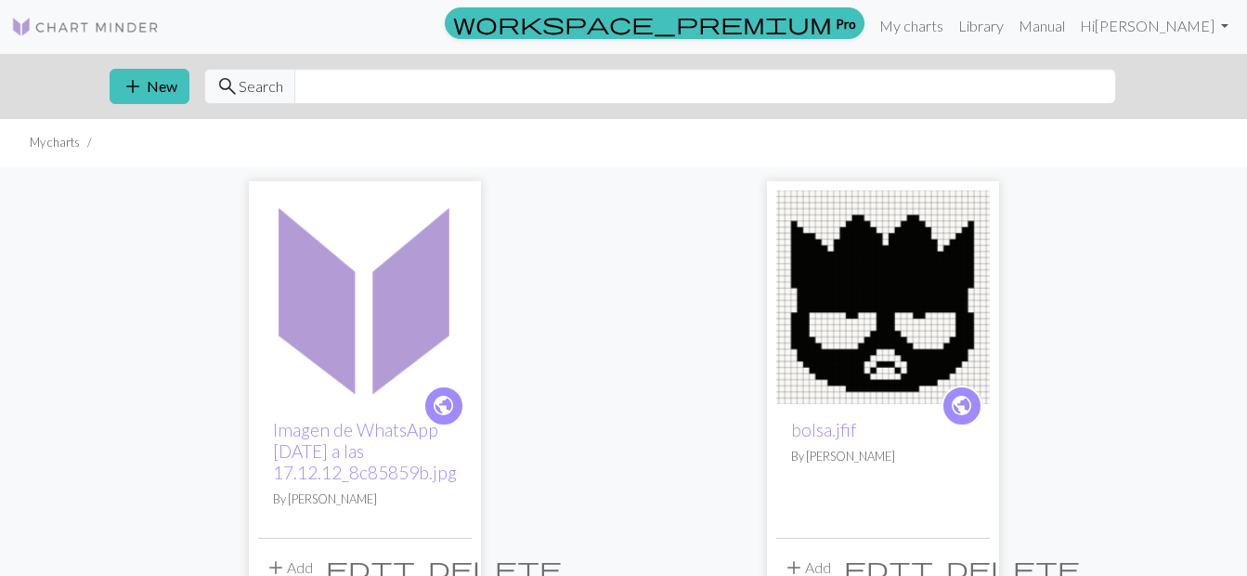
scroll to position [11, 0]
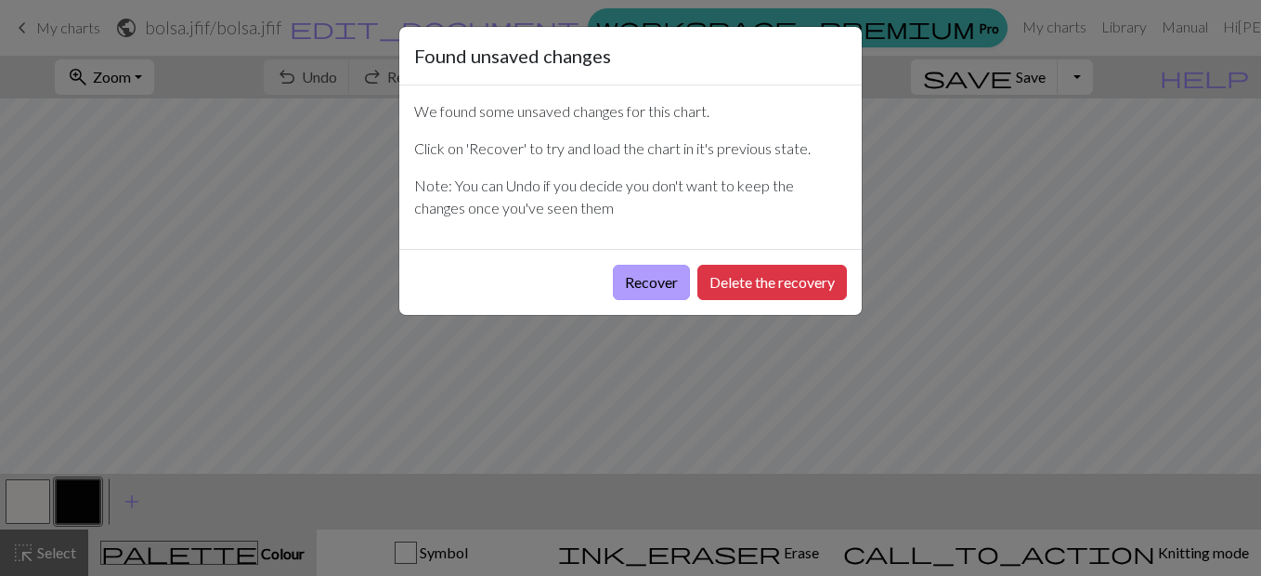
click at [653, 270] on button "Recover" at bounding box center [651, 282] width 77 height 35
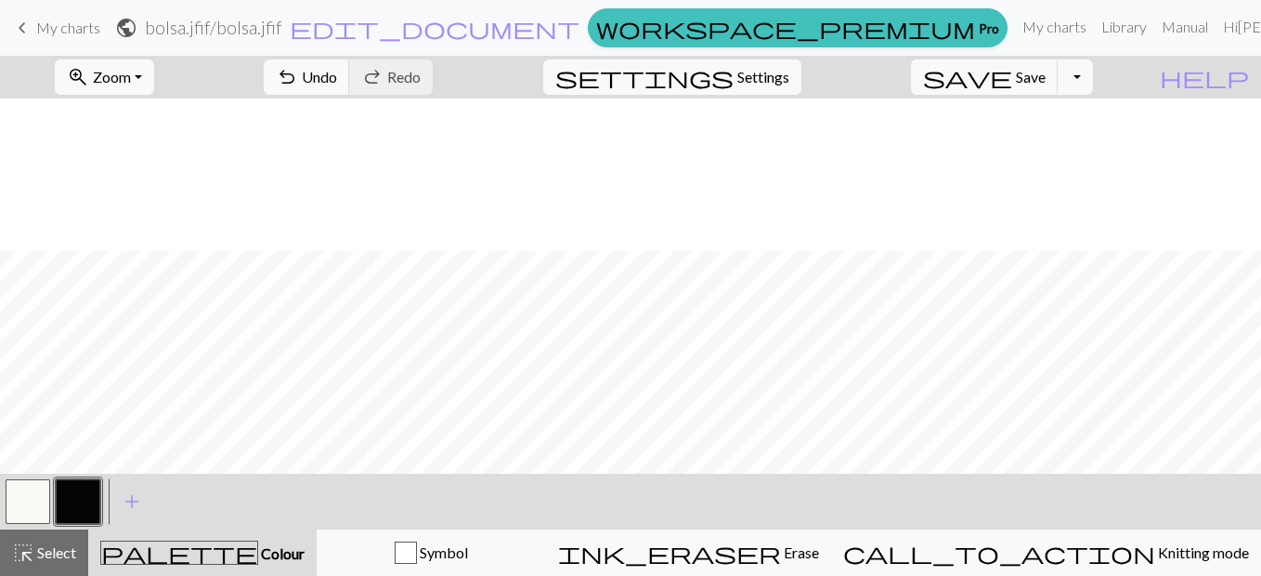
scroll to position [372, 0]
click at [35, 560] on div "highlight_alt Select Select" at bounding box center [44, 553] width 64 height 22
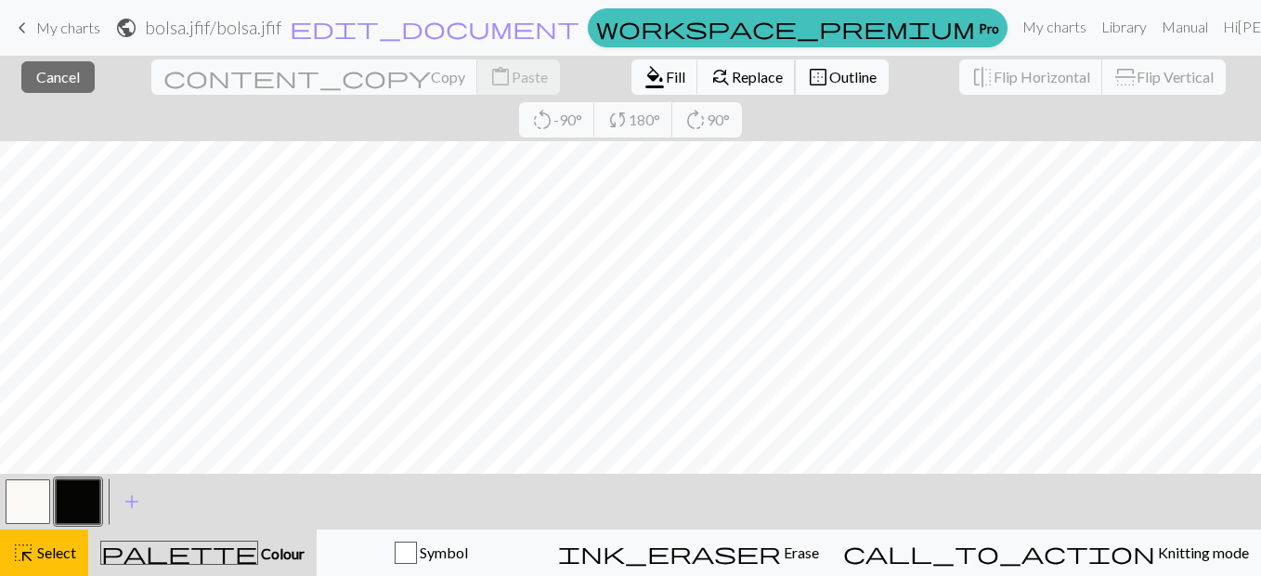
click at [732, 80] on span "Replace" at bounding box center [757, 77] width 51 height 18
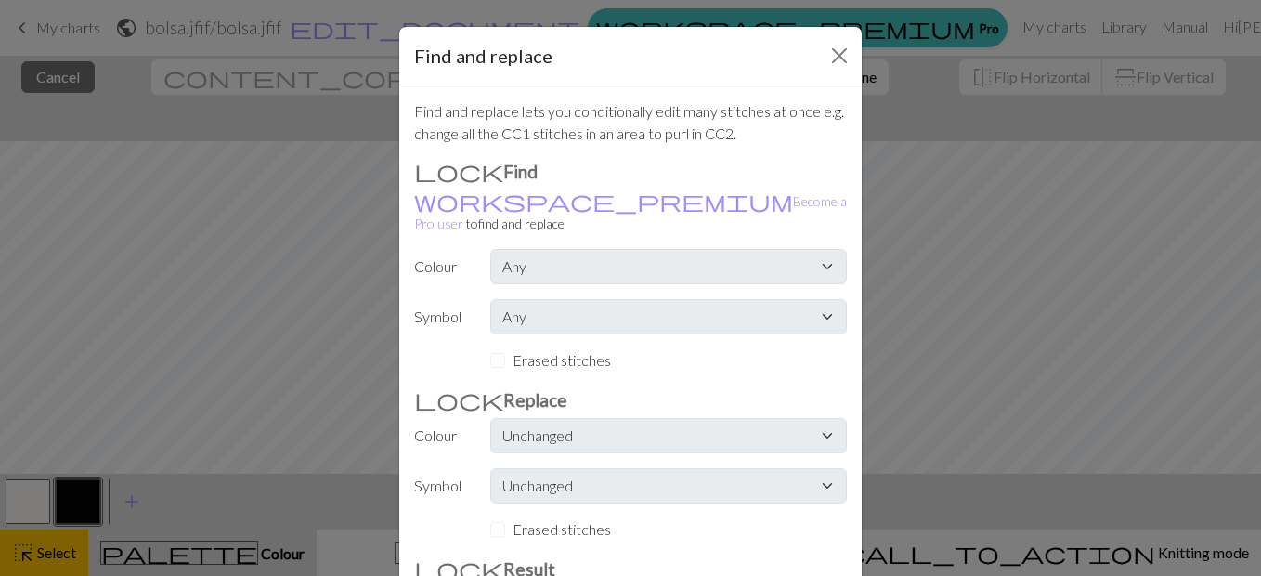
click at [969, 224] on div "Find and replace Find and replace lets you conditionally edit many stitches at …" at bounding box center [630, 288] width 1261 height 576
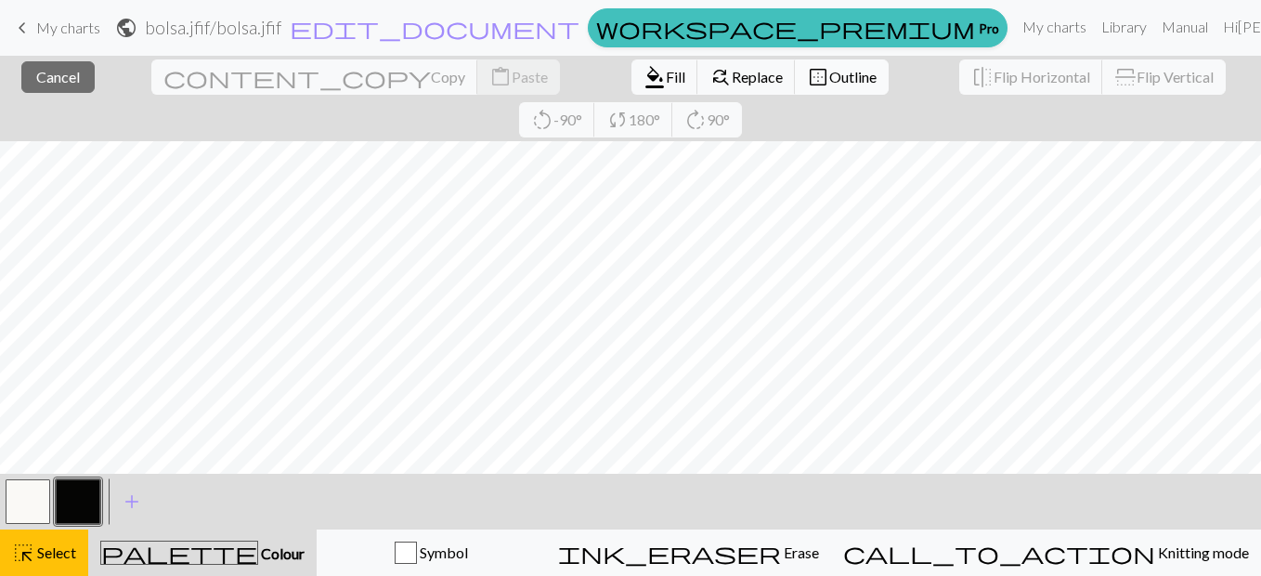
click at [807, 68] on span "border_outer" at bounding box center [818, 77] width 22 height 26
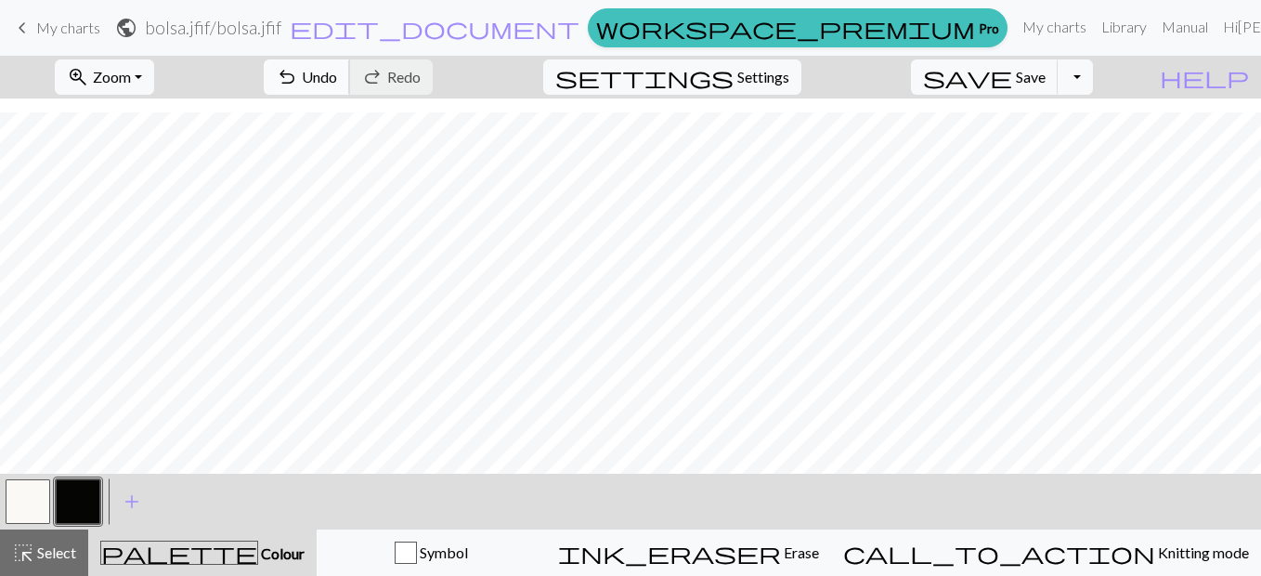
click at [337, 74] on span "Undo" at bounding box center [319, 77] width 35 height 18
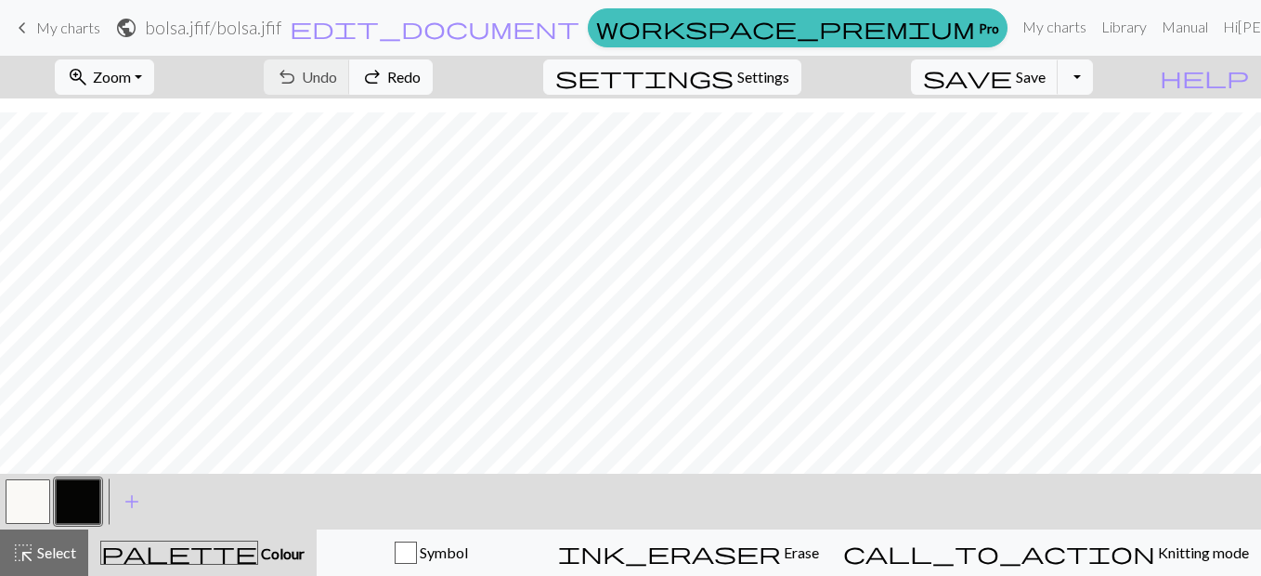
click at [221, 545] on span "palette" at bounding box center [179, 553] width 156 height 26
click at [100, 499] on div at bounding box center [78, 501] width 50 height 50
click at [91, 499] on button "button" at bounding box center [78, 501] width 45 height 45
click at [91, 499] on div "Edit colour Name CC1 Use advanced picker workspace_premium Become a Pro user to…" at bounding box center [630, 288] width 1261 height 576
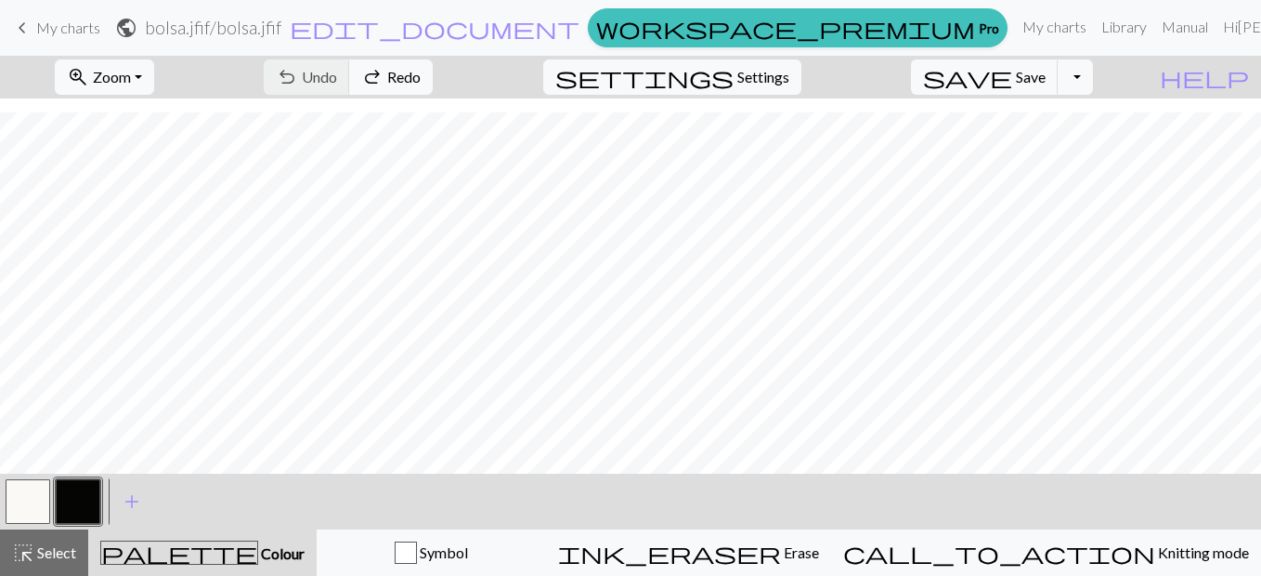
click at [93, 497] on button "button" at bounding box center [78, 501] width 45 height 45
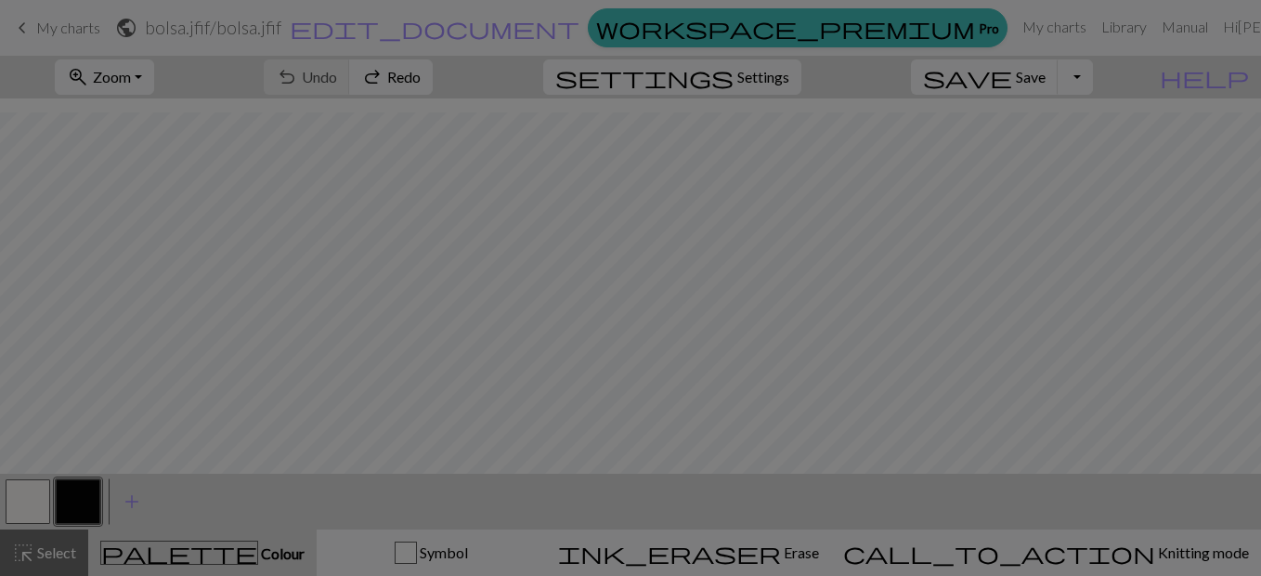
click at [93, 497] on div "Edit colour Name CC1 Use advanced picker workspace_premium Become a Pro user to…" at bounding box center [630, 288] width 1261 height 576
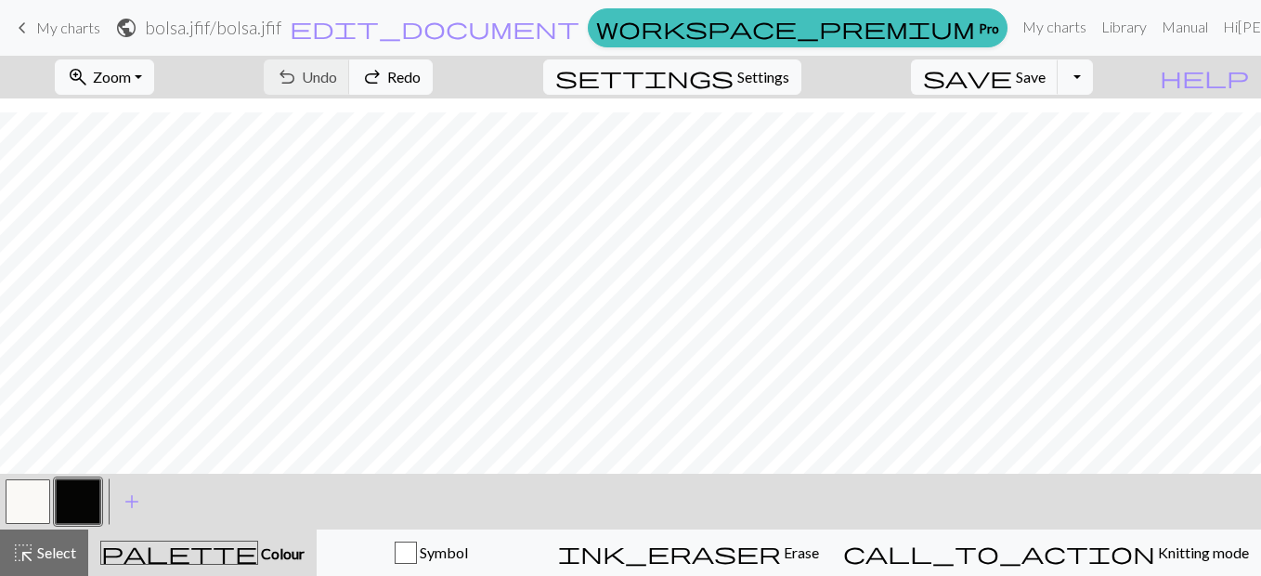
click at [93, 497] on button "button" at bounding box center [78, 501] width 45 height 45
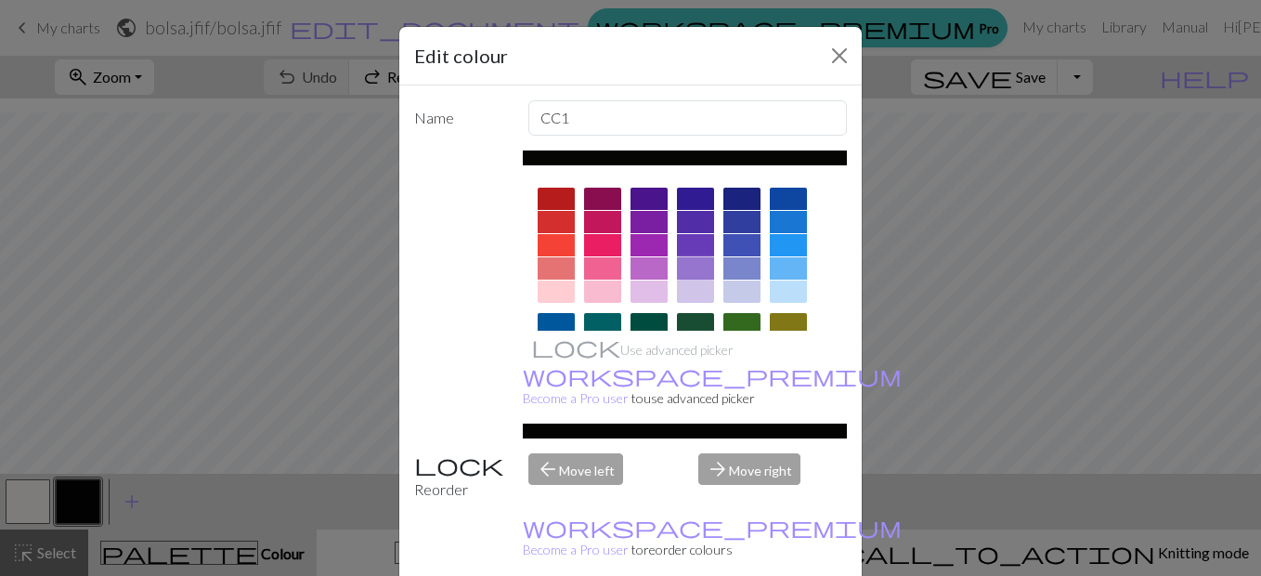
click at [681, 258] on div at bounding box center [695, 268] width 37 height 22
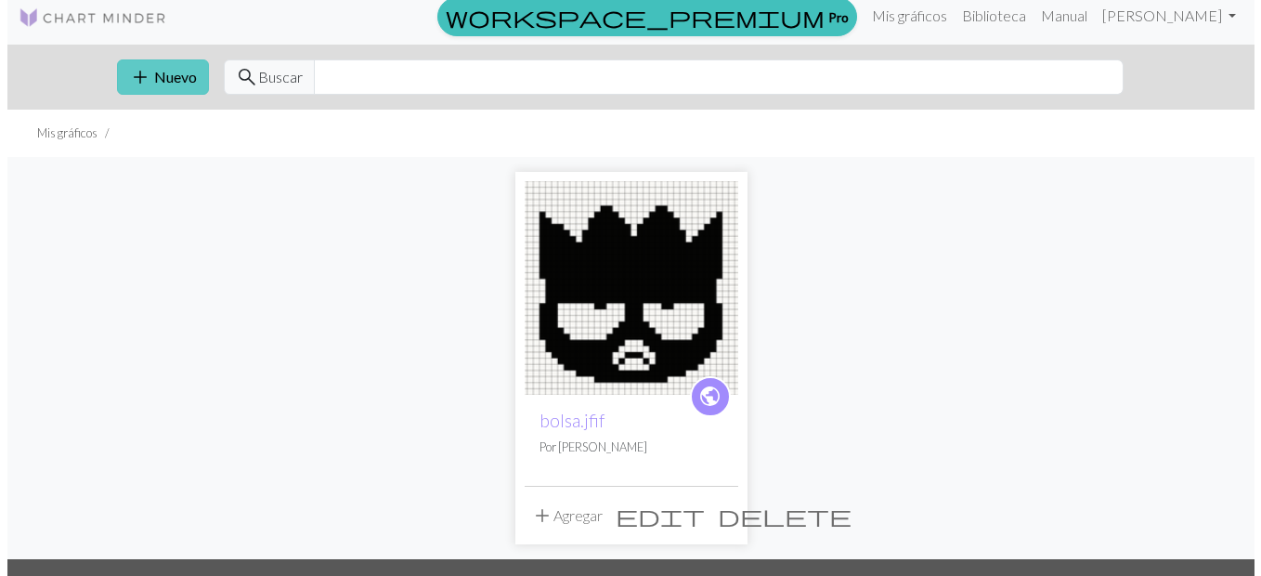
scroll to position [11, 0]
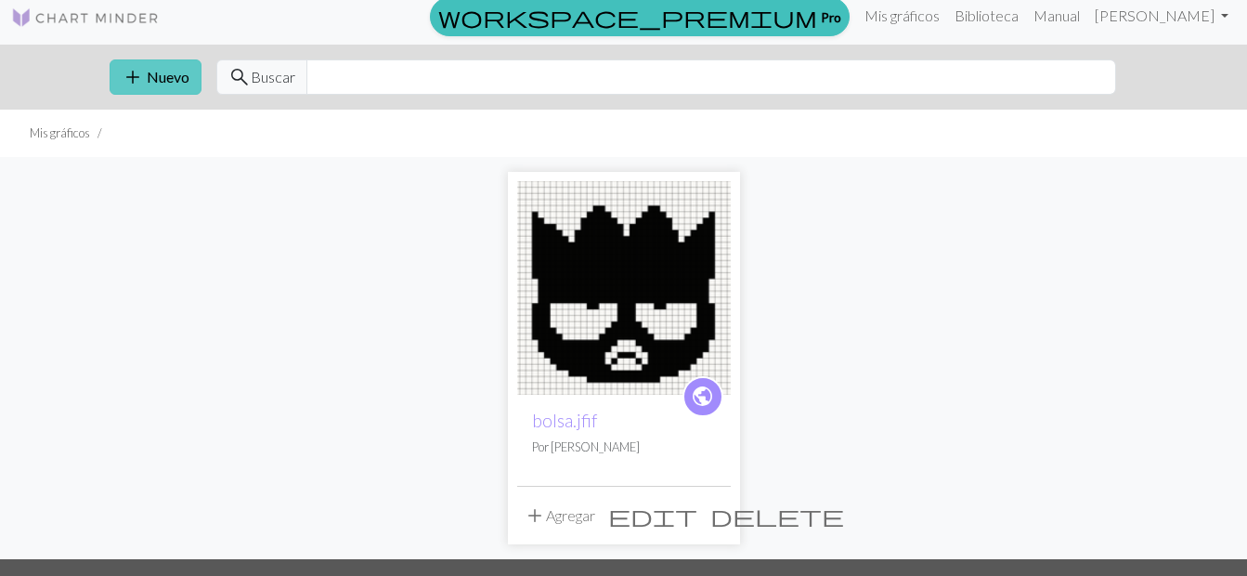
click at [137, 81] on span "add" at bounding box center [133, 77] width 22 height 26
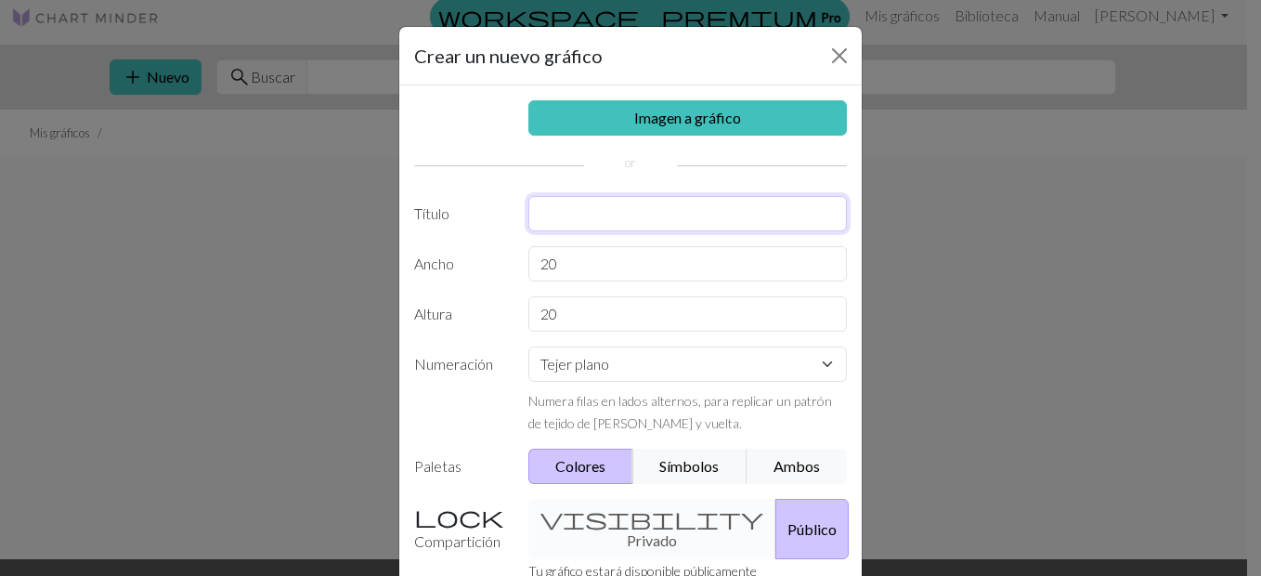
click at [571, 213] on input "text" at bounding box center [688, 213] width 320 height 35
type input "bolsaa"
click at [568, 260] on input "20" at bounding box center [688, 263] width 320 height 35
drag, startPoint x: 568, startPoint y: 260, endPoint x: 536, endPoint y: 266, distance: 33.0
click at [536, 266] on input "20" at bounding box center [688, 263] width 320 height 35
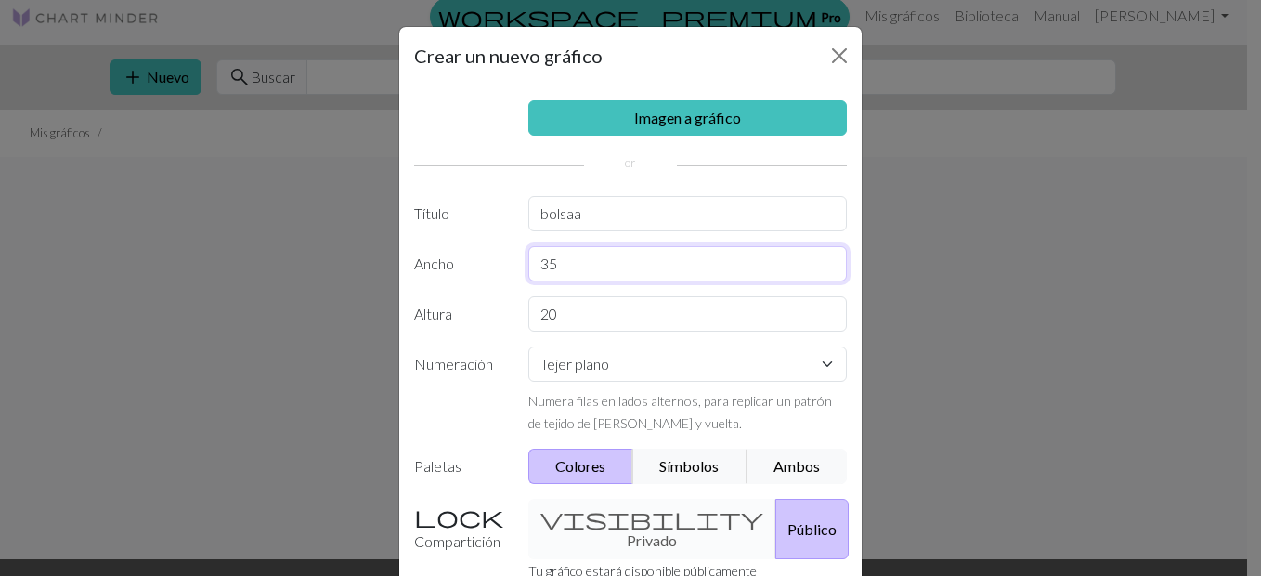
type input "35"
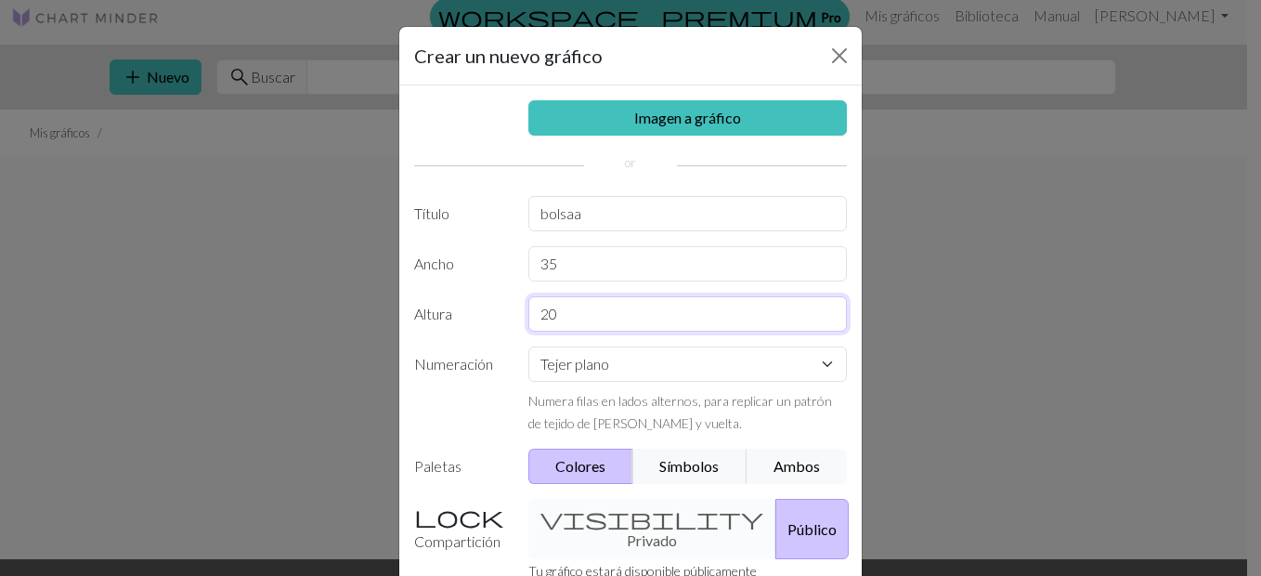
drag, startPoint x: 555, startPoint y: 314, endPoint x: 532, endPoint y: 313, distance: 23.2
click at [532, 313] on input "20" at bounding box center [688, 313] width 320 height 35
drag, startPoint x: 563, startPoint y: 316, endPoint x: 526, endPoint y: 308, distance: 37.9
click at [528, 308] on input "409" at bounding box center [688, 313] width 320 height 35
type input "40"
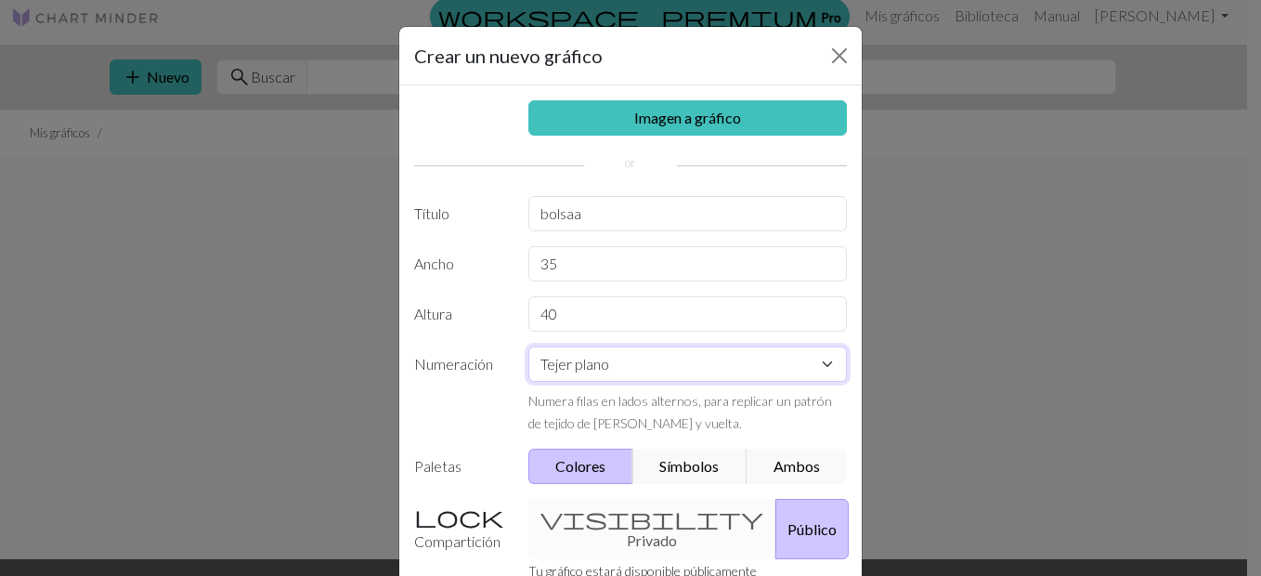
click at [580, 371] on select "Tejer plano Tejer en redondo Tejido de encaje Punto de cruz" at bounding box center [688, 363] width 320 height 35
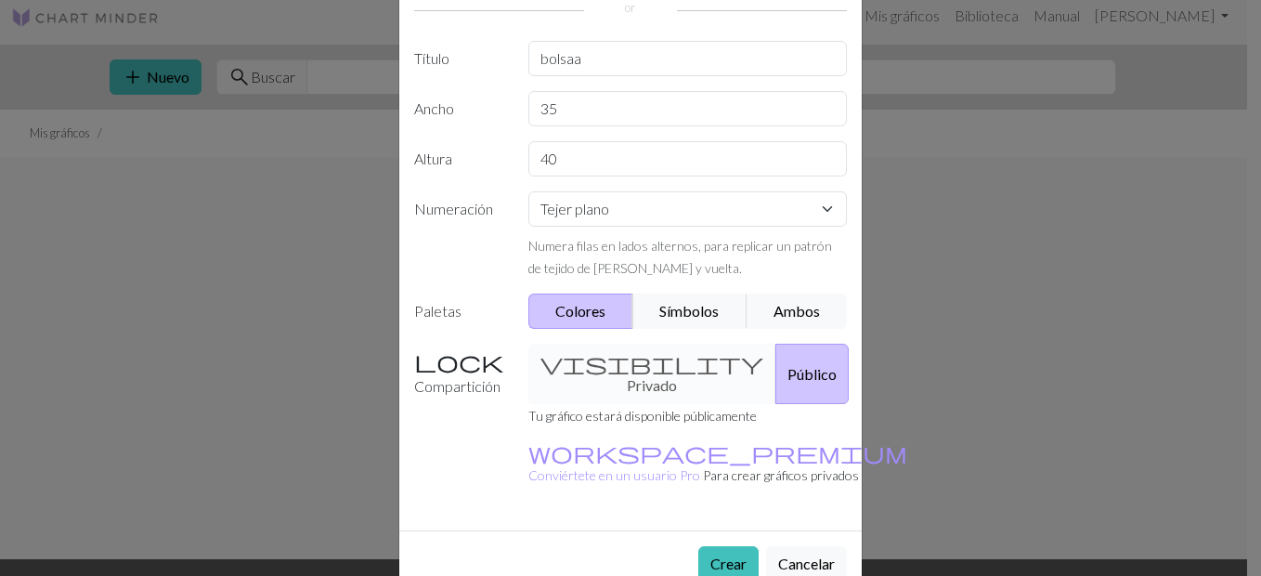
scroll to position [164, 0]
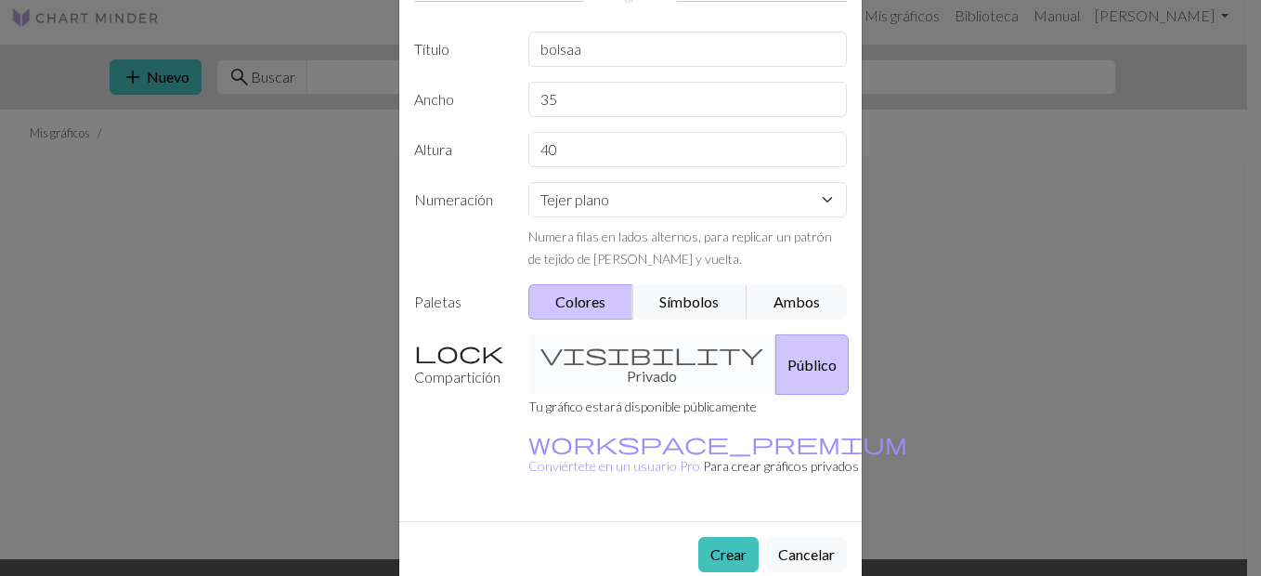
click at [1094, 238] on div "Crear un nuevo gráfico Imagen a gráfico Título bolsaa Ancho 35 Altura 40 Numera…" at bounding box center [630, 288] width 1261 height 576
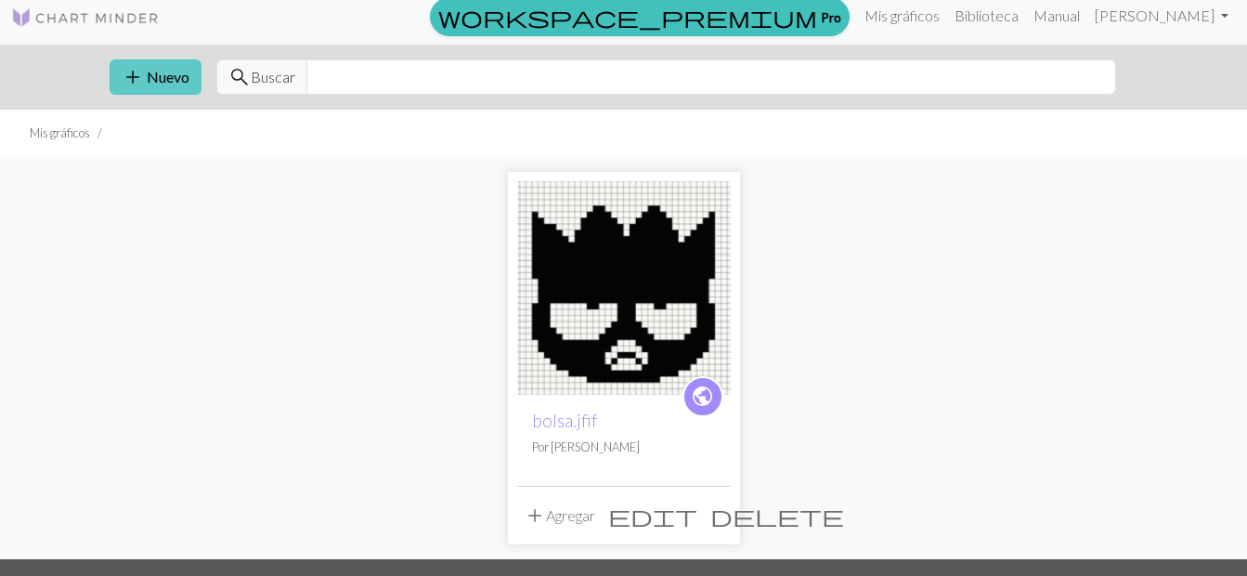
click at [191, 64] on button "add Nuevo" at bounding box center [156, 76] width 92 height 35
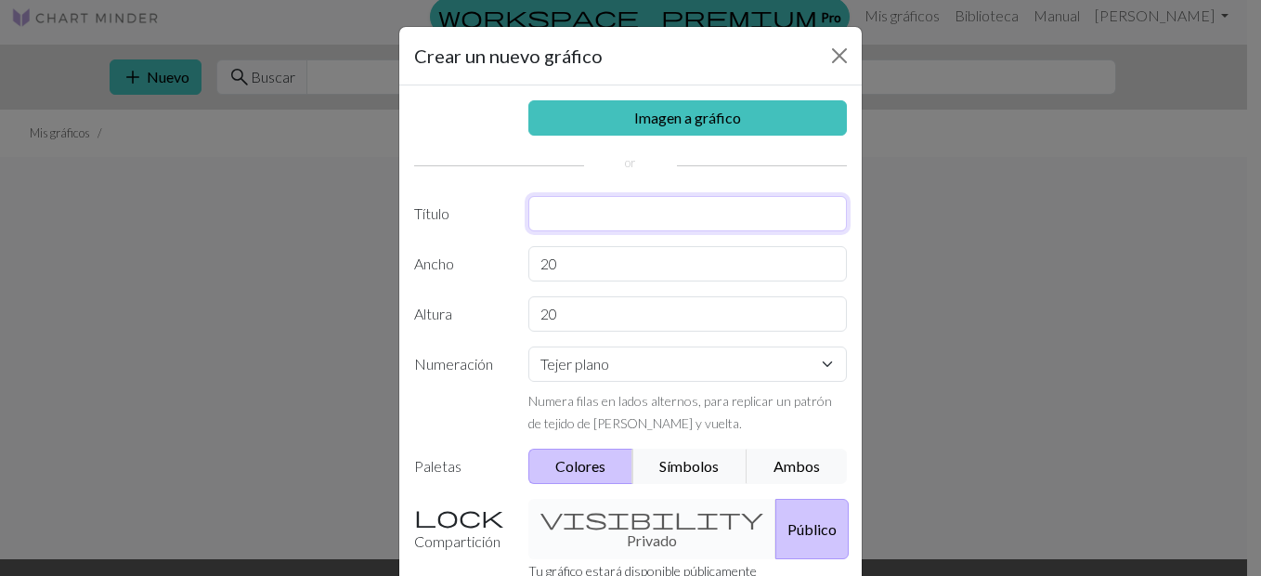
click at [553, 215] on input "text" at bounding box center [688, 213] width 320 height 35
type input "bolsaa"
click at [570, 270] on input "20" at bounding box center [688, 263] width 320 height 35
drag, startPoint x: 570, startPoint y: 270, endPoint x: 528, endPoint y: 262, distance: 43.5
click at [528, 262] on input "20" at bounding box center [688, 263] width 320 height 35
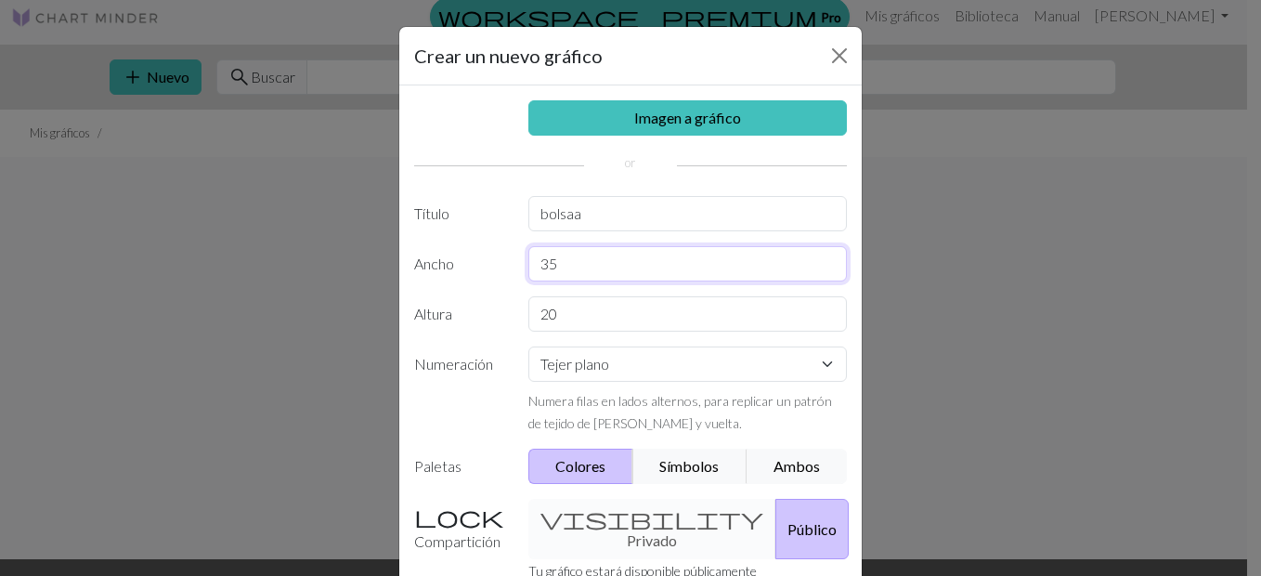
type input "35"
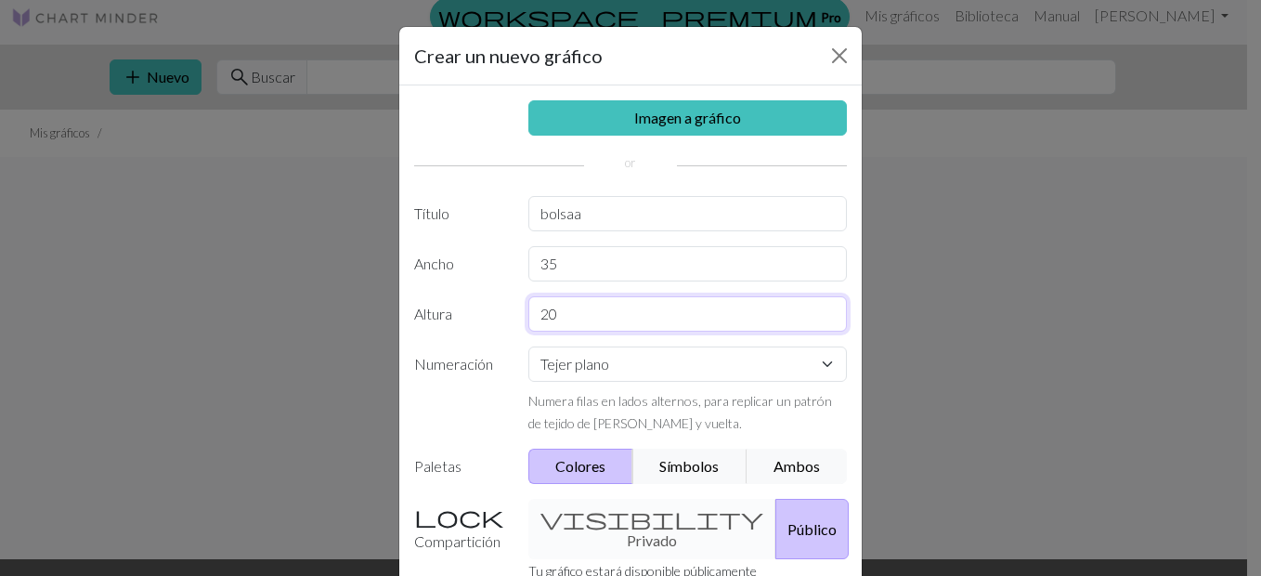
drag, startPoint x: 555, startPoint y: 310, endPoint x: 529, endPoint y: 314, distance: 26.3
click at [529, 314] on input "20" at bounding box center [688, 313] width 320 height 35
type input "40"
click at [795, 358] on select "Tejer plano Tejer en redondo Tejido de encaje Punto de cruz" at bounding box center [688, 363] width 320 height 35
click at [528, 346] on select "Tejer plano Tejer en redondo Tejido de encaje Punto de cruz" at bounding box center [688, 363] width 320 height 35
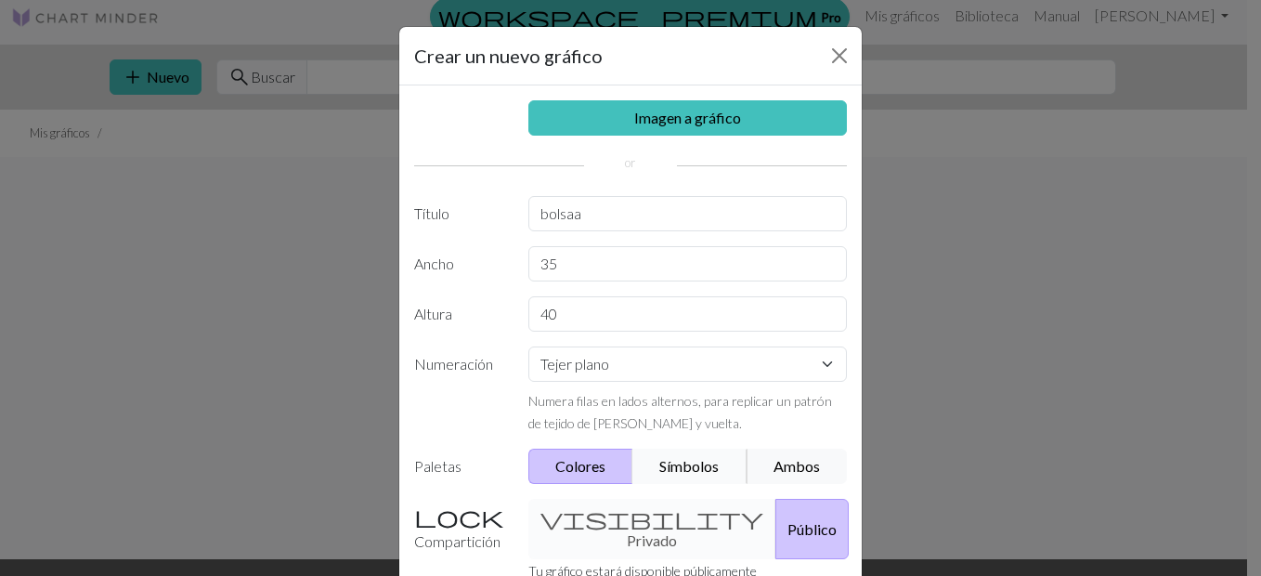
click at [689, 461] on button "Símbolos" at bounding box center [690, 466] width 115 height 35
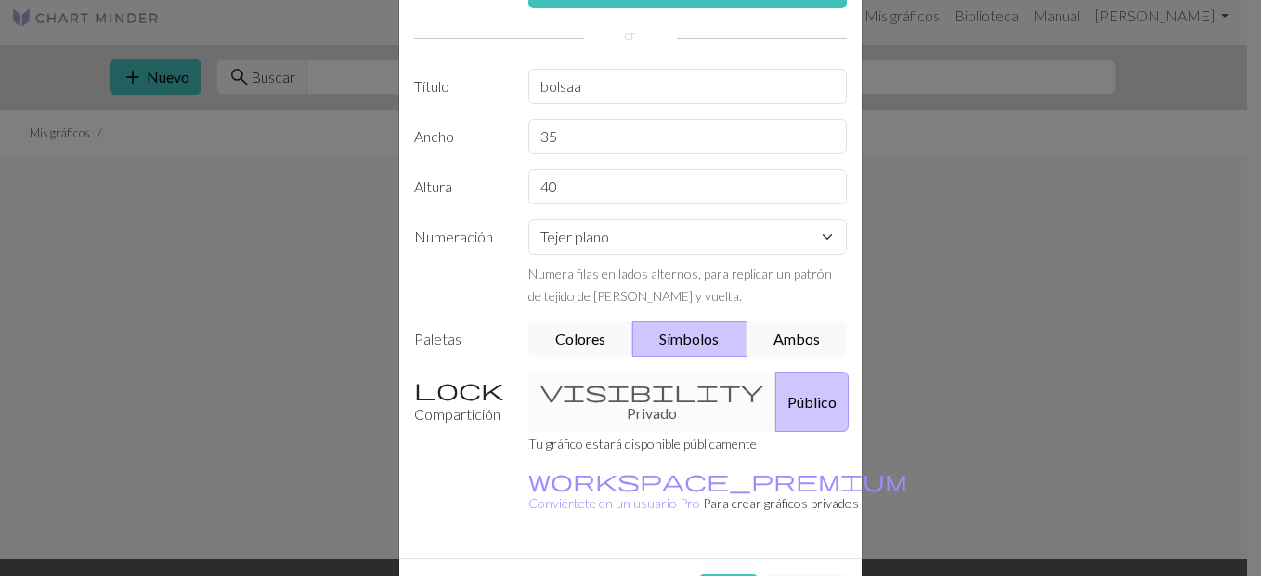
scroll to position [139, 0]
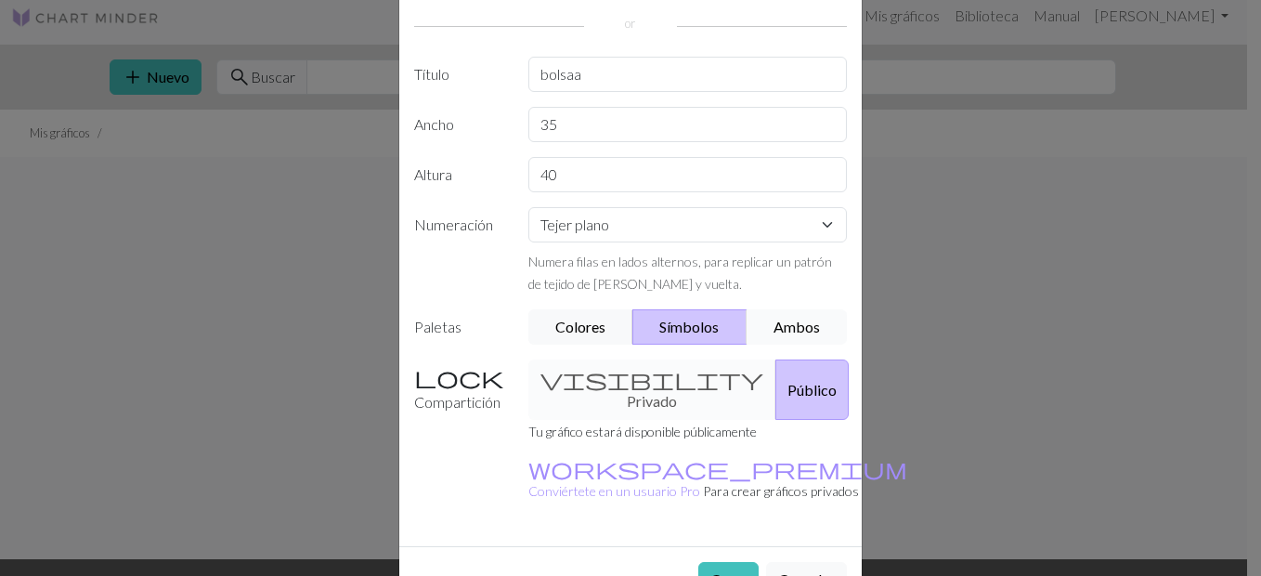
click at [795, 328] on button "Ambos" at bounding box center [797, 326] width 101 height 35
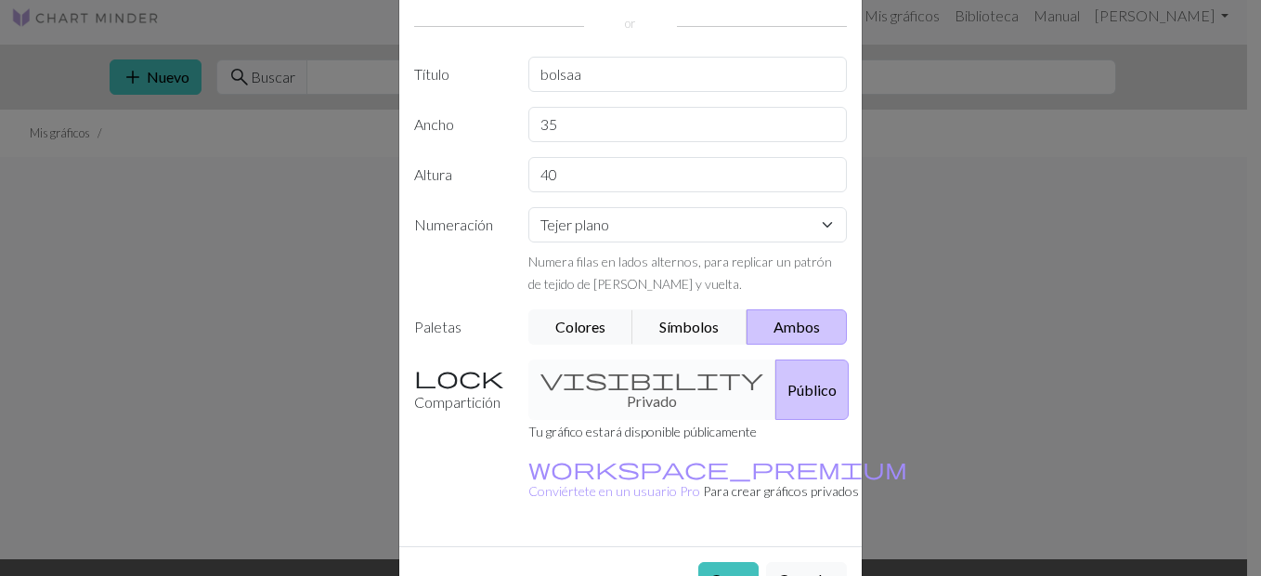
click at [654, 385] on div "visibility Privado Público" at bounding box center [688, 389] width 342 height 60
click at [623, 385] on div "visibility Privado Público" at bounding box center [688, 389] width 342 height 60
click at [721, 562] on button "Crear" at bounding box center [728, 579] width 60 height 35
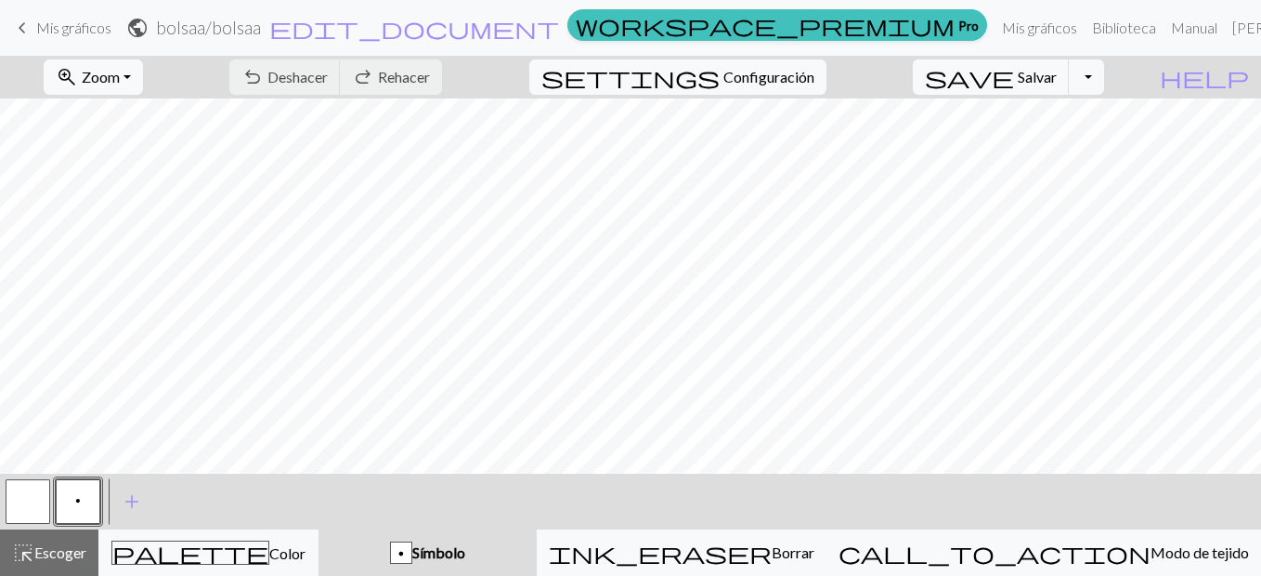
click at [49, 505] on button "button" at bounding box center [28, 501] width 45 height 45
click at [3, 498] on div at bounding box center [28, 501] width 50 height 50
click at [32, 493] on button "button" at bounding box center [28, 501] width 45 height 45
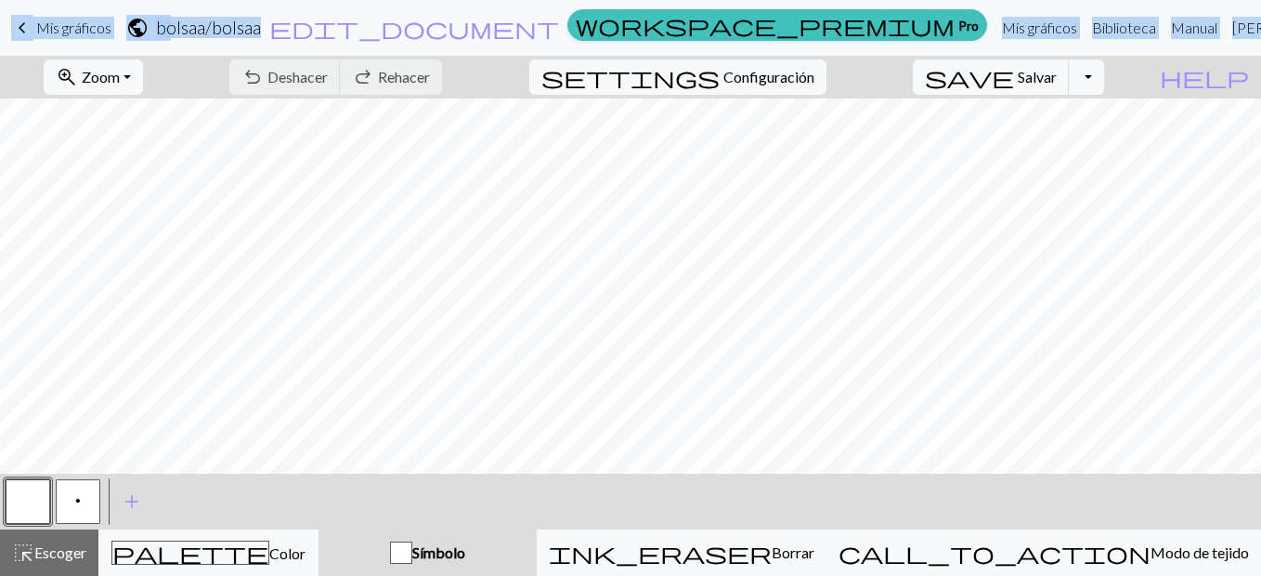
click at [32, 493] on button "button" at bounding box center [28, 501] width 45 height 45
click at [32, 493] on div "Editar símbolo Nombre Knit d f g h j k p s t F H J O P T / | 0 1 2 3 4 5 6 7 8 …" at bounding box center [630, 288] width 1261 height 576
click at [32, 493] on button "button" at bounding box center [28, 501] width 45 height 45
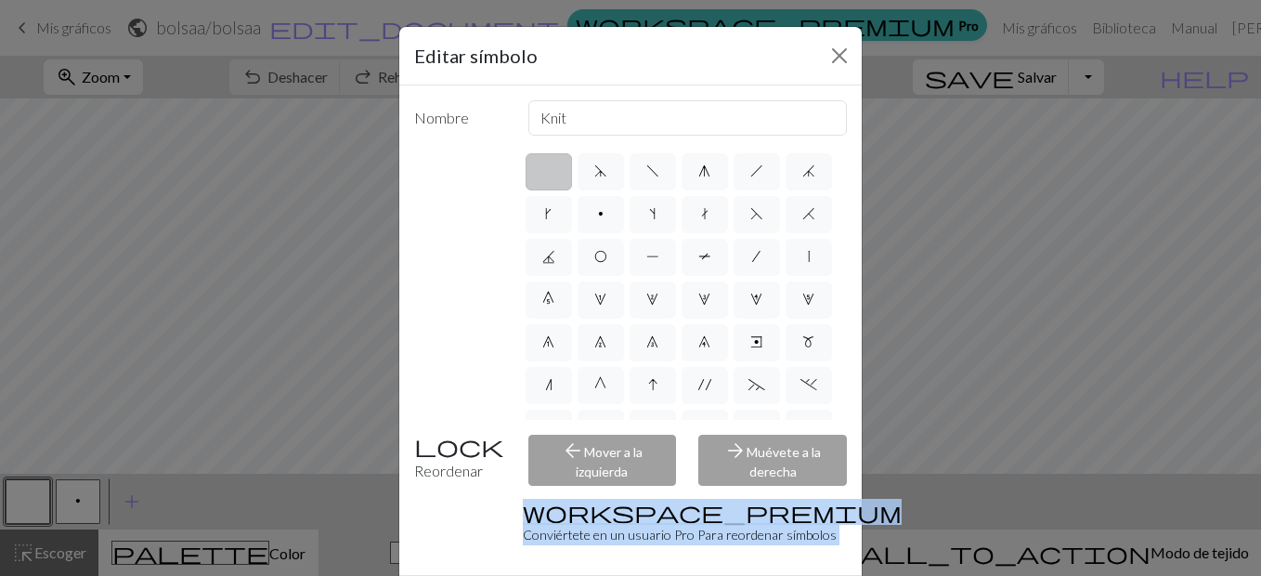
click at [32, 493] on div "Editar símbolo Nombre Knit d f g h j k p s t F H J O P T / | 0 1 2 3 4 5 6 7 8 …" at bounding box center [630, 288] width 1261 height 576
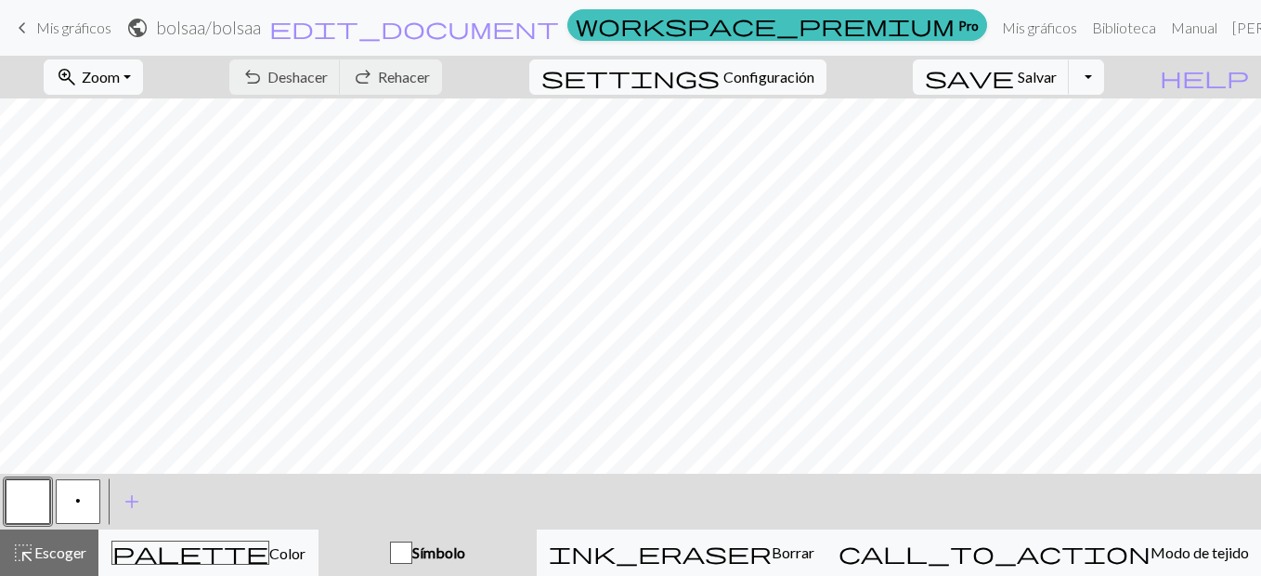
click at [32, 493] on button "button" at bounding box center [28, 501] width 45 height 45
click at [32, 493] on div "Editar símbolo Nombre Knit d f g h j k p s t F H J O P T / | 0 1 2 3 4 5 6 7 8 …" at bounding box center [630, 288] width 1261 height 576
click at [32, 493] on button "button" at bounding box center [28, 501] width 45 height 45
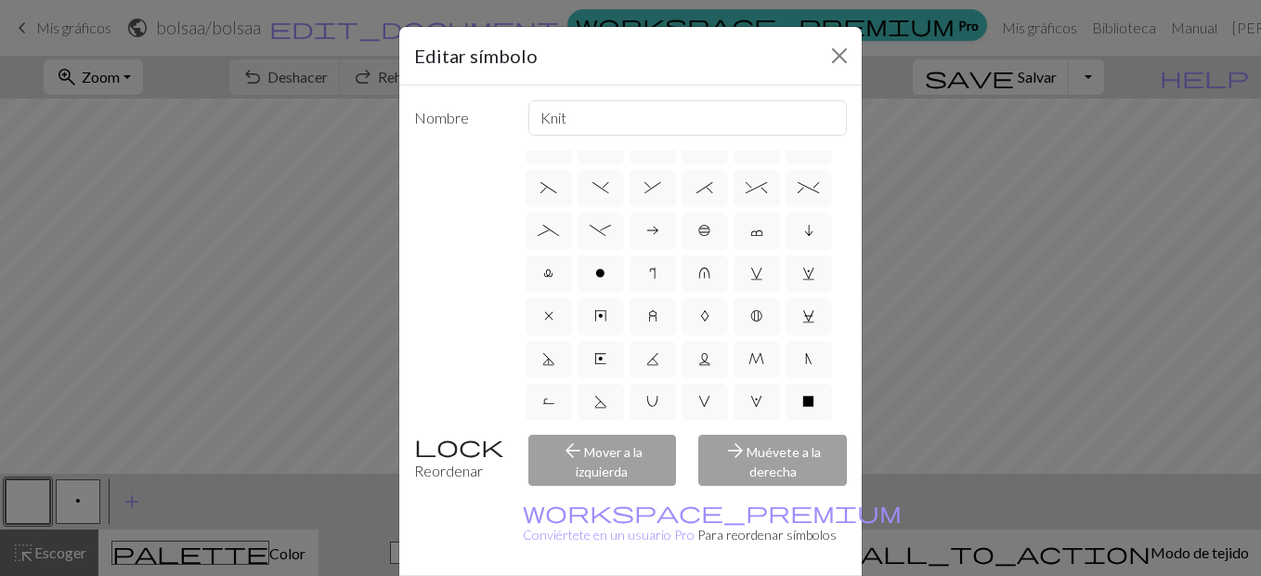
scroll to position [457, 0]
click at [837, 56] on button "Cerrar" at bounding box center [840, 56] width 30 height 30
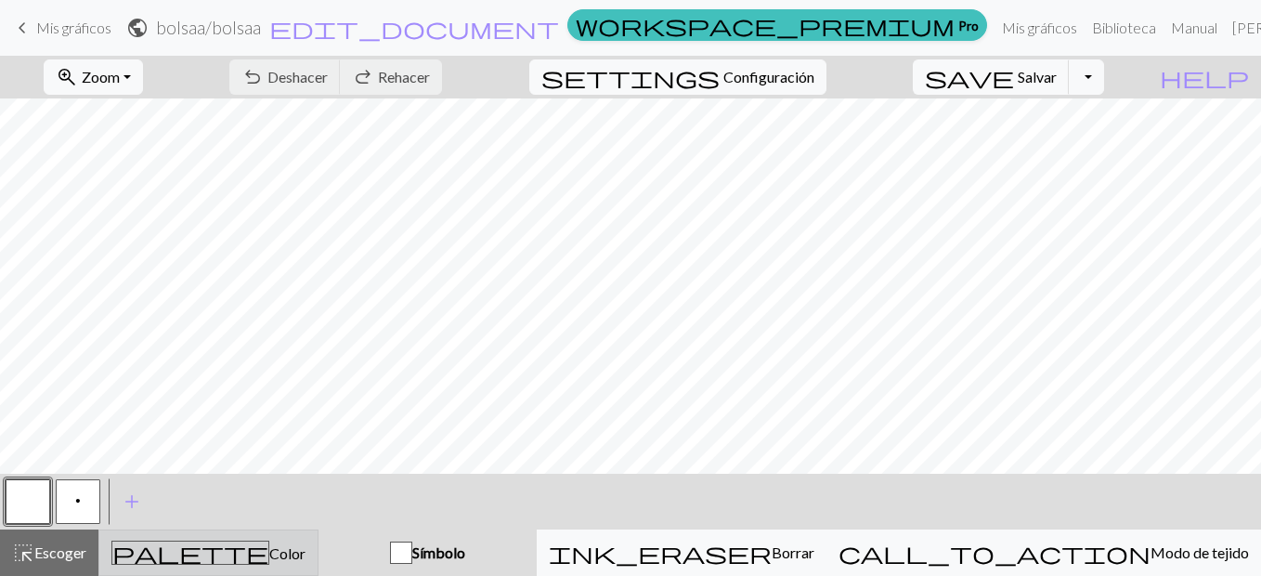
click at [269, 551] on span "Color" at bounding box center [287, 553] width 36 height 18
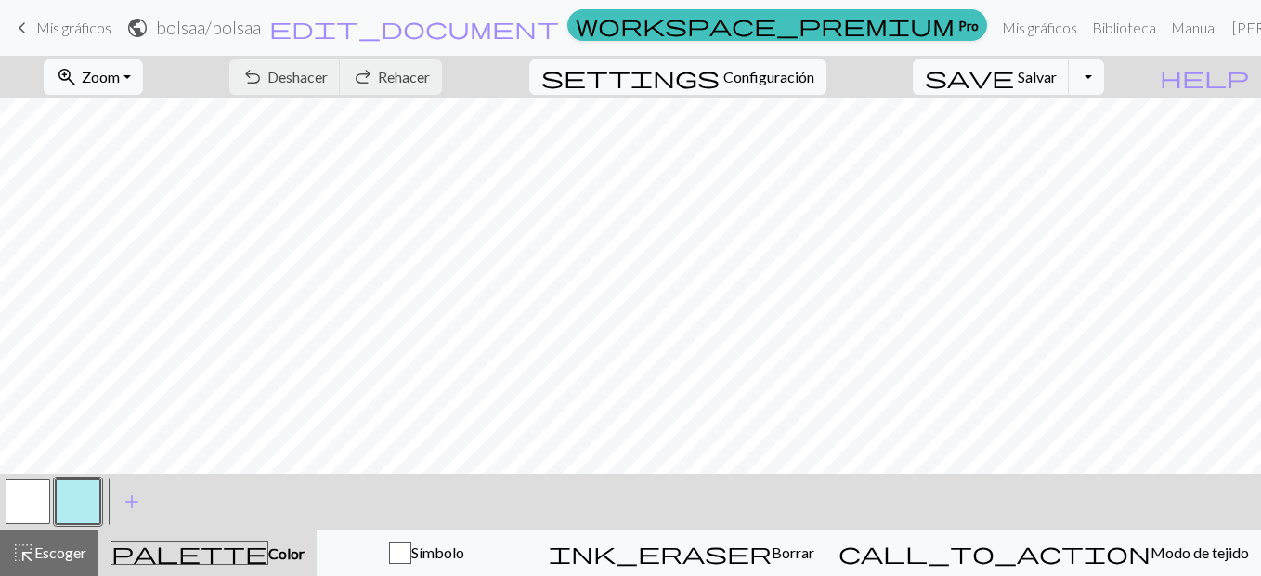
click at [83, 507] on button "button" at bounding box center [78, 501] width 45 height 45
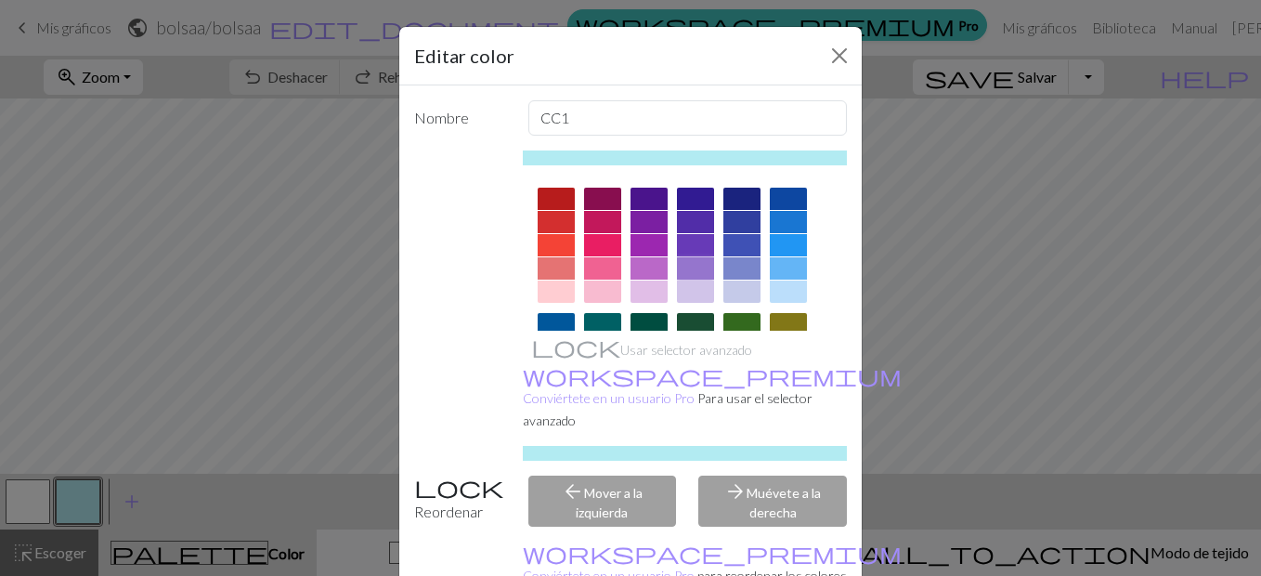
click at [688, 273] on div at bounding box center [695, 268] width 37 height 22
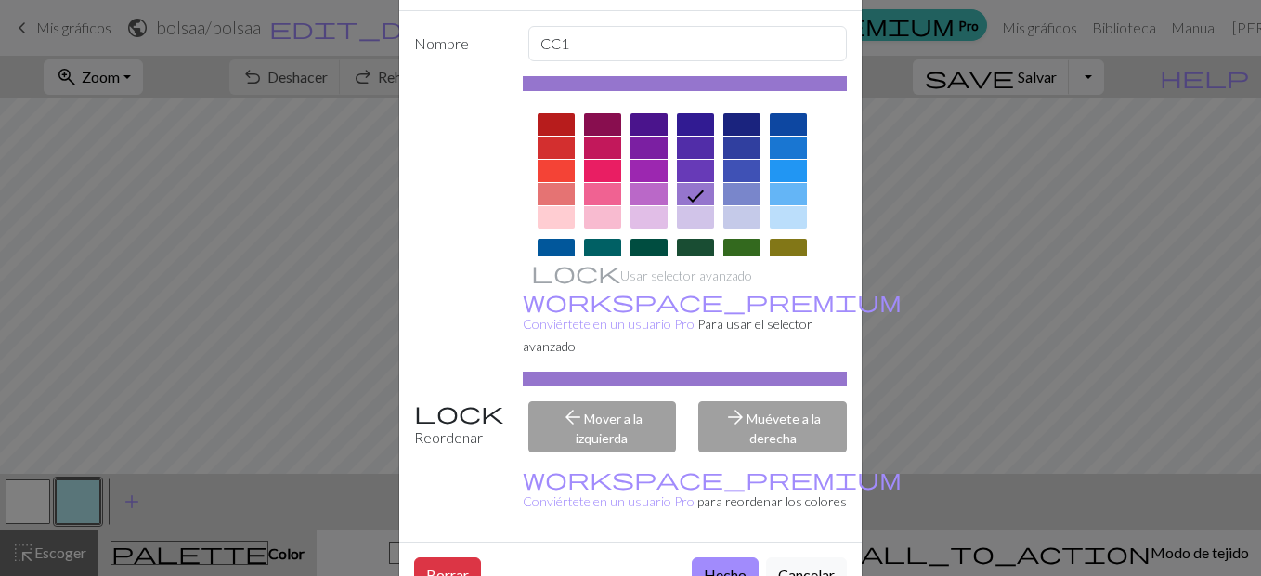
scroll to position [111, 0]
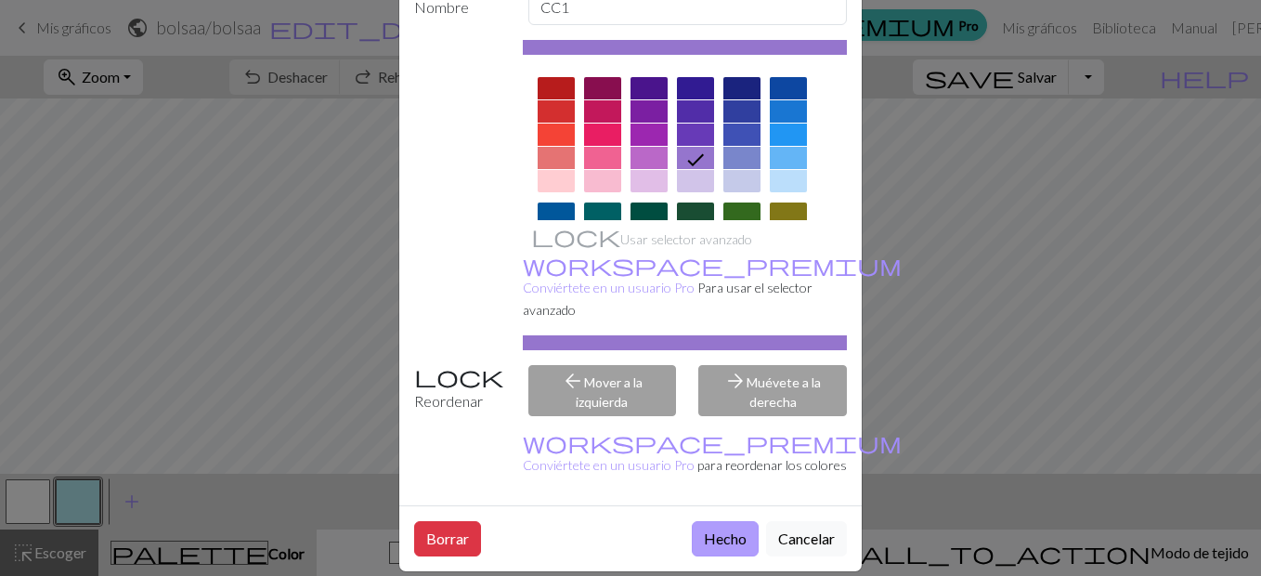
click at [719, 521] on button "Hecho" at bounding box center [725, 538] width 67 height 35
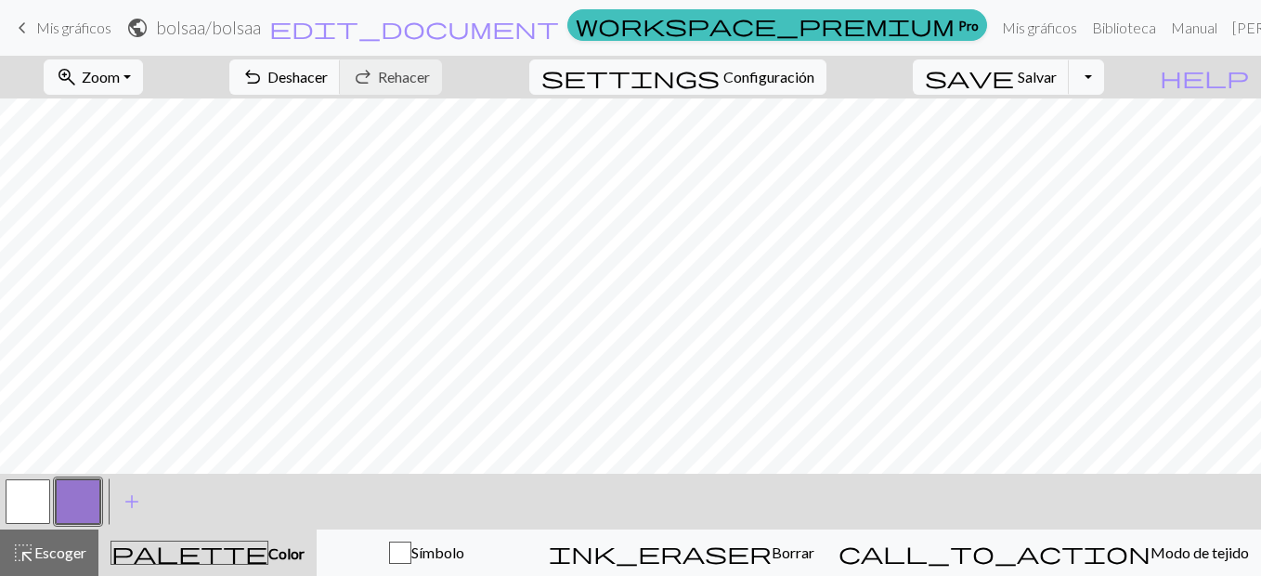
click at [27, 500] on button "button" at bounding box center [28, 501] width 45 height 45
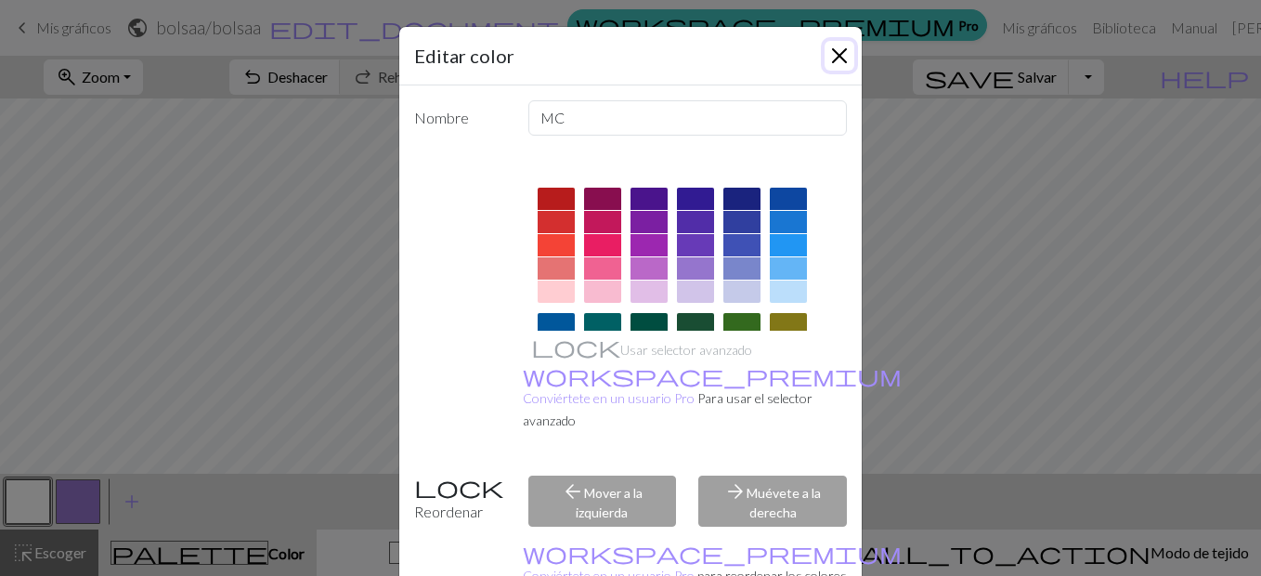
click at [840, 65] on button "Cerrar" at bounding box center [840, 56] width 30 height 30
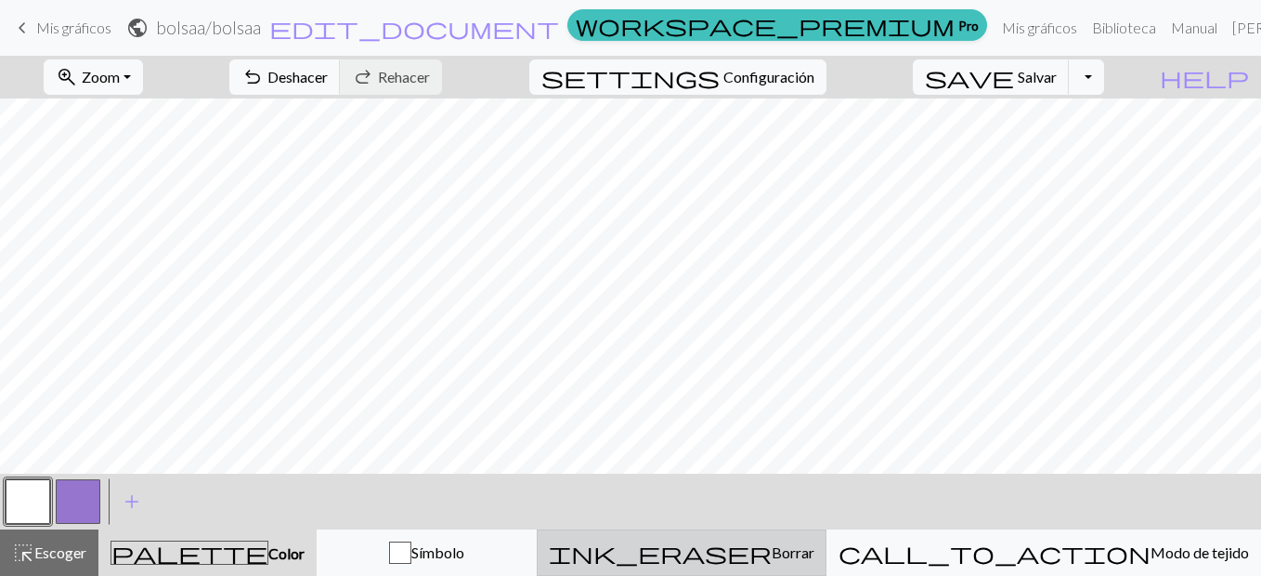
click at [815, 547] on span "Borrar" at bounding box center [793, 552] width 43 height 18
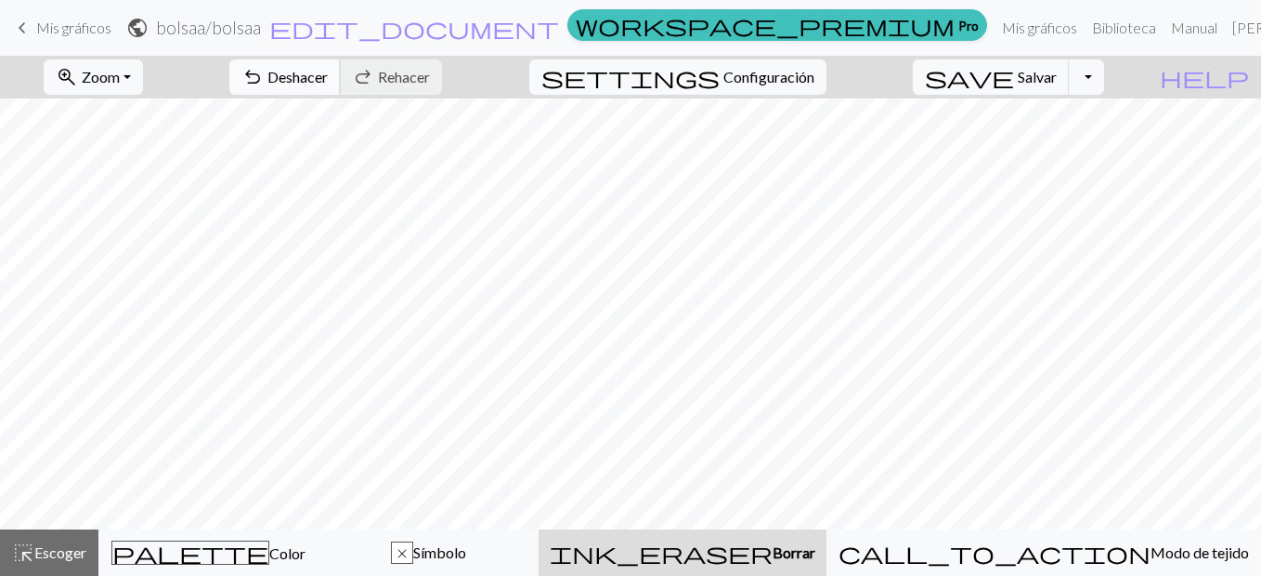
click at [328, 69] on span "Deshacer" at bounding box center [298, 77] width 60 height 18
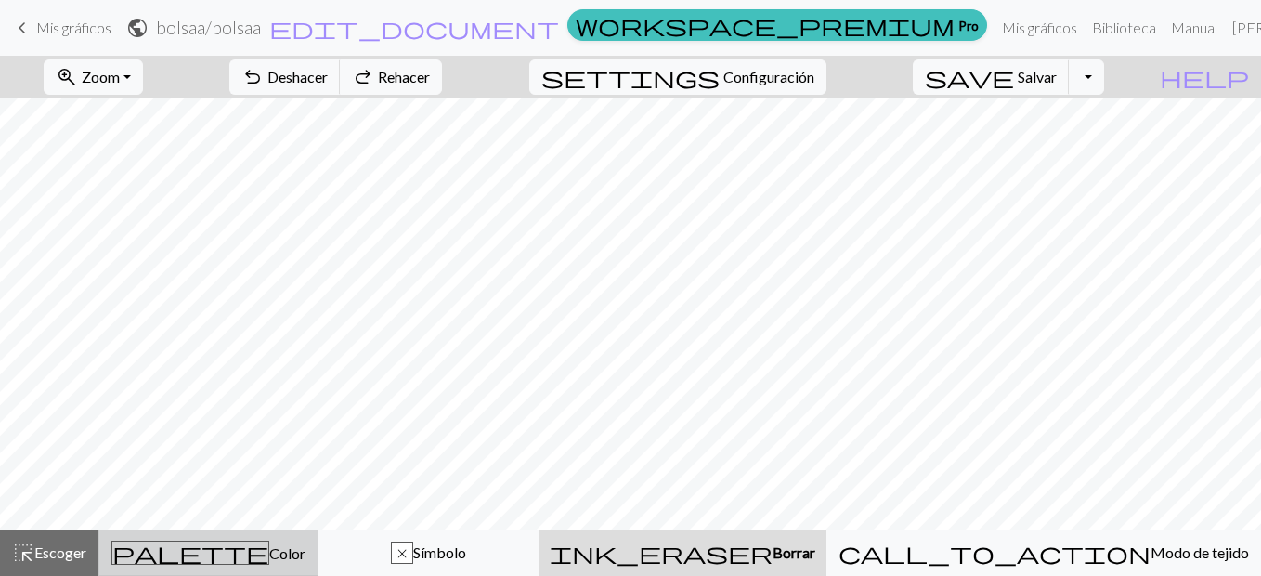
click at [254, 542] on div "palette Color Color" at bounding box center [209, 553] width 196 height 24
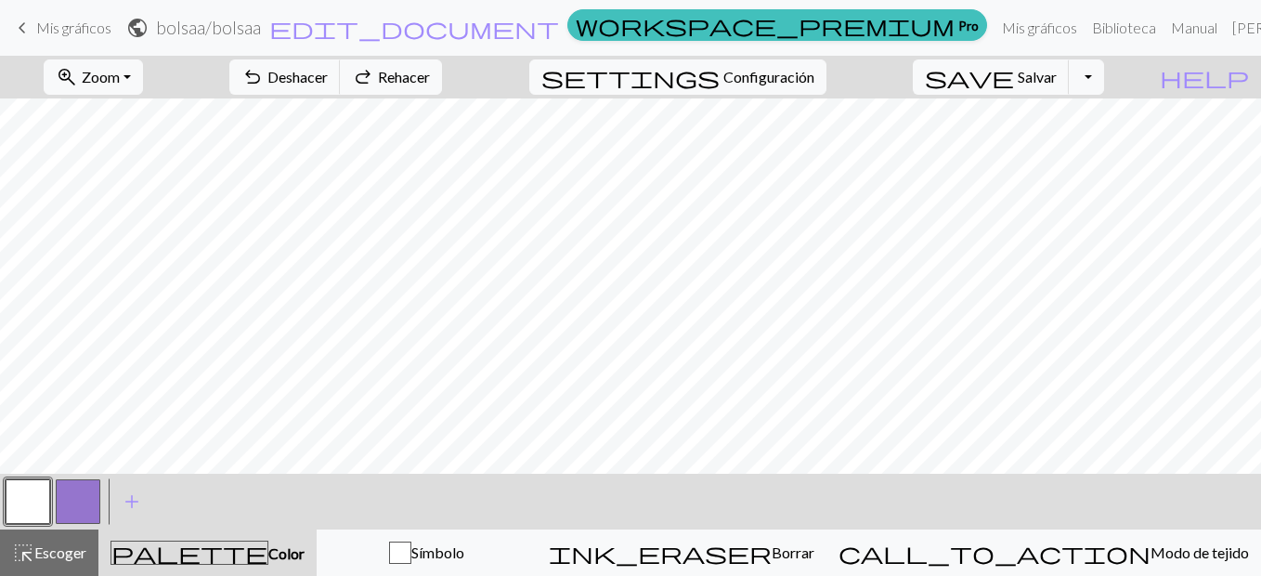
click at [38, 495] on button "button" at bounding box center [28, 501] width 45 height 45
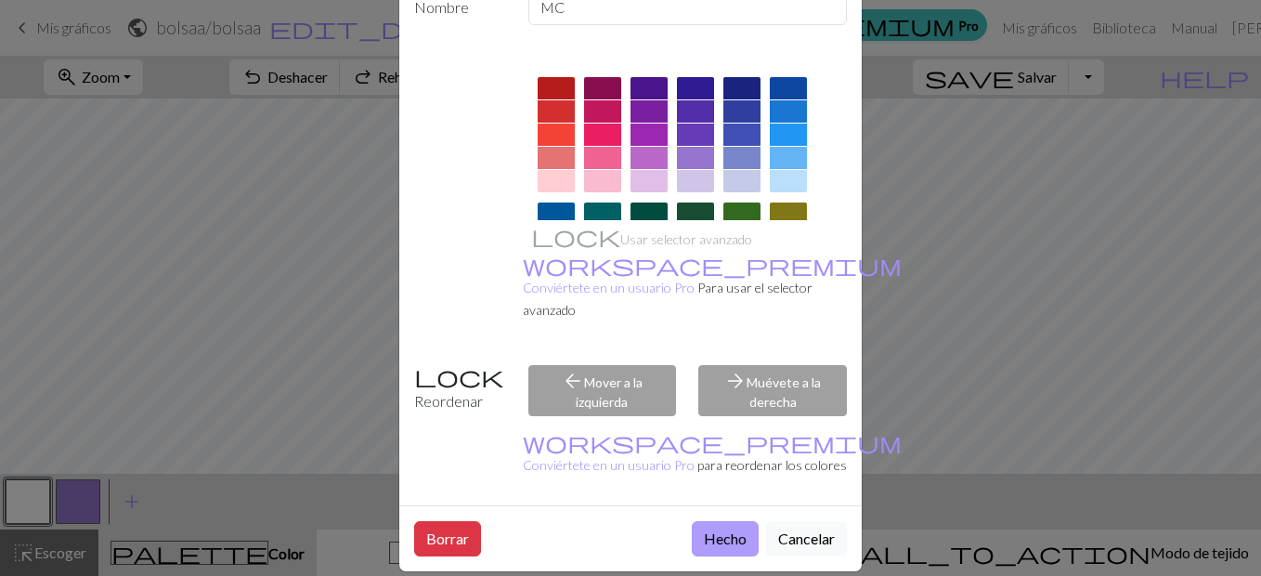
click at [719, 524] on button "Hecho" at bounding box center [725, 538] width 67 height 35
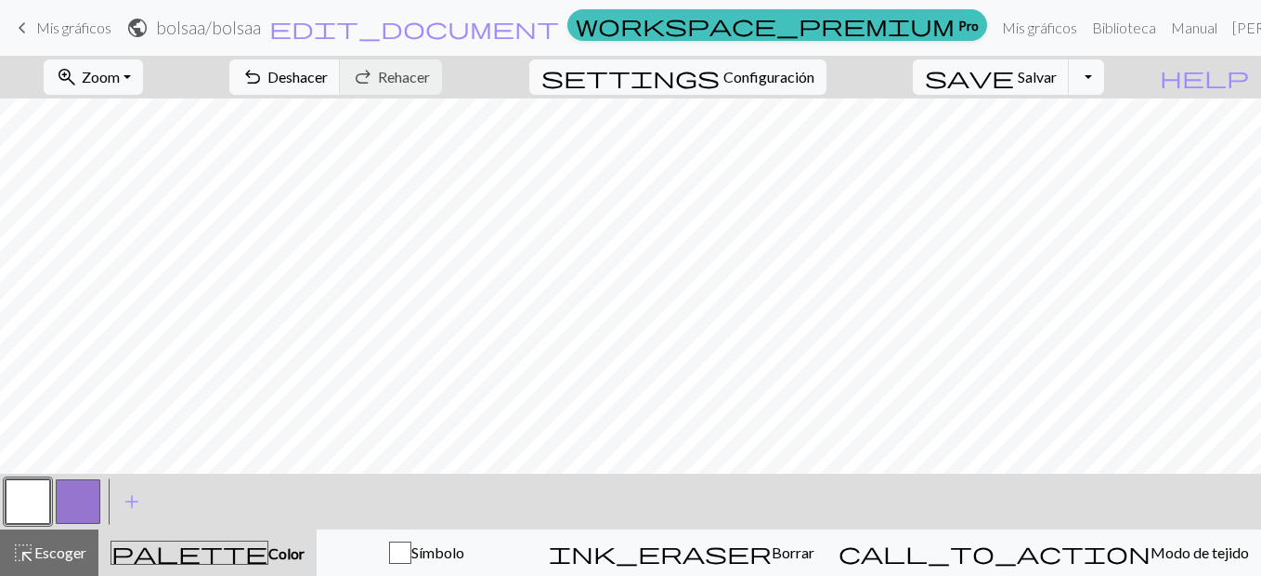
click at [89, 492] on button "button" at bounding box center [78, 501] width 45 height 45
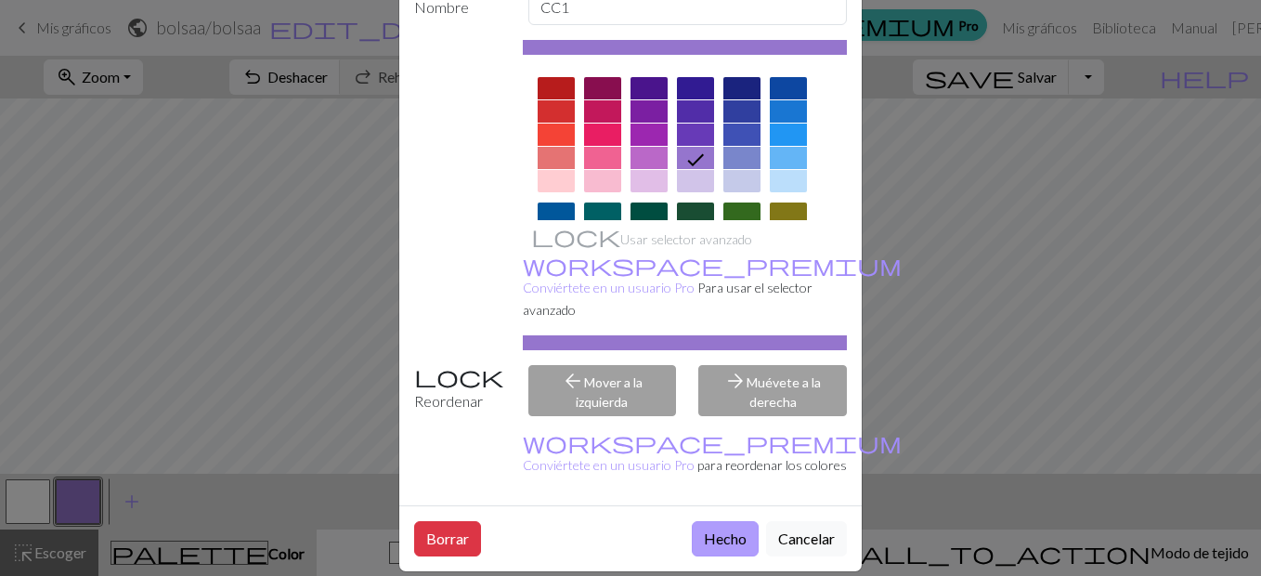
click at [692, 521] on button "Hecho" at bounding box center [725, 538] width 67 height 35
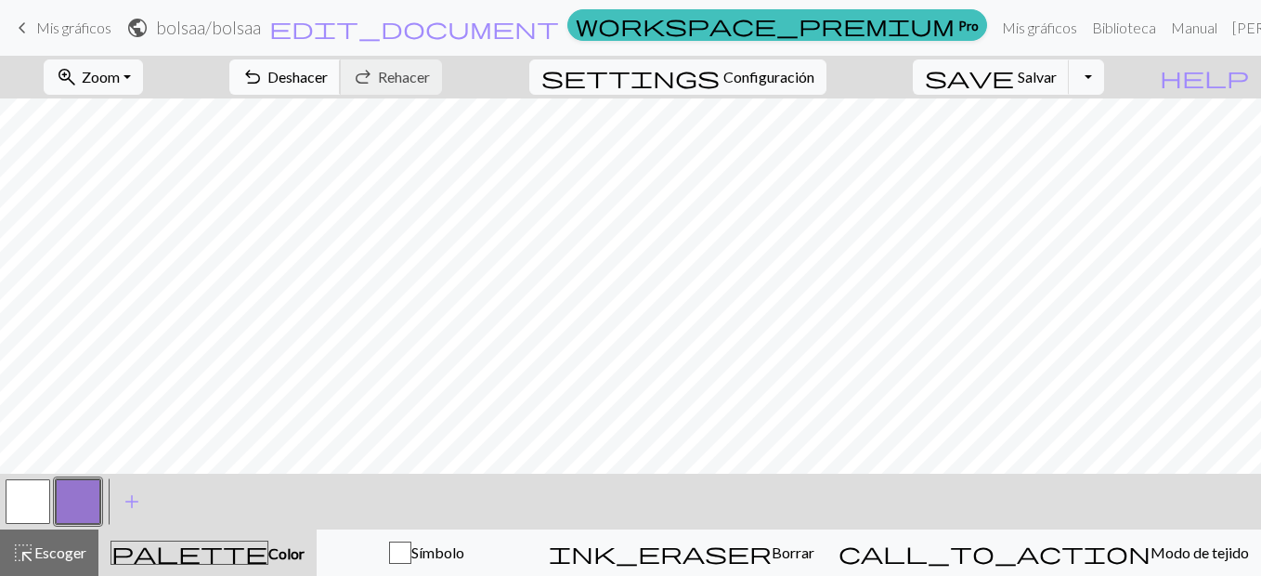
click at [341, 77] on button "undo Deshacer Undo" at bounding box center [284, 76] width 111 height 35
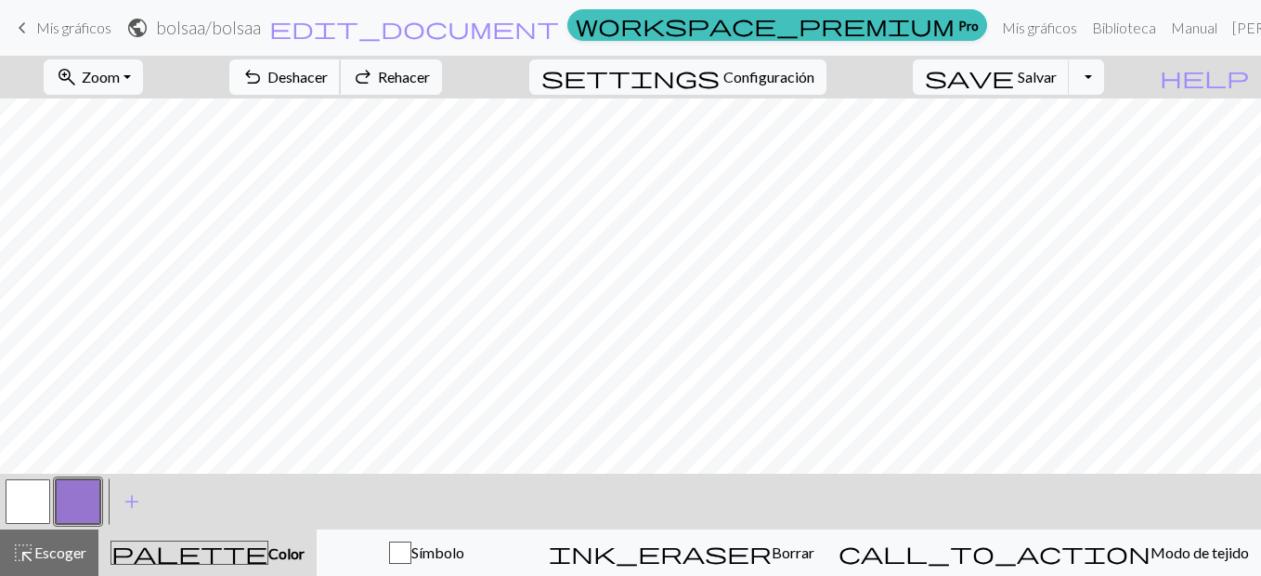
click at [341, 77] on button "undo Deshacer Undo" at bounding box center [284, 76] width 111 height 35
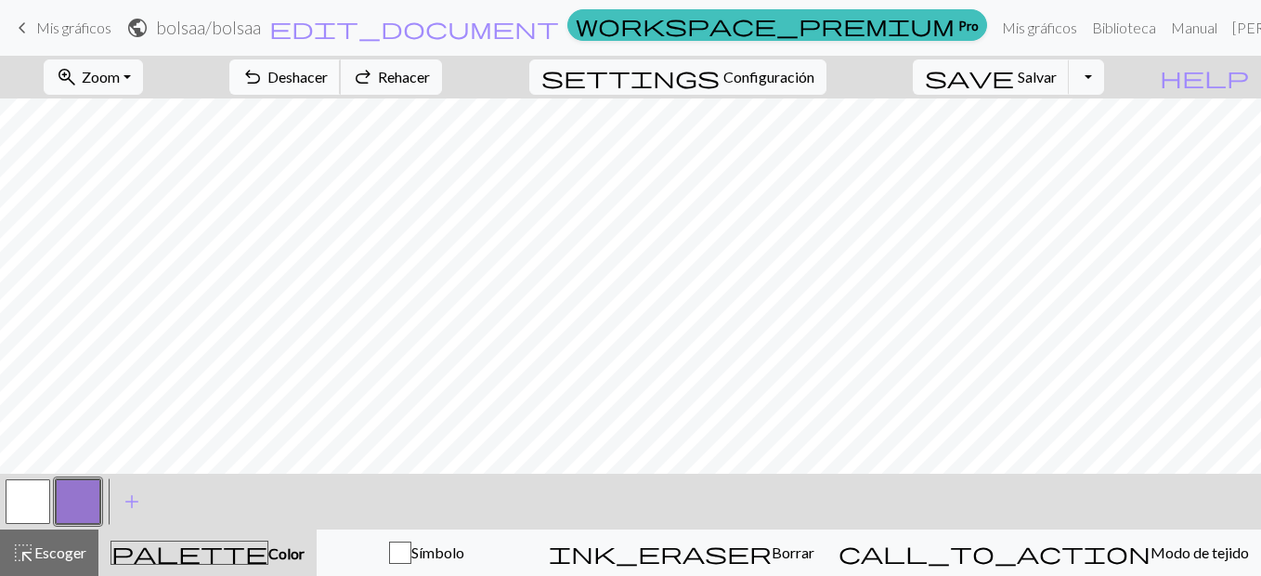
click at [341, 77] on button "undo Deshacer Undo" at bounding box center [284, 76] width 111 height 35
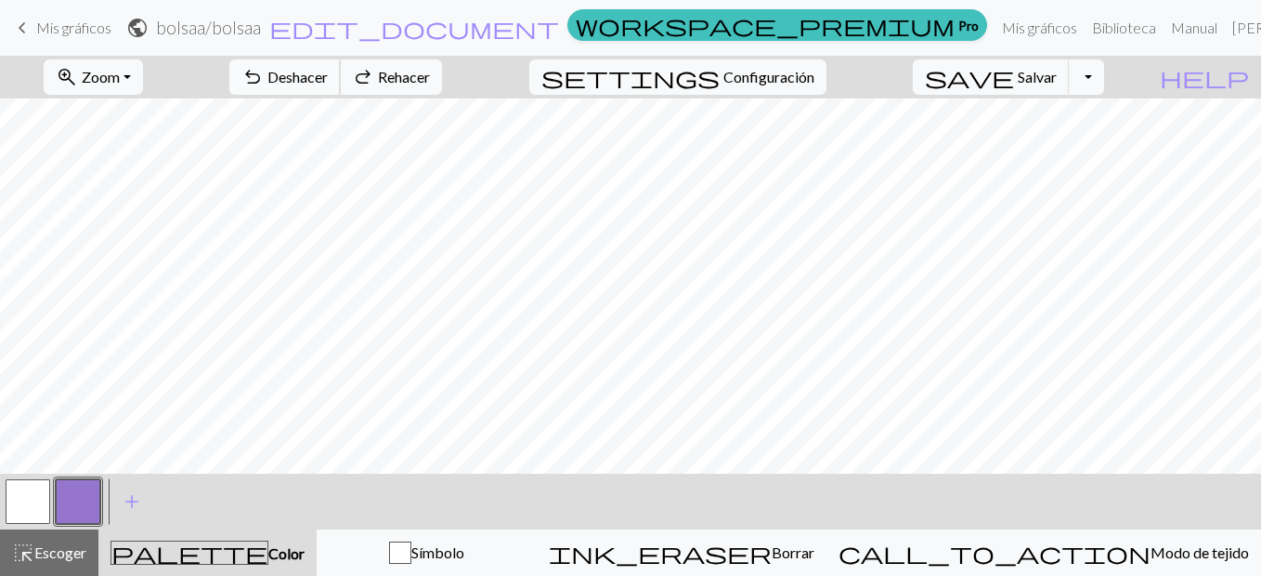
click at [341, 77] on button "undo Deshacer Undo" at bounding box center [284, 76] width 111 height 35
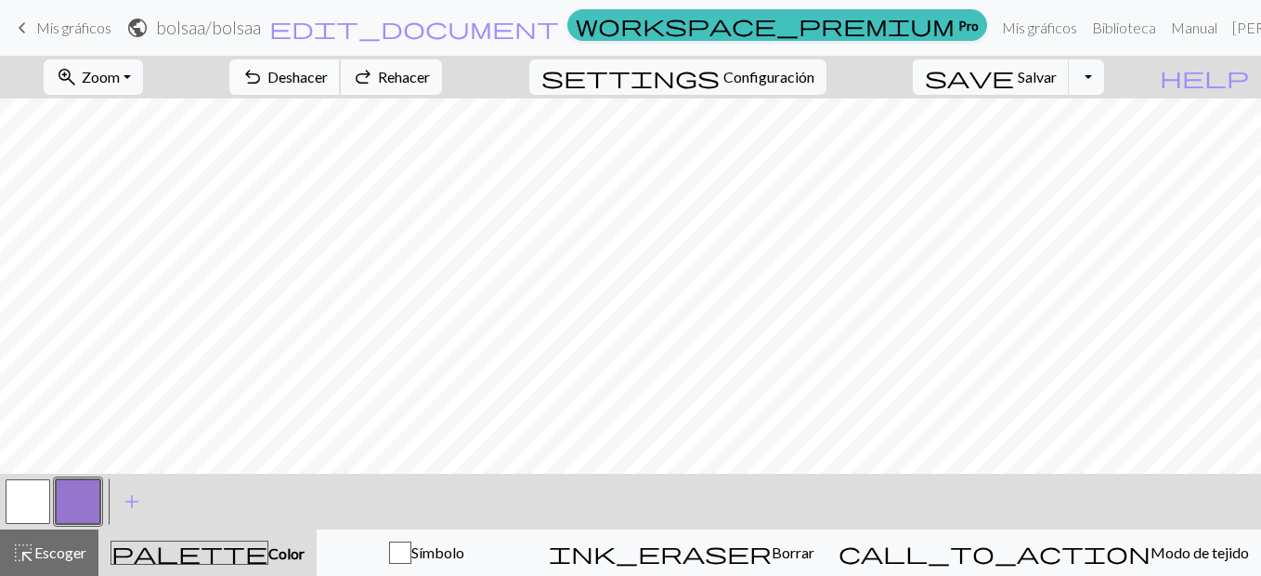
click at [341, 77] on button "undo Deshacer Undo" at bounding box center [284, 76] width 111 height 35
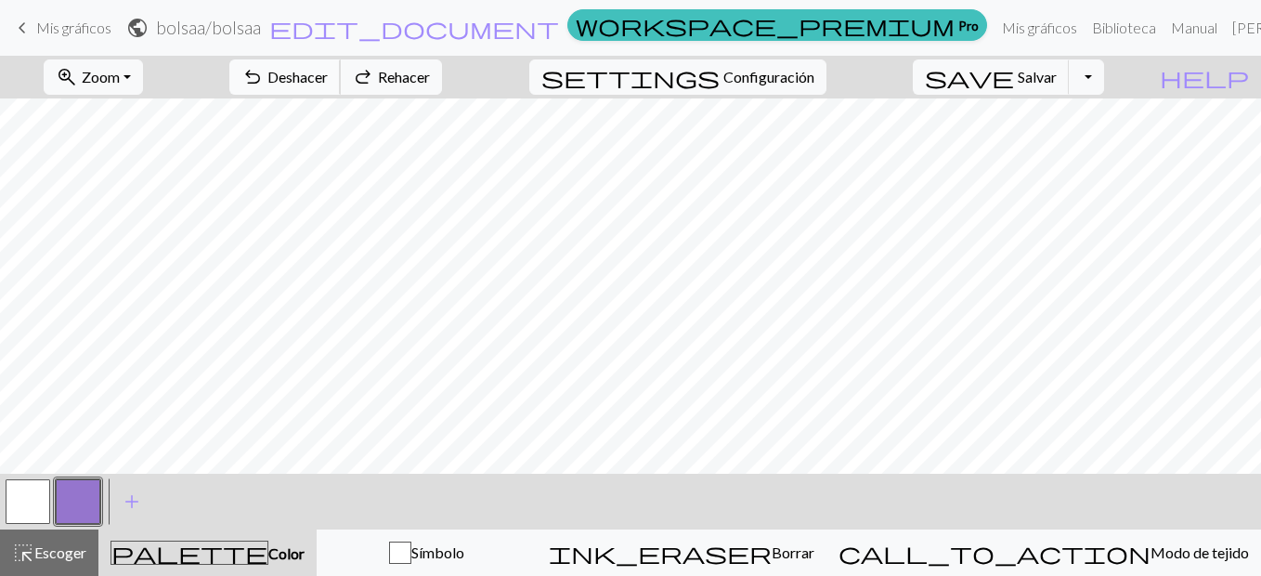
click at [341, 77] on button "undo Deshacer Undo" at bounding box center [284, 76] width 111 height 35
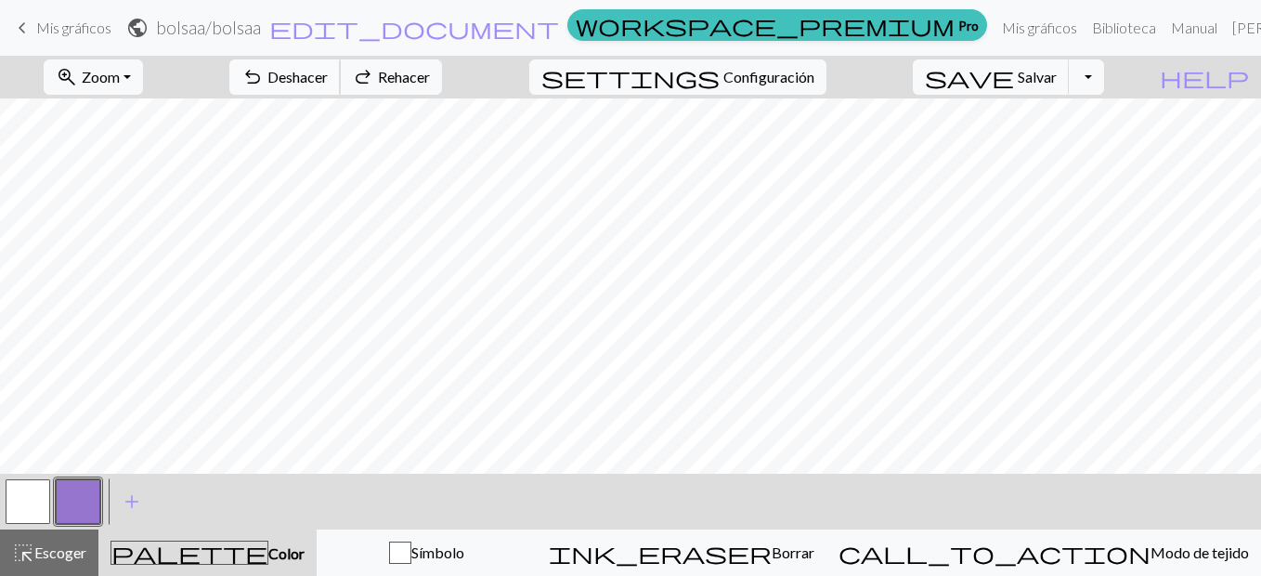
click at [341, 77] on button "undo Deshacer Undo" at bounding box center [284, 76] width 111 height 35
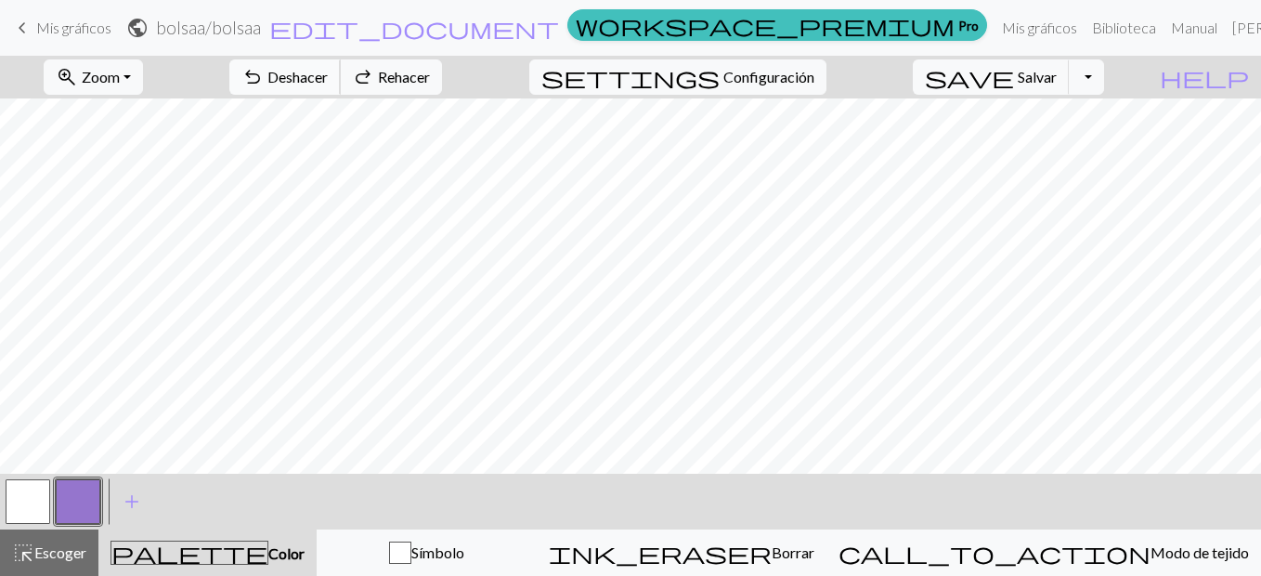
click at [341, 77] on button "undo Deshacer Undo" at bounding box center [284, 76] width 111 height 35
click at [328, 68] on span "Deshacer" at bounding box center [298, 77] width 60 height 18
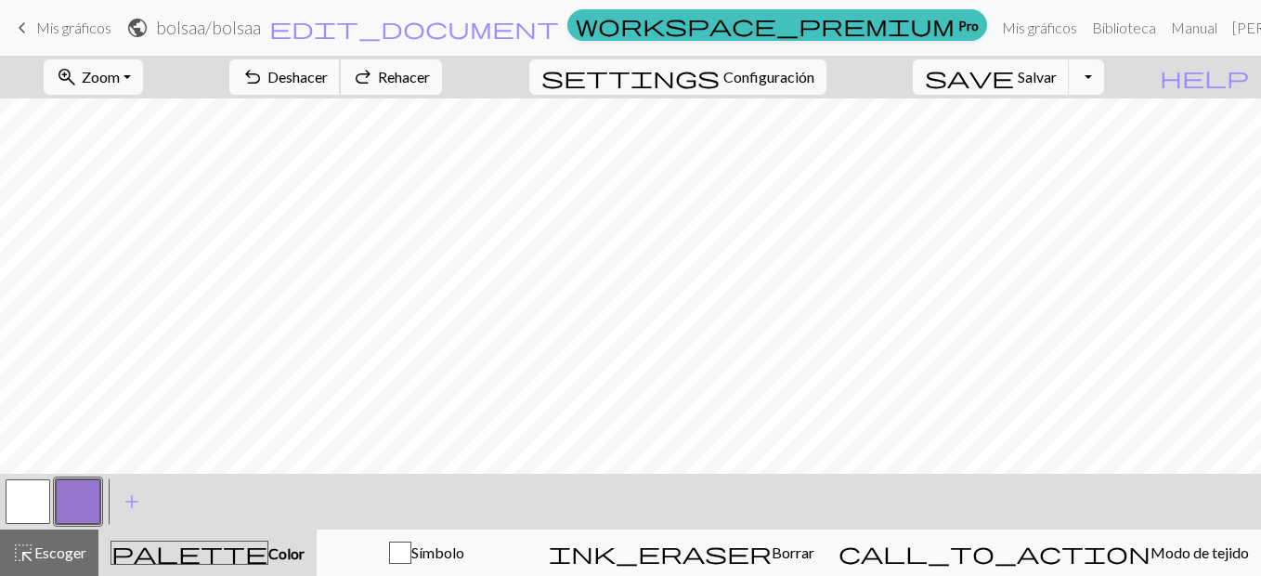
click at [328, 68] on span "Deshacer" at bounding box center [298, 77] width 60 height 18
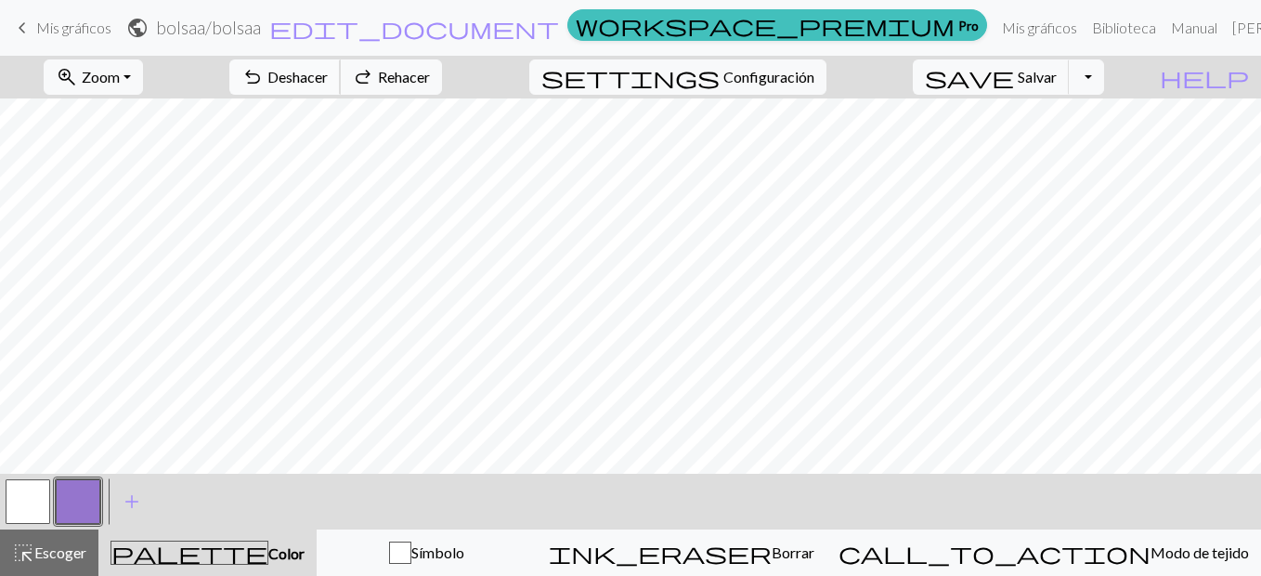
click at [328, 68] on span "Deshacer" at bounding box center [298, 77] width 60 height 18
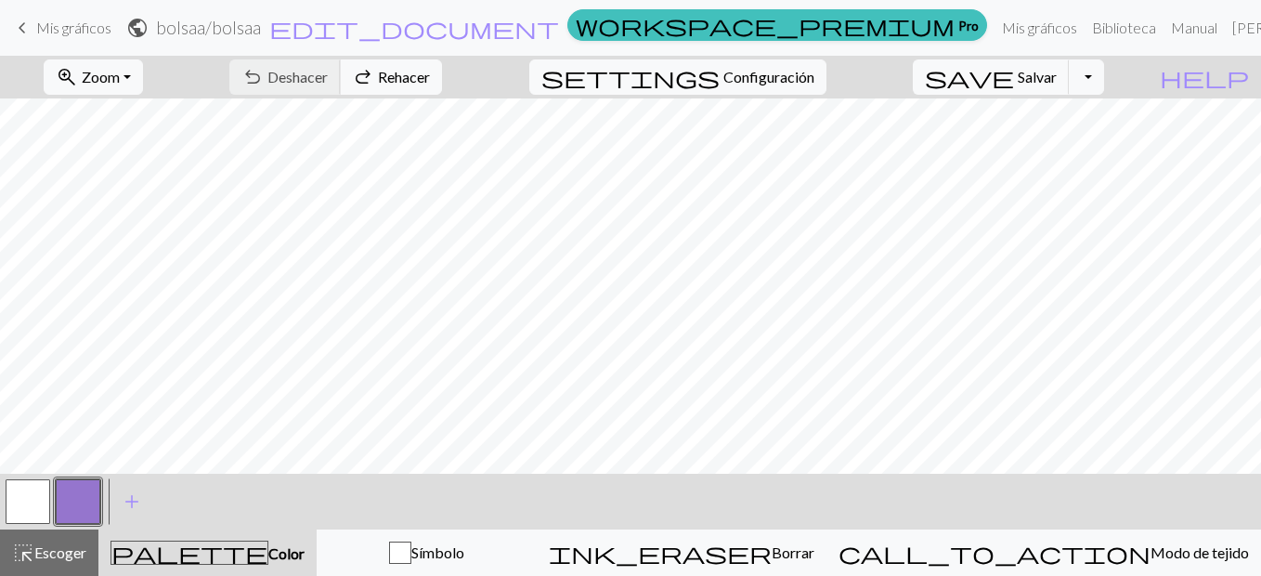
click at [391, 68] on div "undo Deshacer Undo redo Rehacer Redo" at bounding box center [335, 77] width 241 height 43
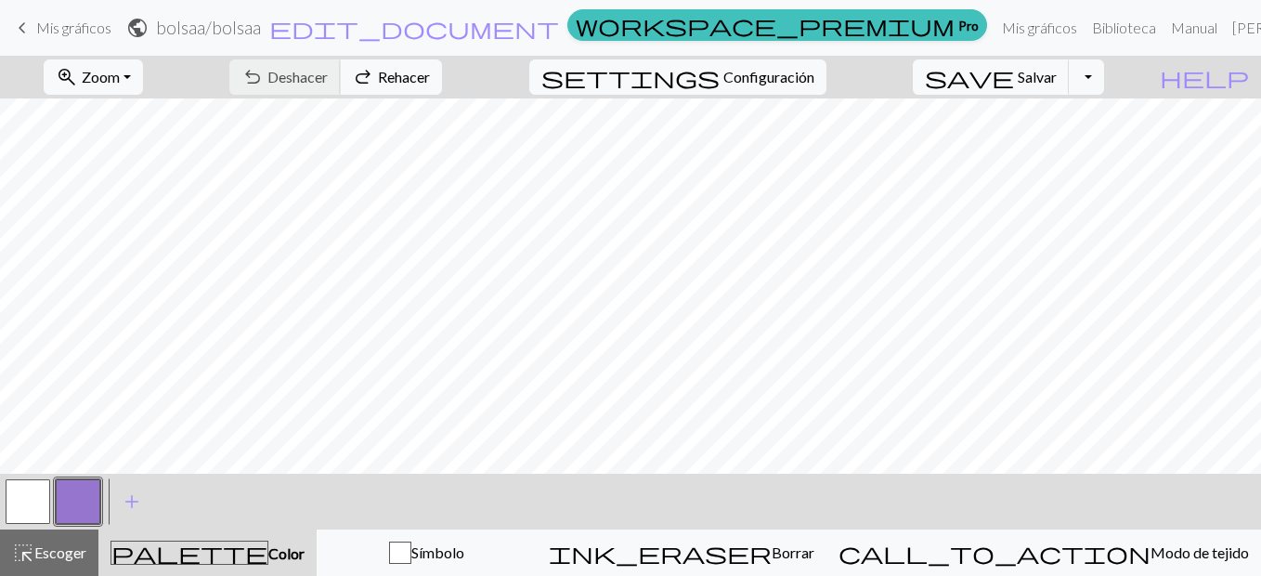
click at [391, 68] on div "undo Deshacer Undo redo Rehacer Redo" at bounding box center [335, 77] width 241 height 43
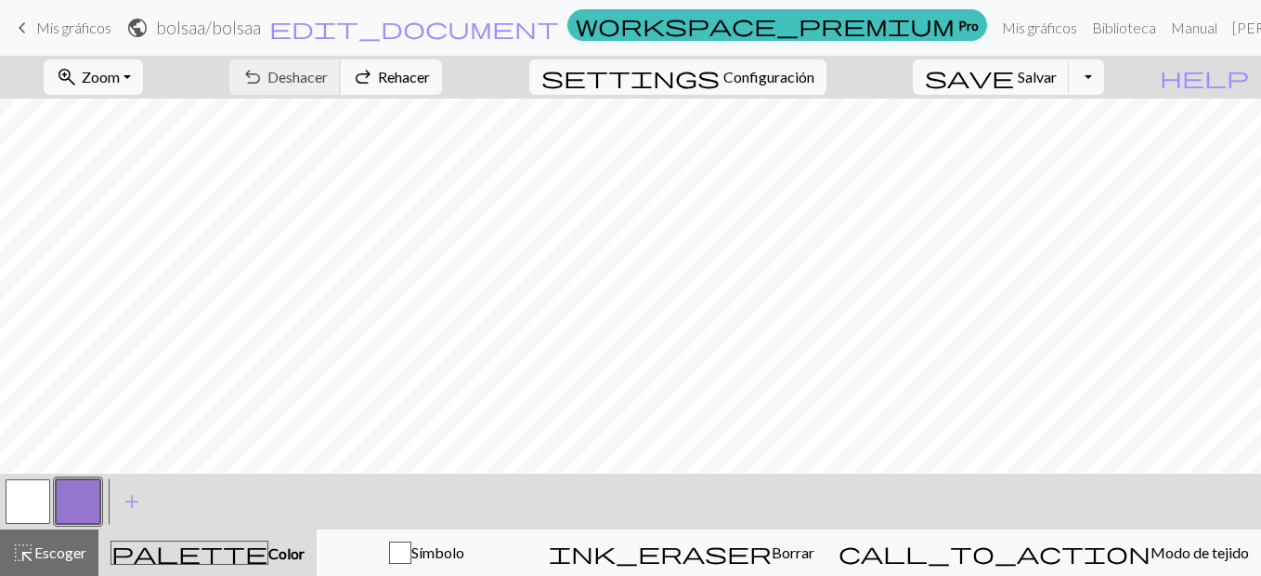
click at [391, 68] on div "undo Deshacer Undo redo Rehacer Redo" at bounding box center [335, 77] width 241 height 43
click at [19, 487] on button "button" at bounding box center [28, 501] width 45 height 45
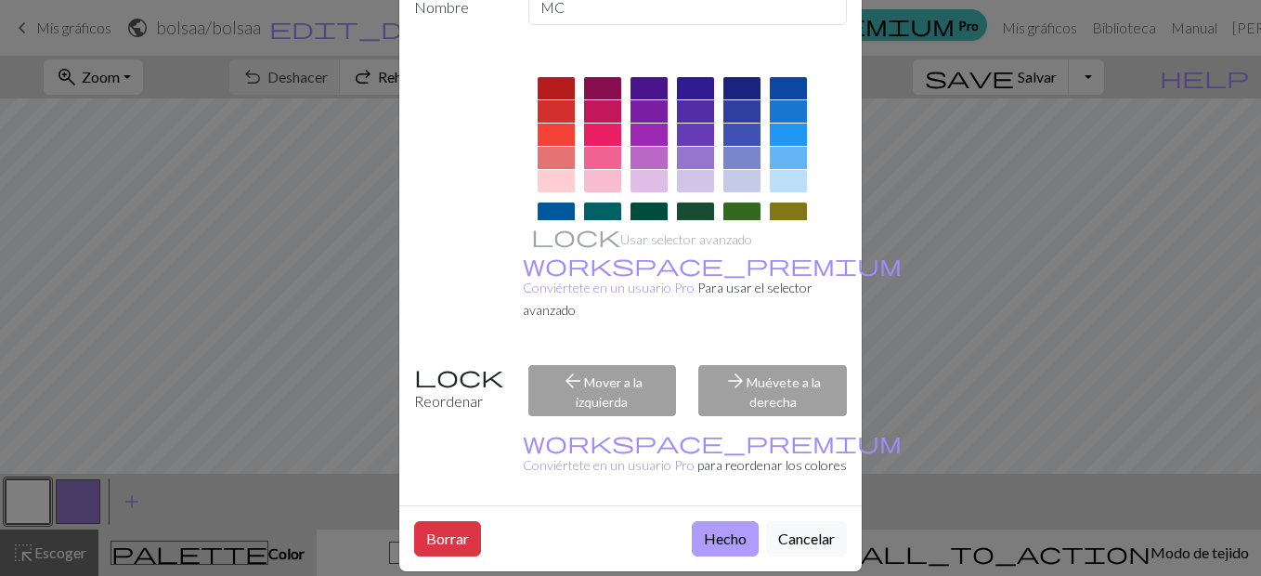
click at [725, 521] on button "Hecho" at bounding box center [725, 538] width 67 height 35
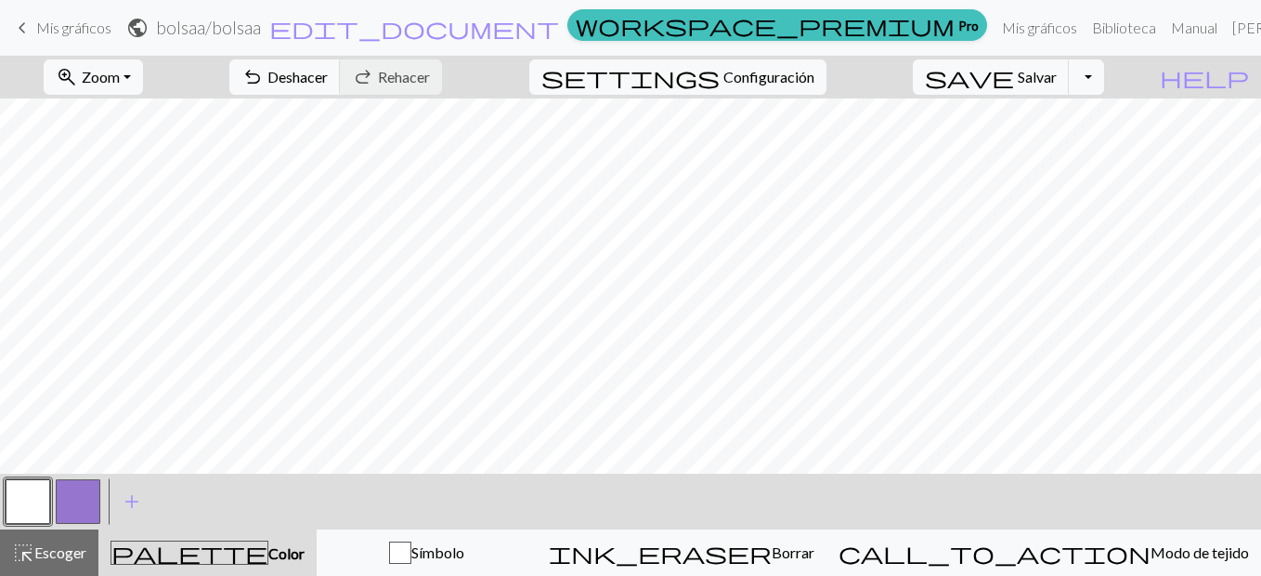
click at [85, 513] on button "button" at bounding box center [78, 501] width 45 height 45
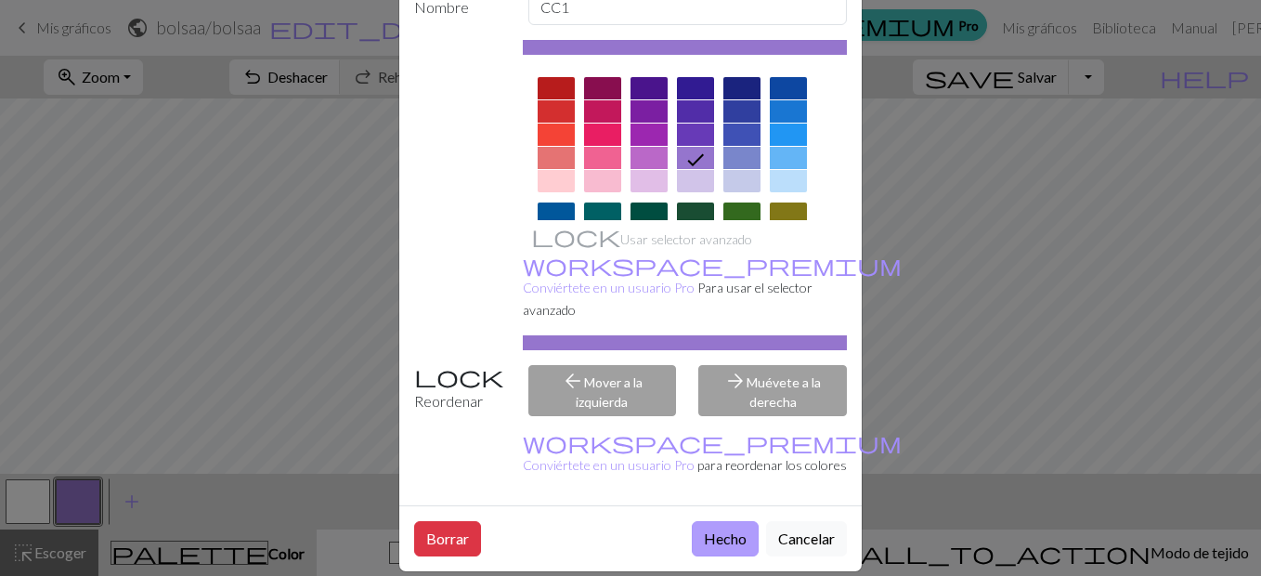
click at [721, 521] on button "Hecho" at bounding box center [725, 538] width 67 height 35
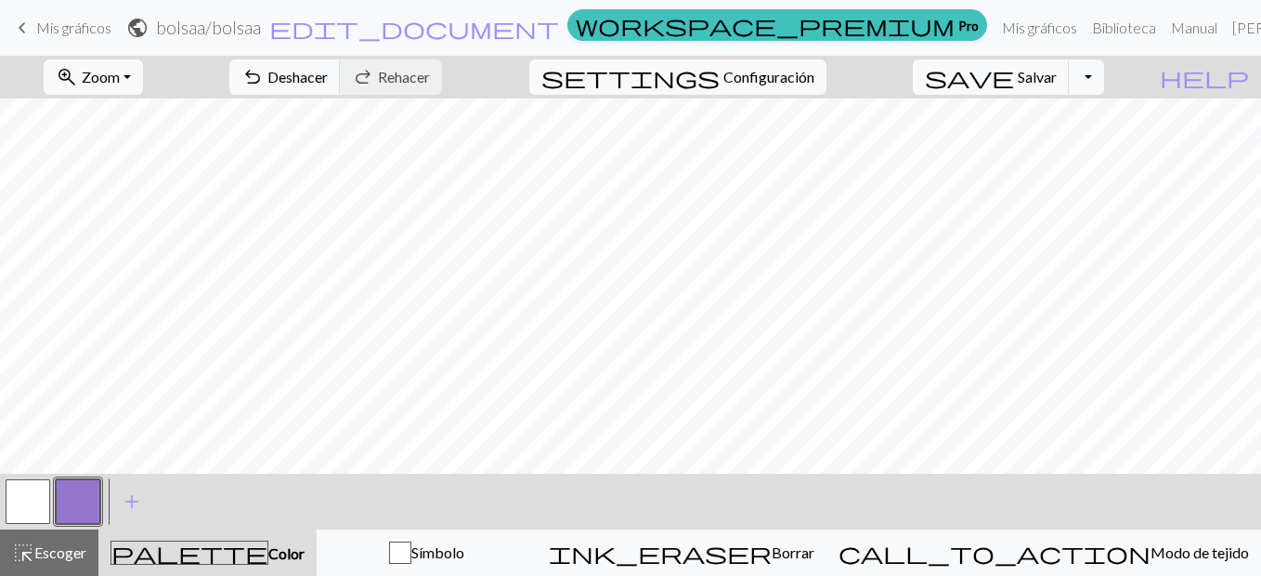
click at [37, 498] on button "button" at bounding box center [28, 501] width 45 height 45
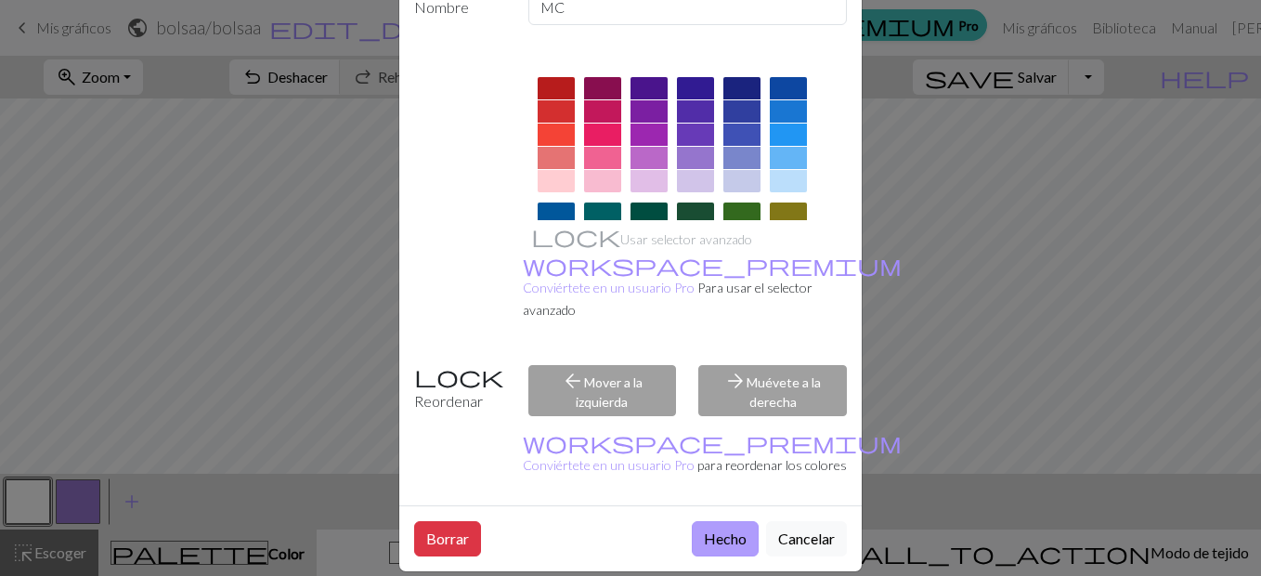
click at [710, 521] on button "Hecho" at bounding box center [725, 538] width 67 height 35
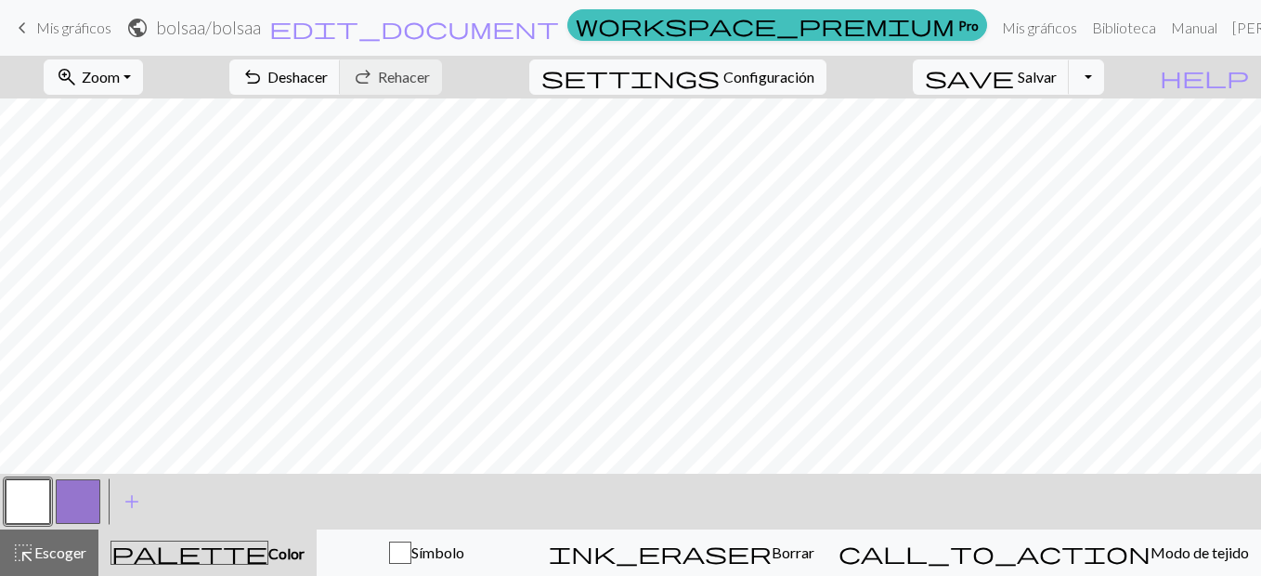
click at [85, 497] on button "button" at bounding box center [78, 501] width 45 height 45
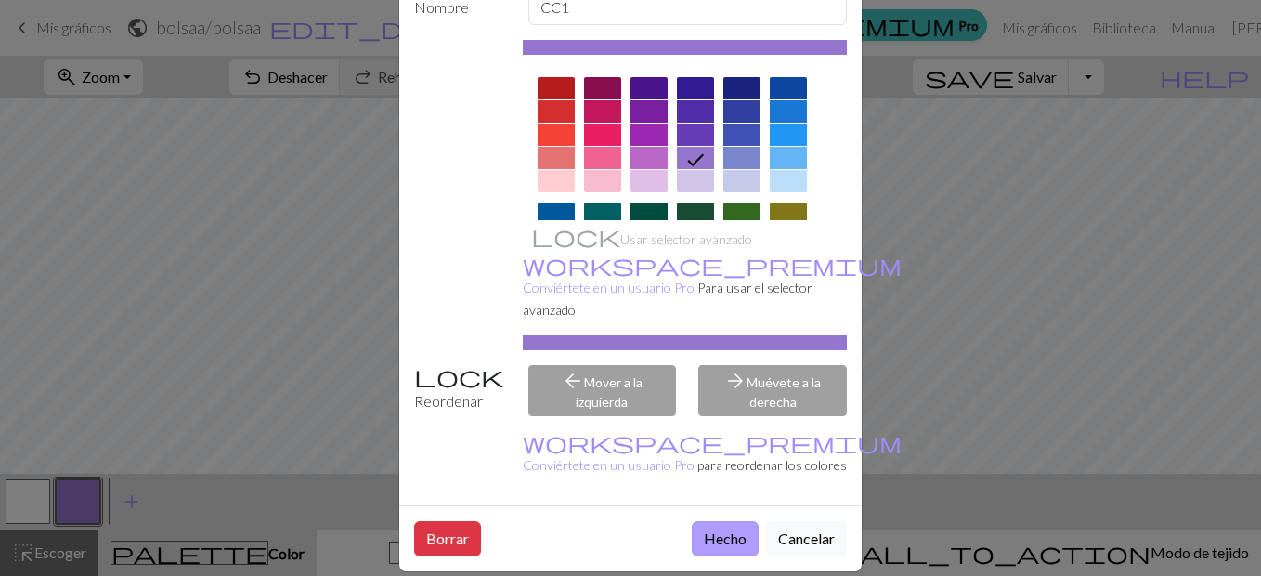
click at [712, 523] on button "Hecho" at bounding box center [725, 538] width 67 height 35
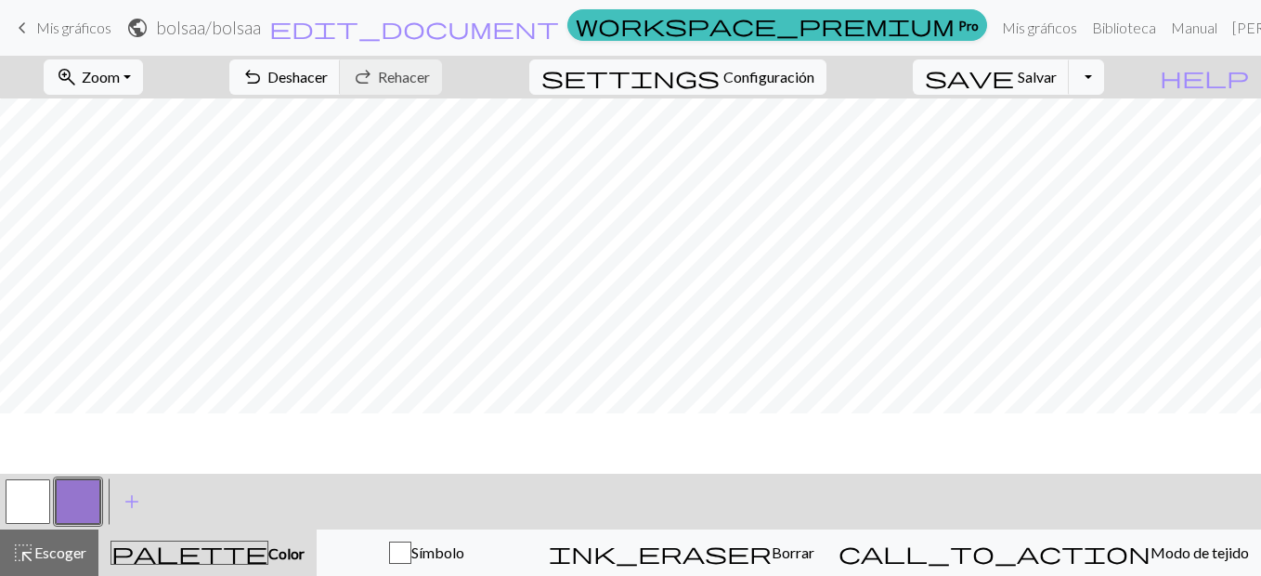
scroll to position [0, 0]
click at [143, 77] on button "zoom_in Zoom Zoom" at bounding box center [93, 76] width 99 height 35
click at [124, 215] on button "50%" at bounding box center [118, 223] width 147 height 30
click at [20, 497] on button "button" at bounding box center [28, 501] width 45 height 45
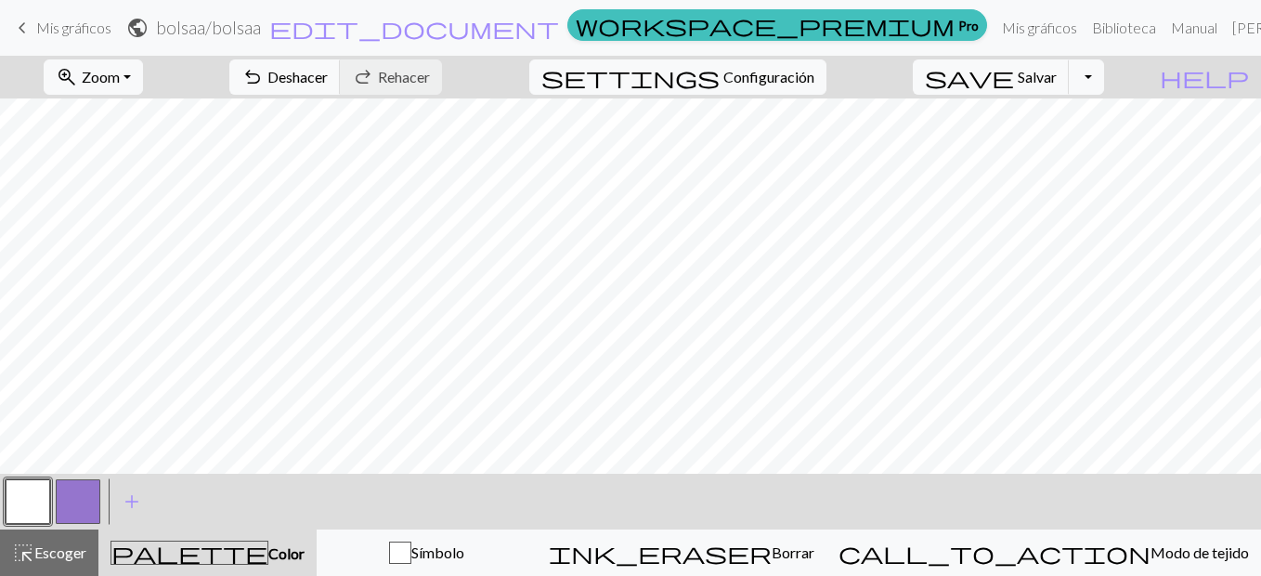
click at [20, 497] on button "button" at bounding box center [28, 501] width 45 height 45
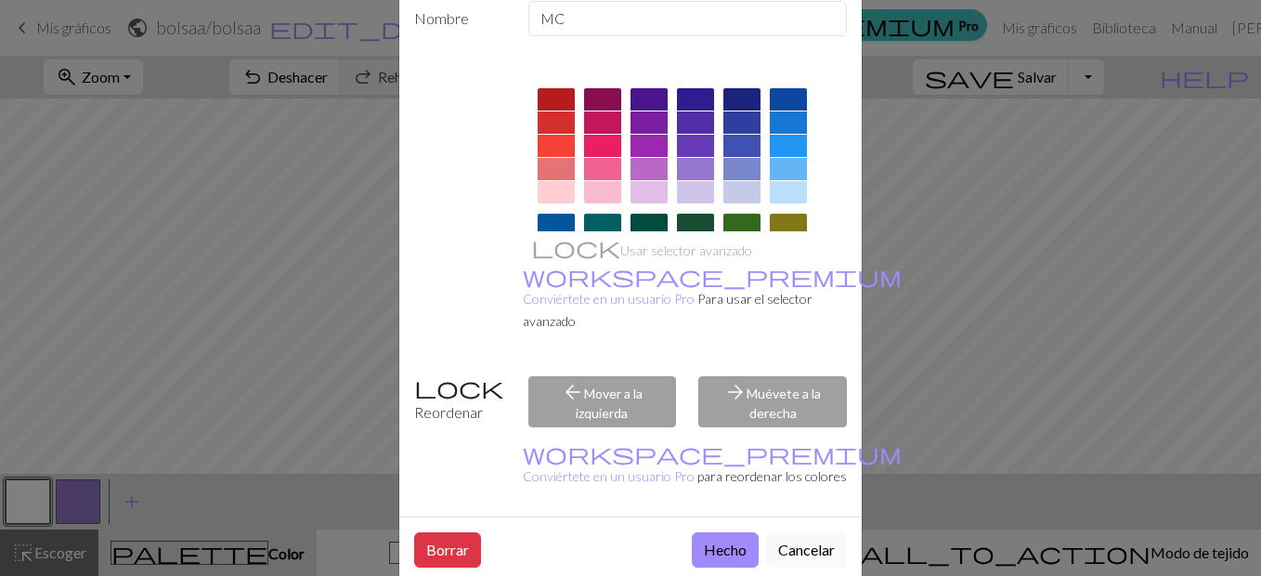
scroll to position [111, 0]
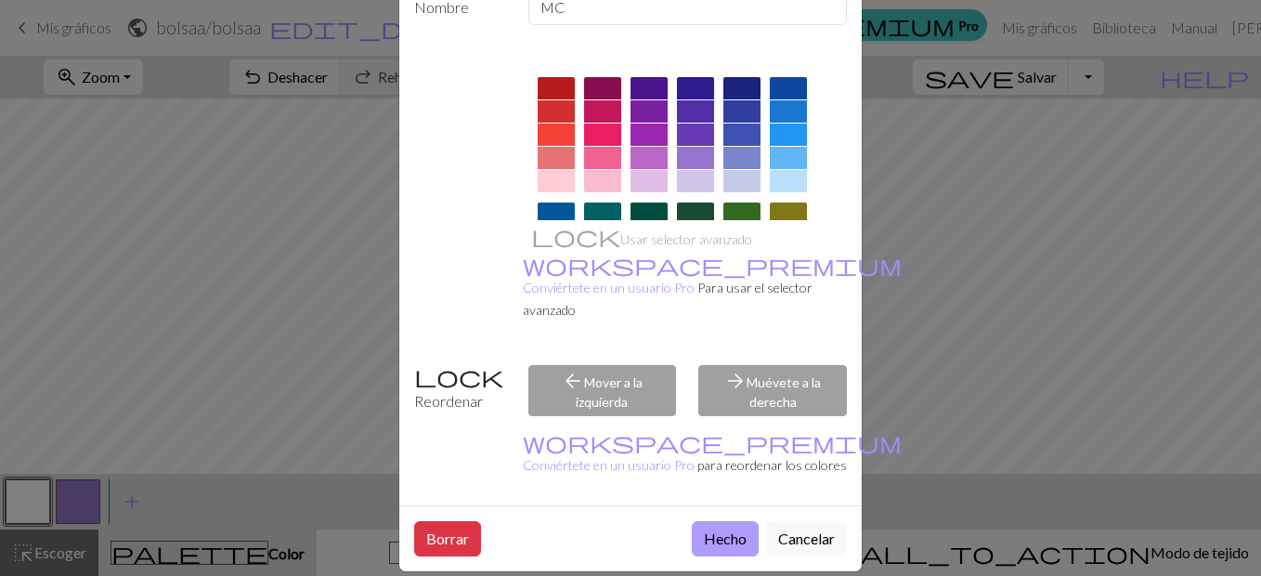
click at [717, 521] on button "Hecho" at bounding box center [725, 538] width 67 height 35
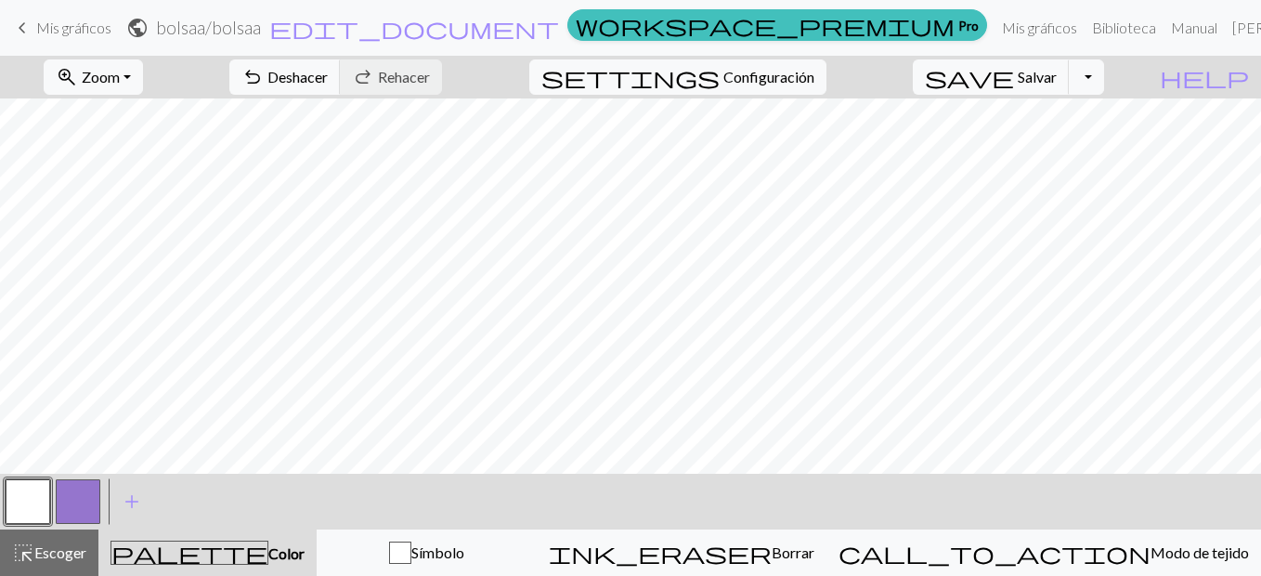
click at [64, 509] on button "button" at bounding box center [78, 501] width 45 height 45
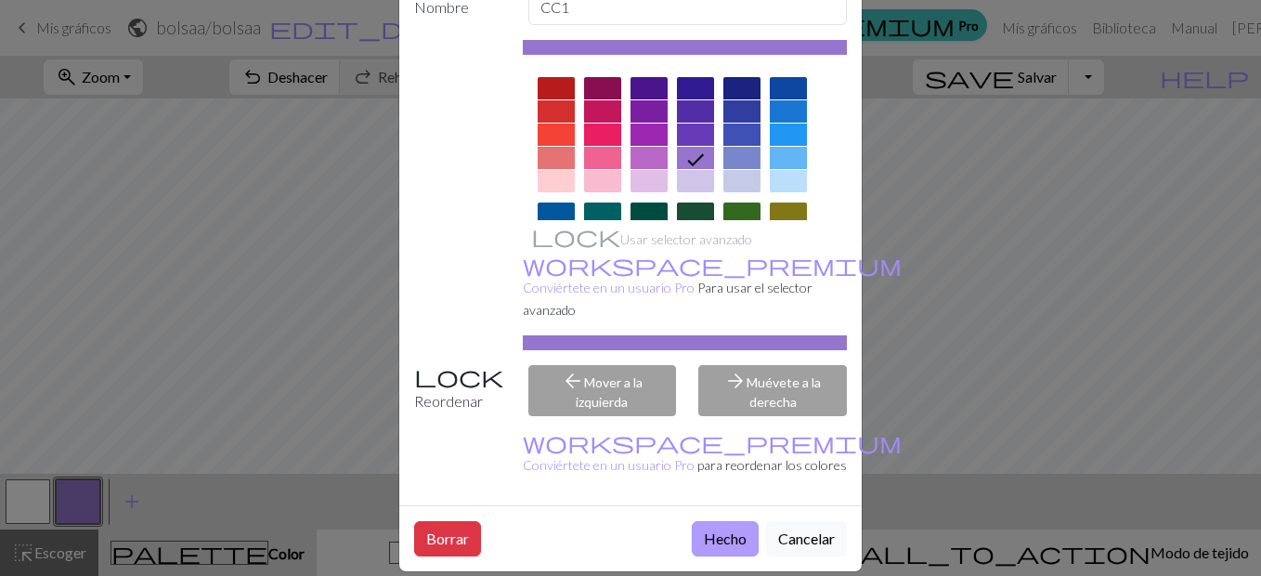
click at [710, 523] on button "Hecho" at bounding box center [725, 538] width 67 height 35
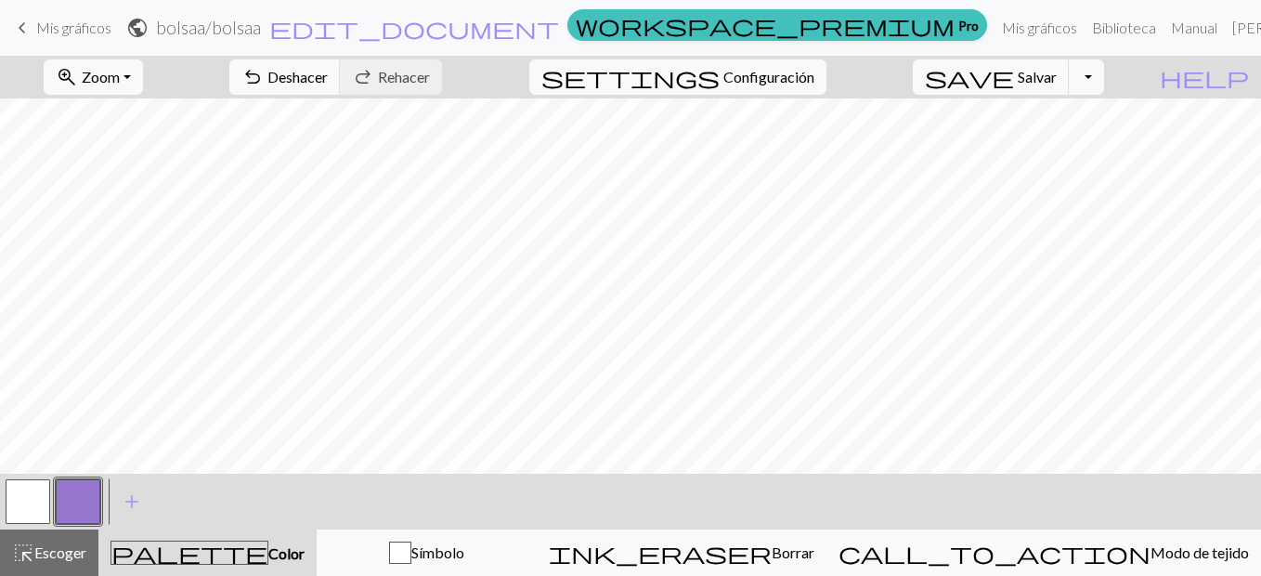
scroll to position [0, 0]
click at [12, 498] on button "button" at bounding box center [28, 501] width 45 height 45
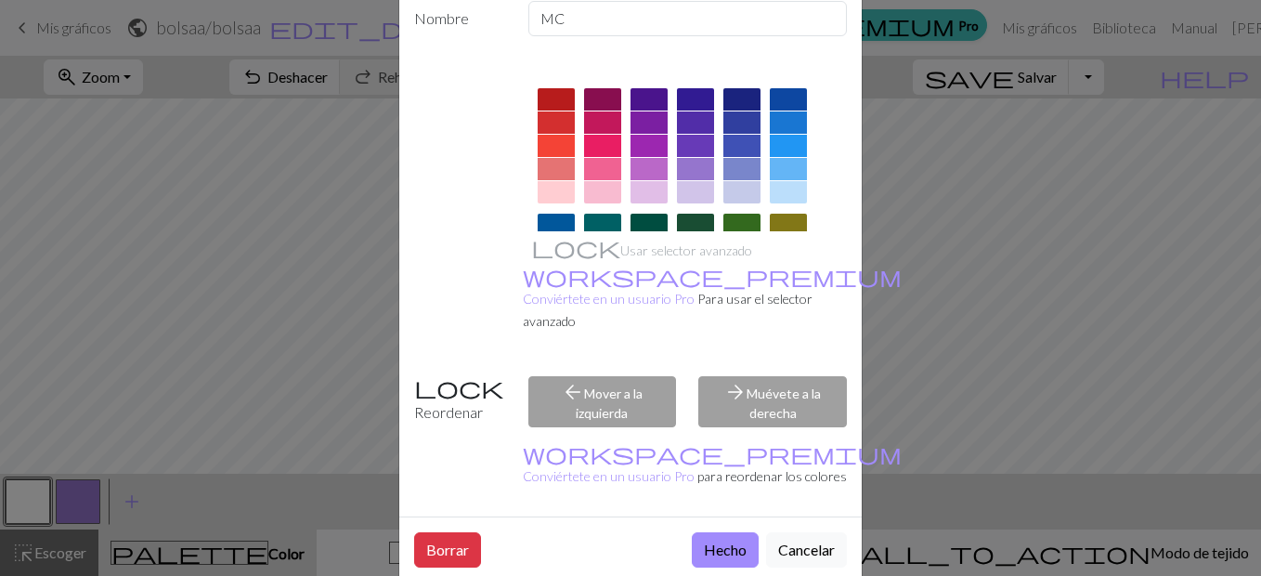
scroll to position [111, 0]
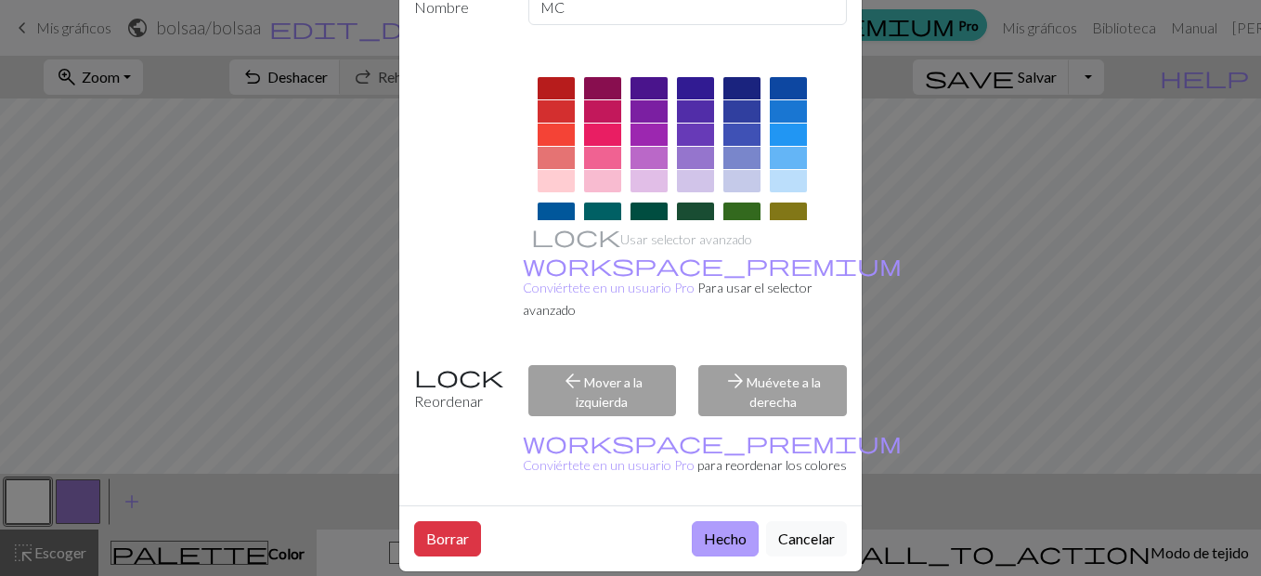
click at [724, 527] on button "Hecho" at bounding box center [725, 538] width 67 height 35
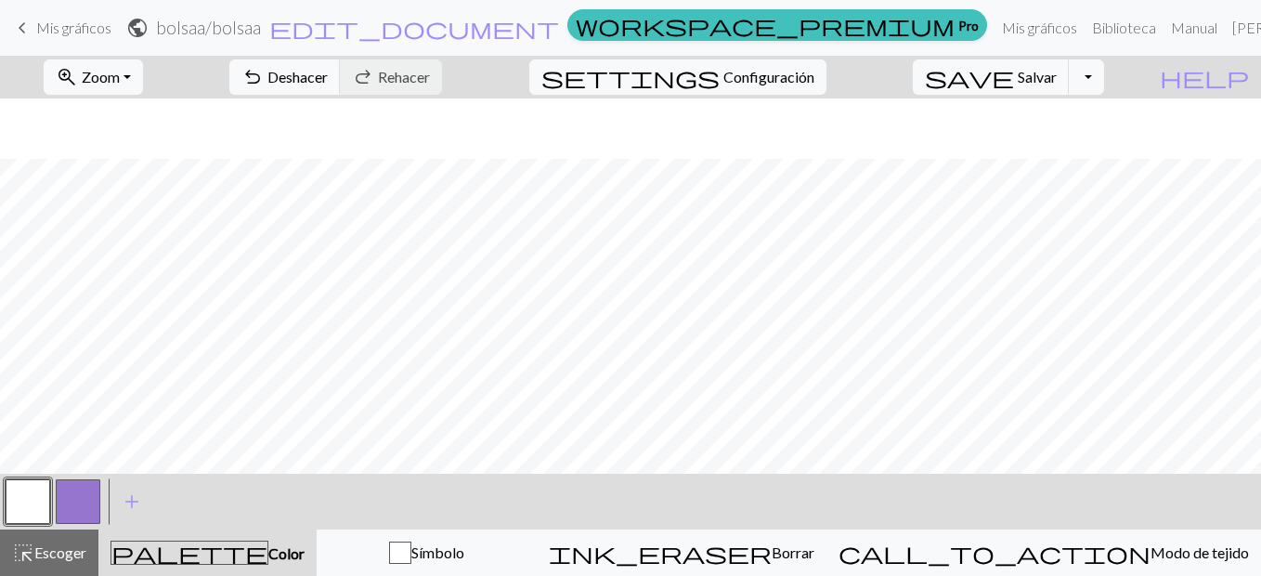
scroll to position [75, 0]
click at [89, 498] on button "button" at bounding box center [78, 501] width 45 height 45
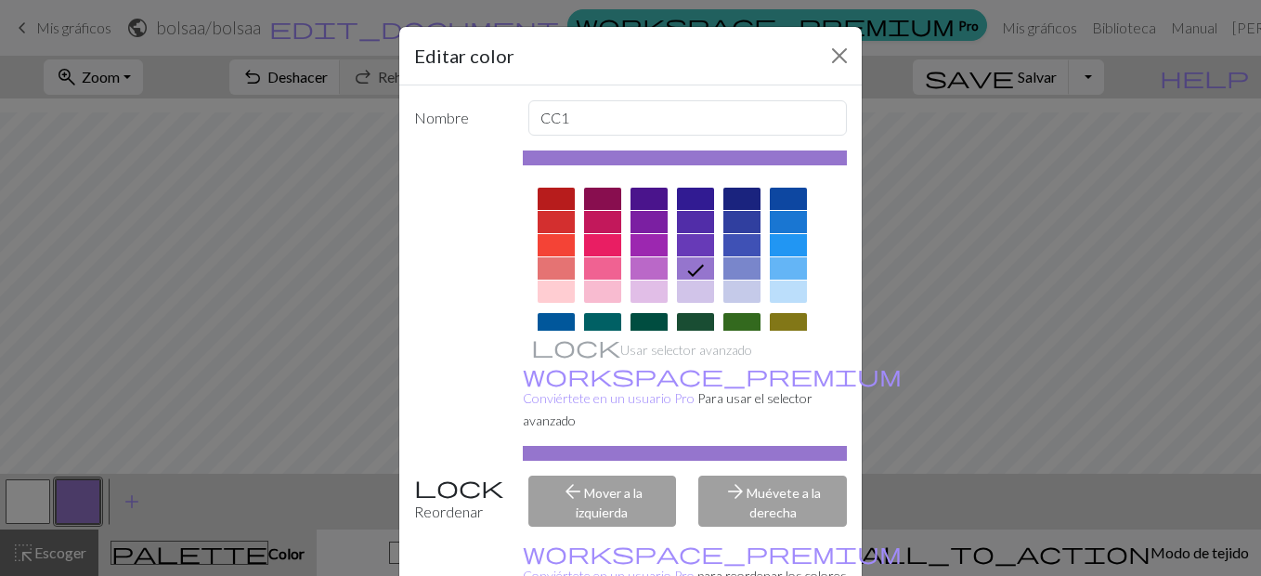
scroll to position [111, 0]
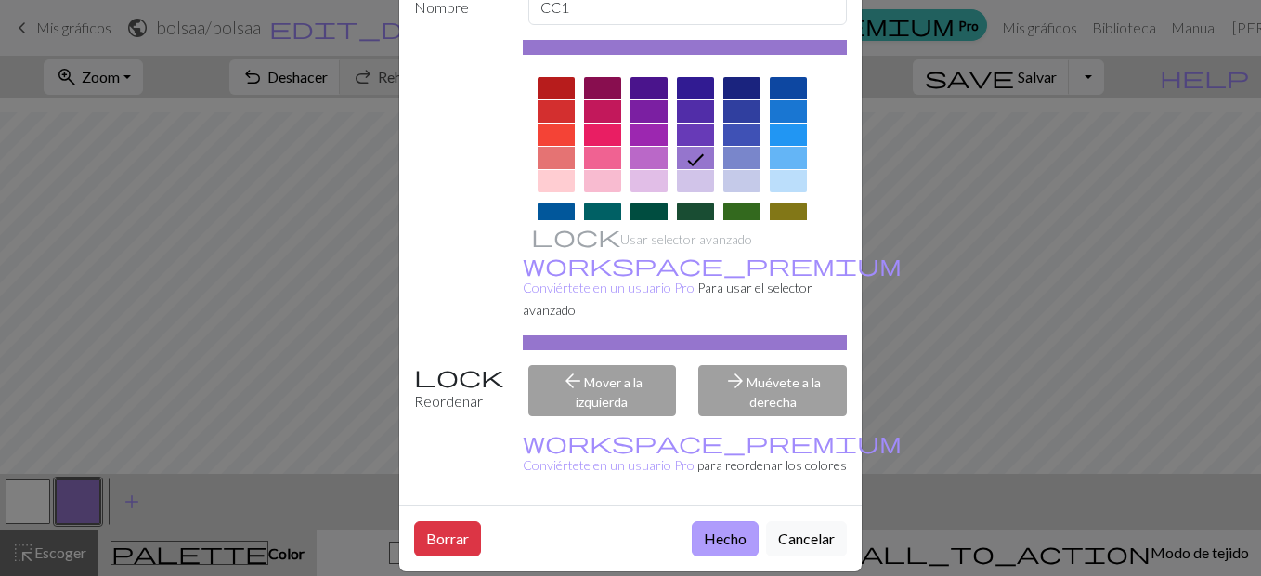
click at [702, 521] on button "Hecho" at bounding box center [725, 538] width 67 height 35
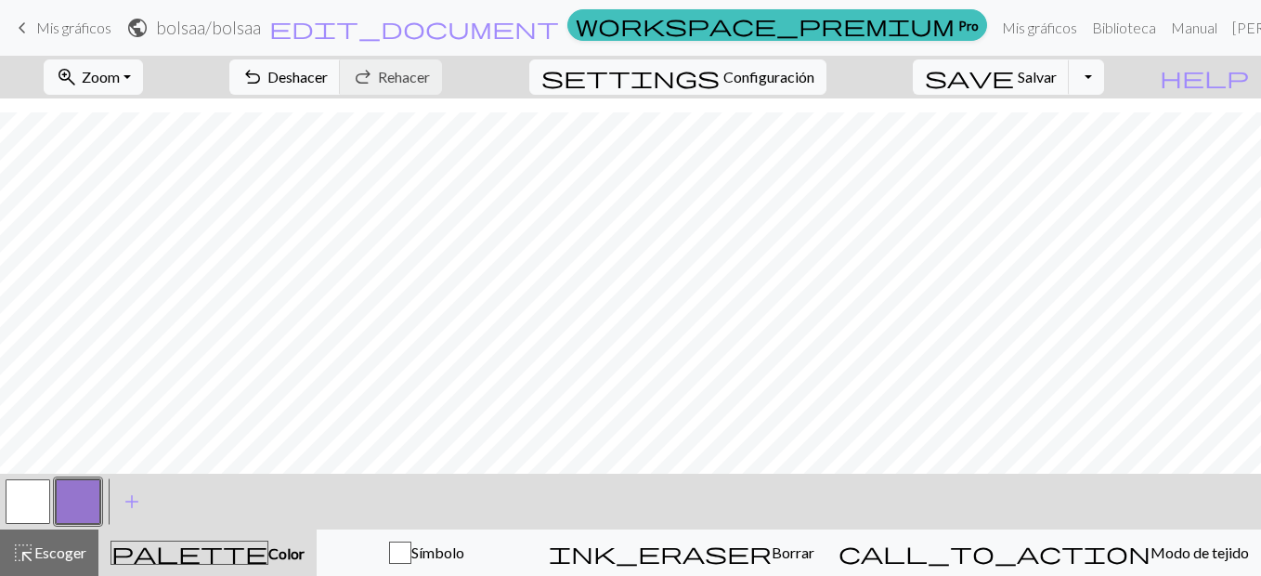
click at [17, 506] on button "button" at bounding box center [28, 501] width 45 height 45
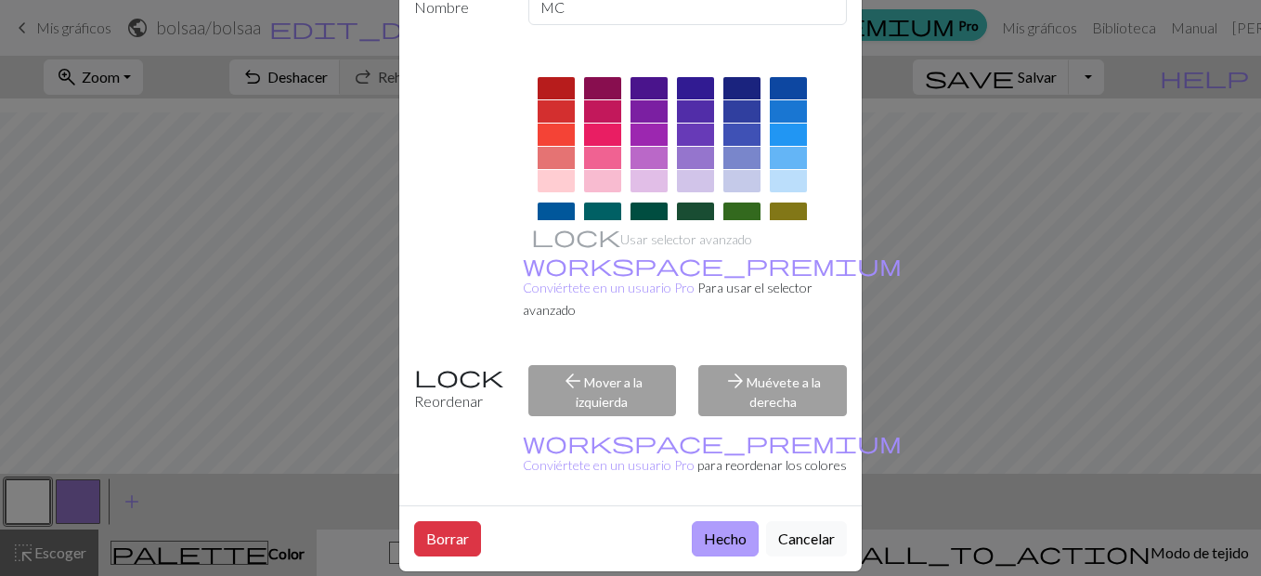
click at [715, 521] on button "Hecho" at bounding box center [725, 538] width 67 height 35
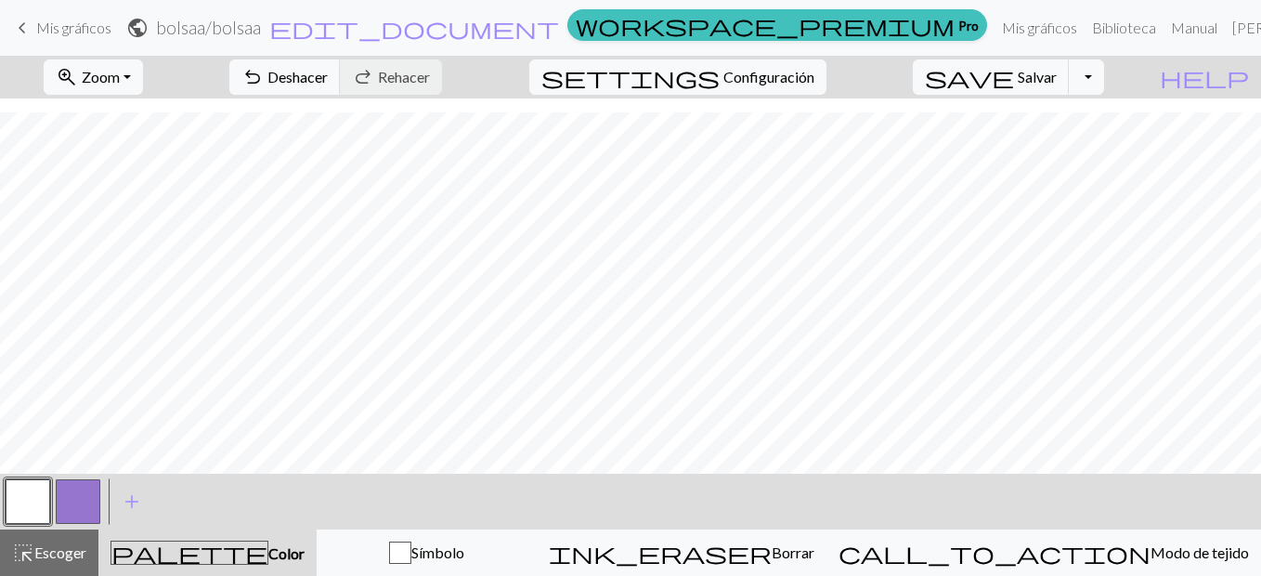
click at [80, 492] on button "button" at bounding box center [78, 501] width 45 height 45
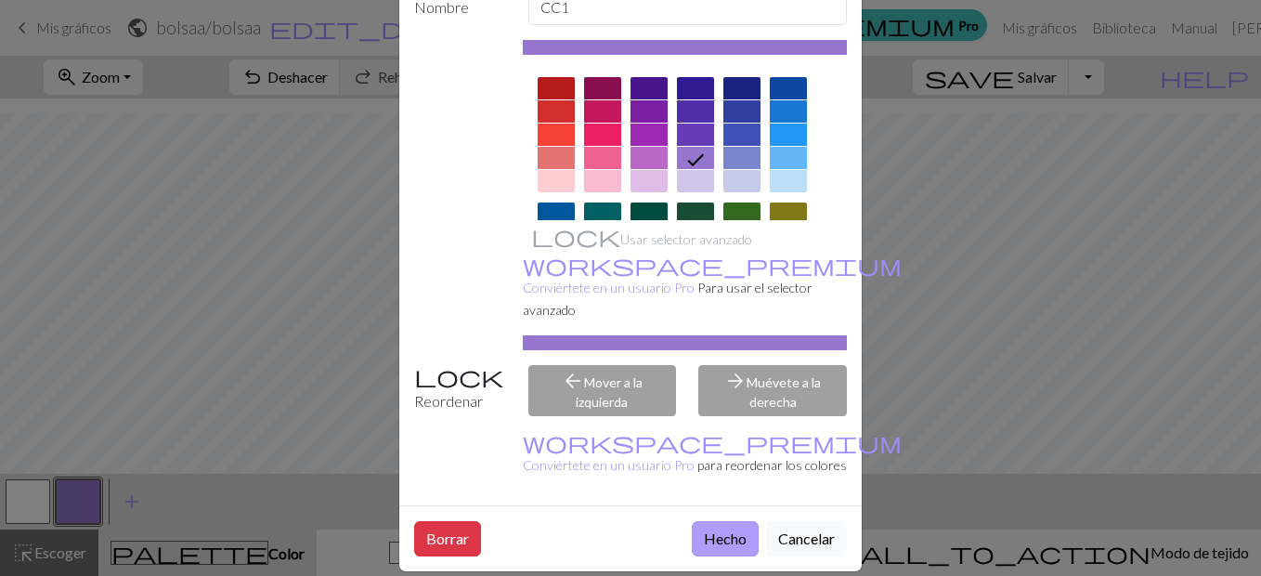
click at [740, 523] on button "Hecho" at bounding box center [725, 538] width 67 height 35
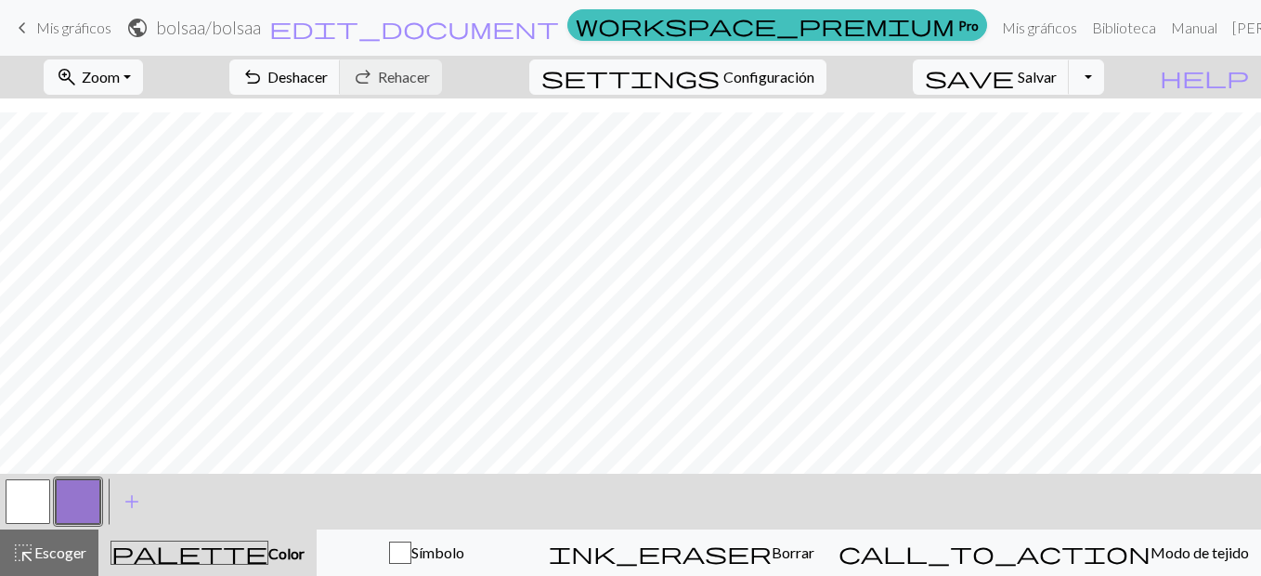
click at [44, 495] on button "button" at bounding box center [28, 501] width 45 height 45
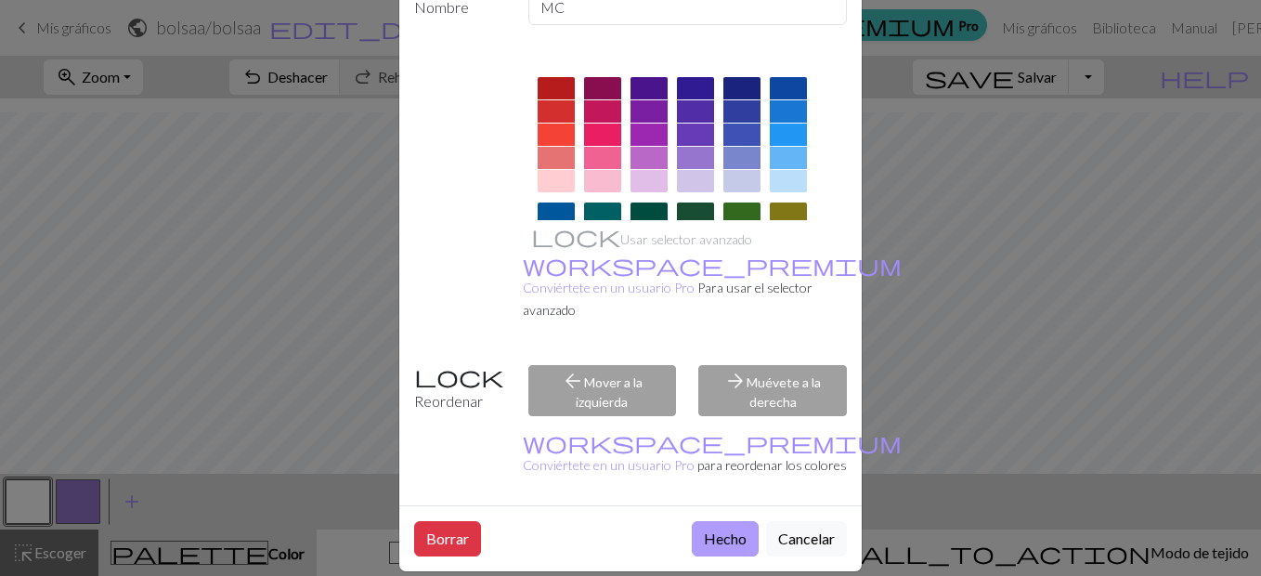
click at [734, 521] on button "Hecho" at bounding box center [725, 538] width 67 height 35
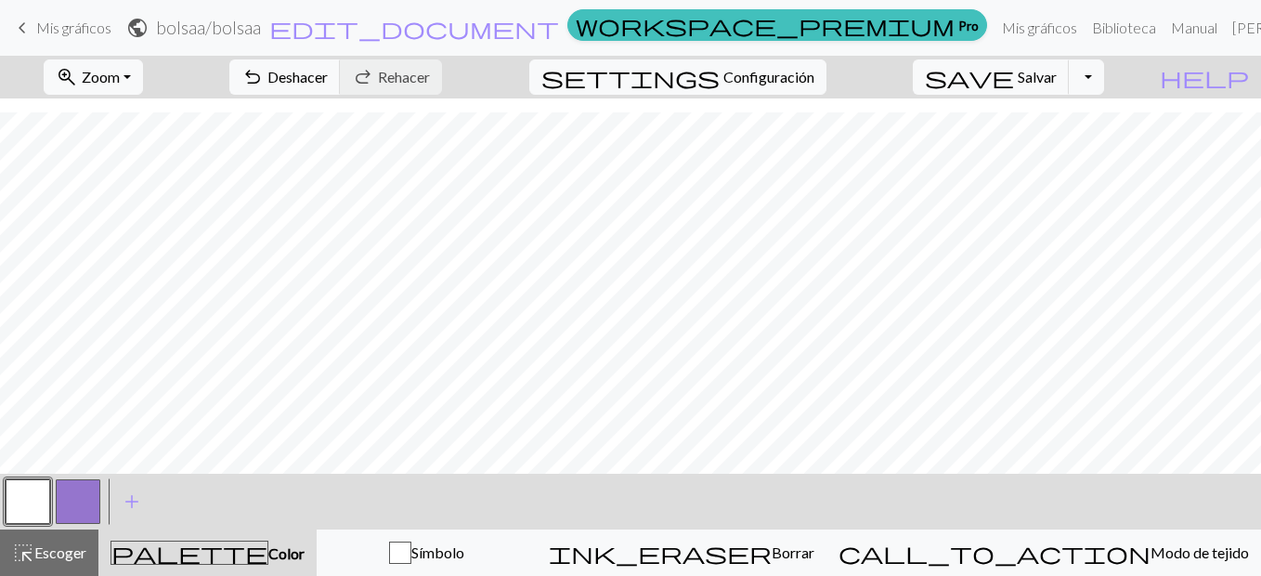
click at [67, 515] on button "button" at bounding box center [78, 501] width 45 height 45
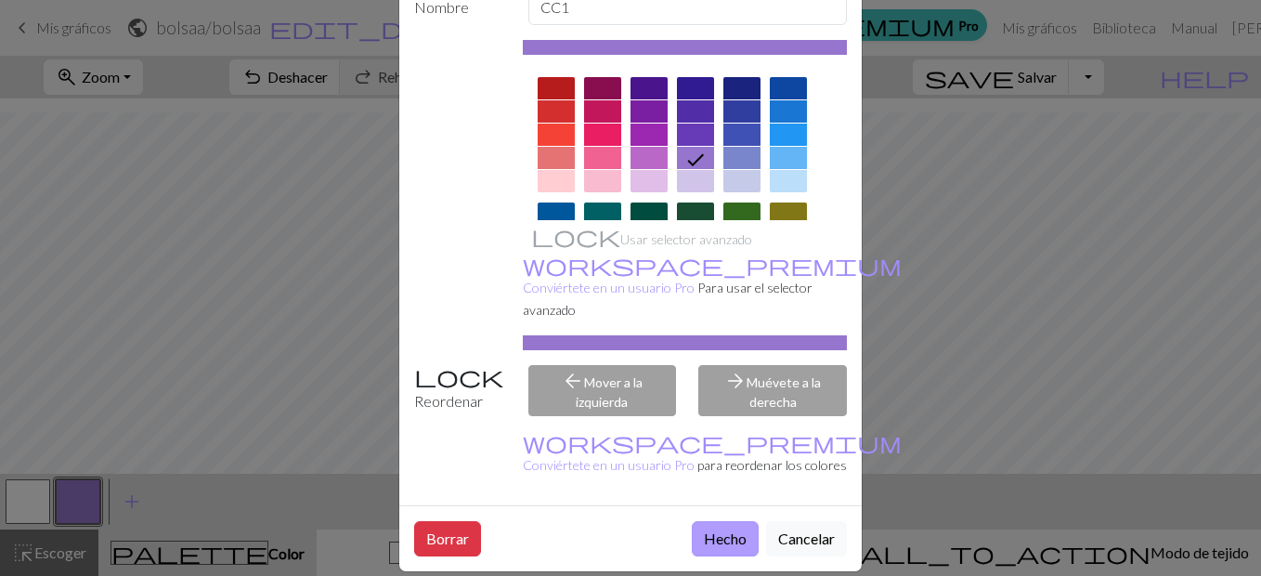
click at [733, 521] on button "Hecho" at bounding box center [725, 538] width 67 height 35
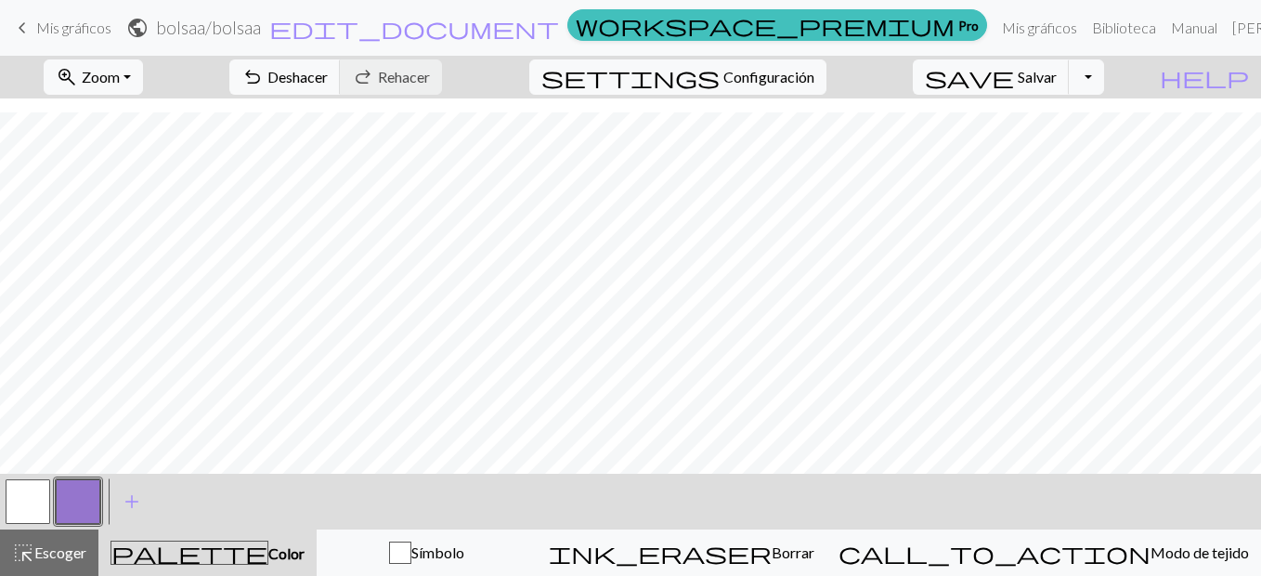
click at [20, 508] on button "button" at bounding box center [28, 501] width 45 height 45
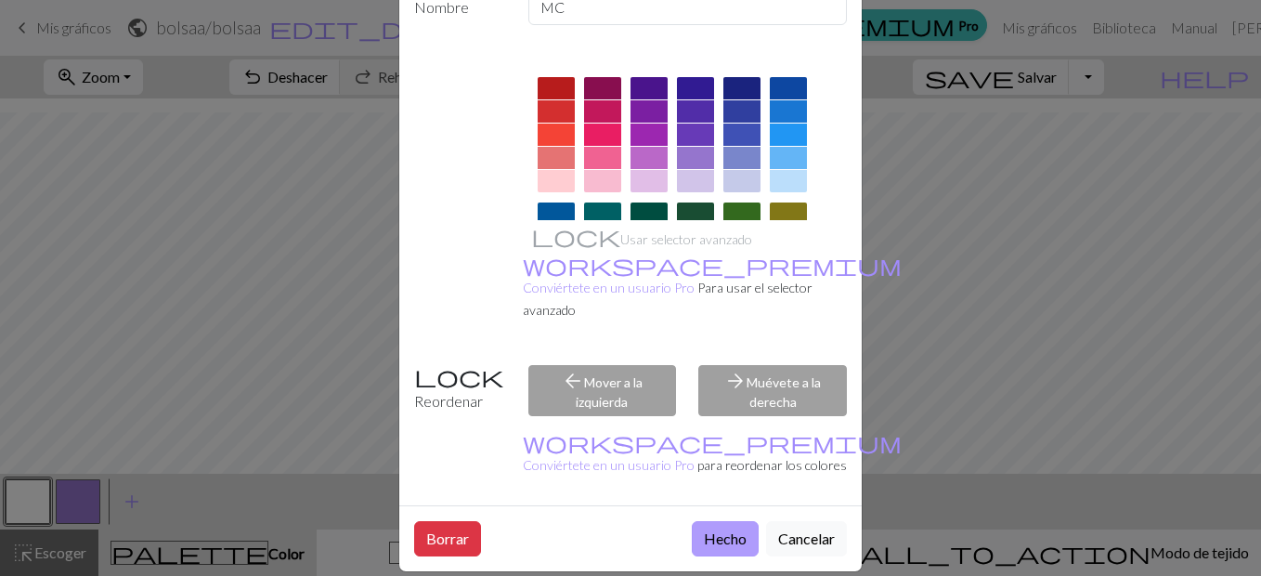
click at [711, 522] on button "Hecho" at bounding box center [725, 538] width 67 height 35
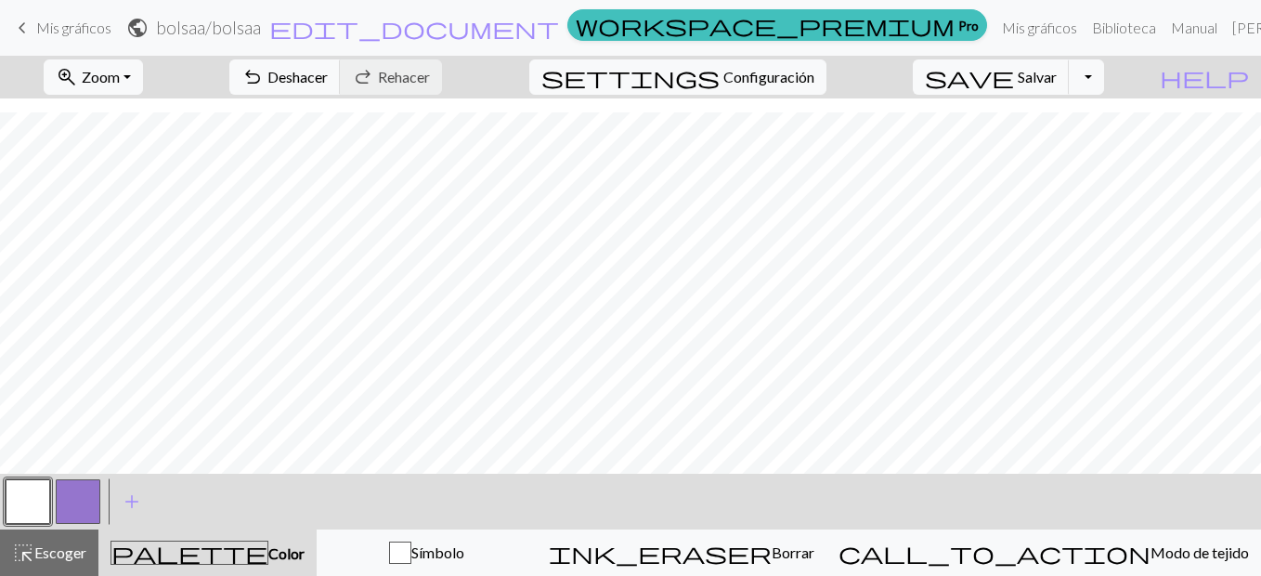
click at [87, 507] on button "button" at bounding box center [78, 501] width 45 height 45
click at [87, 507] on div "Editar color Nombre CC1 Usar selector avanzado workspace_premium Conviértete en…" at bounding box center [630, 288] width 1261 height 576
click at [99, 499] on button "button" at bounding box center [78, 501] width 45 height 45
click at [99, 499] on div "Editar color Nombre CC1 Usar selector avanzado workspace_premium Conviértete en…" at bounding box center [630, 288] width 1261 height 576
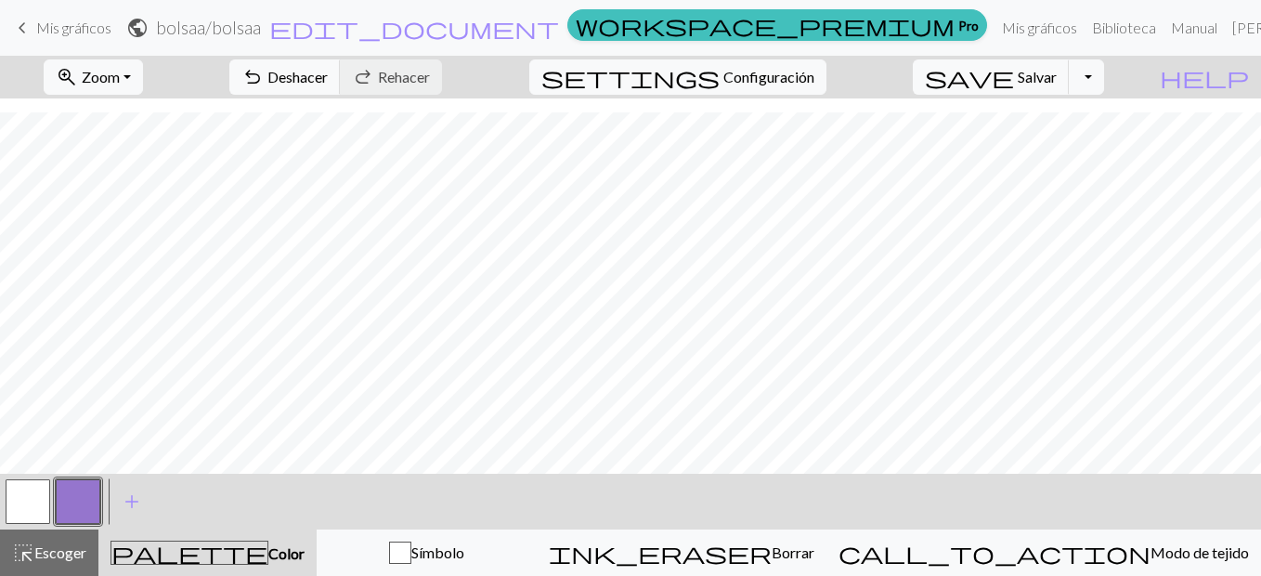
click at [85, 502] on button "button" at bounding box center [78, 501] width 45 height 45
click at [85, 502] on div "Editar color Nombre CC1 Usar selector avanzado workspace_premium Conviértete en…" at bounding box center [630, 288] width 1261 height 576
click at [85, 502] on button "button" at bounding box center [78, 501] width 45 height 45
click at [85, 502] on div "Editar color Nombre CC1 Usar selector avanzado workspace_premium Conviértete en…" at bounding box center [630, 288] width 1261 height 576
click at [85, 502] on button "button" at bounding box center [78, 501] width 45 height 45
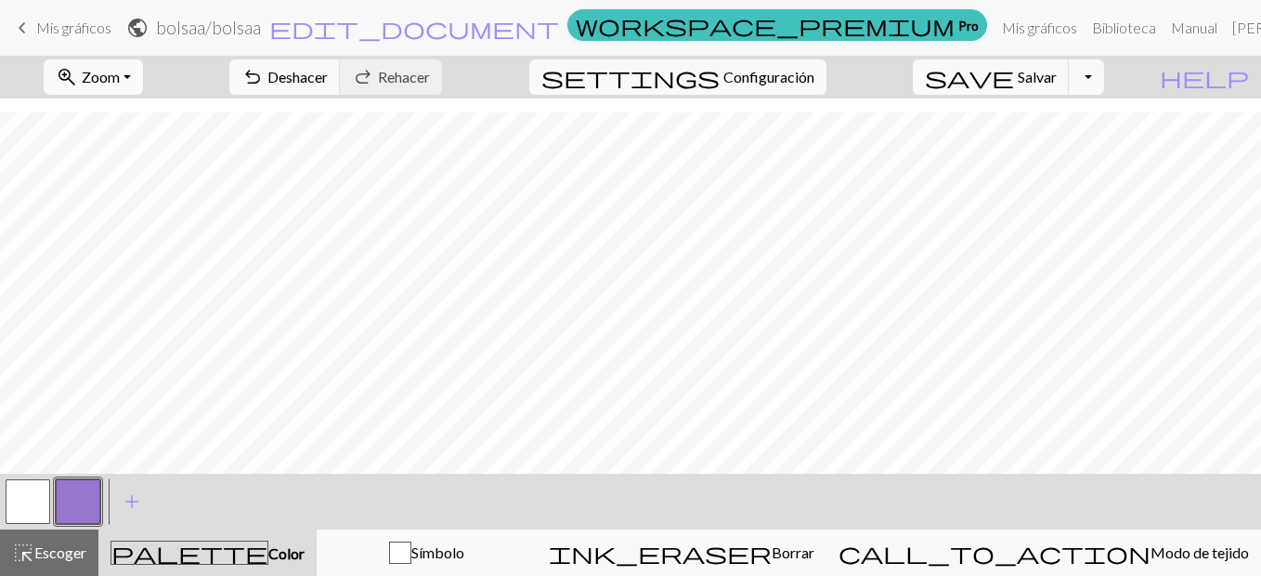
click at [85, 502] on div "Editar color Nombre CC1 Usar selector avanzado workspace_premium Conviértete en…" at bounding box center [630, 288] width 1261 height 576
click at [85, 502] on button "button" at bounding box center [78, 501] width 45 height 45
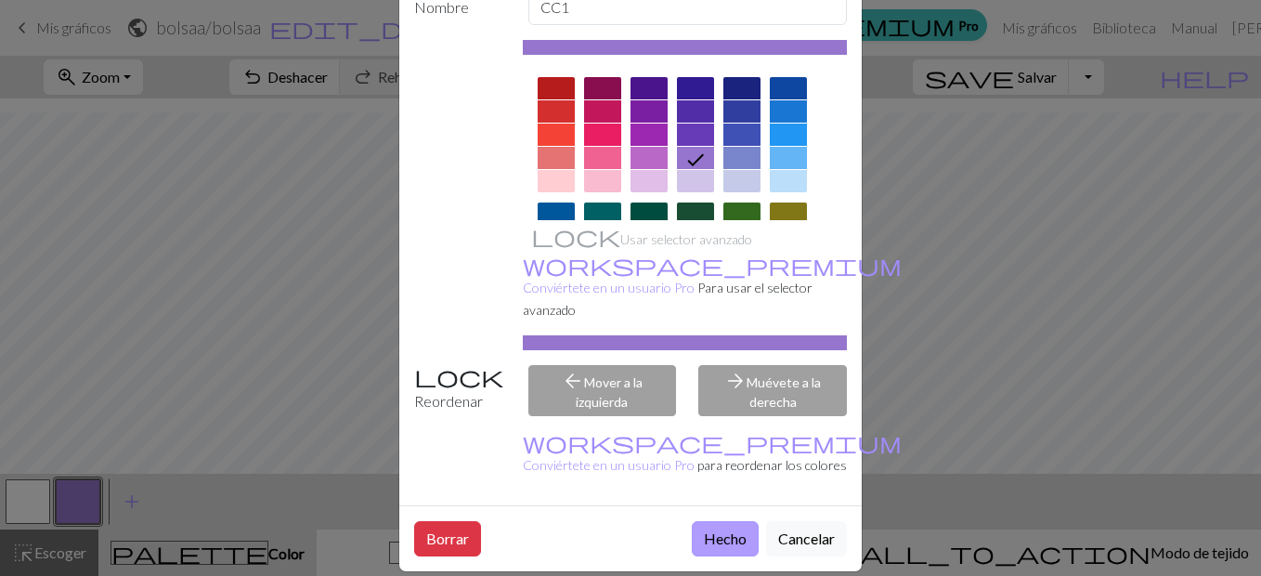
click at [727, 521] on button "Hecho" at bounding box center [725, 538] width 67 height 35
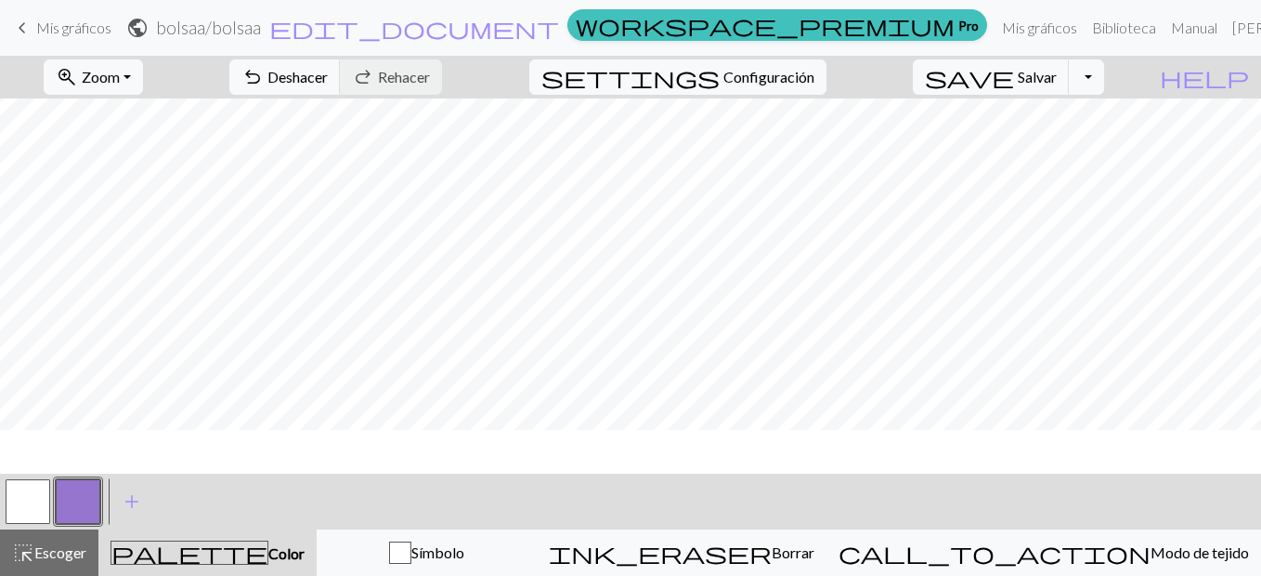
scroll to position [0, 0]
